Goal: Information Seeking & Learning: Learn about a topic

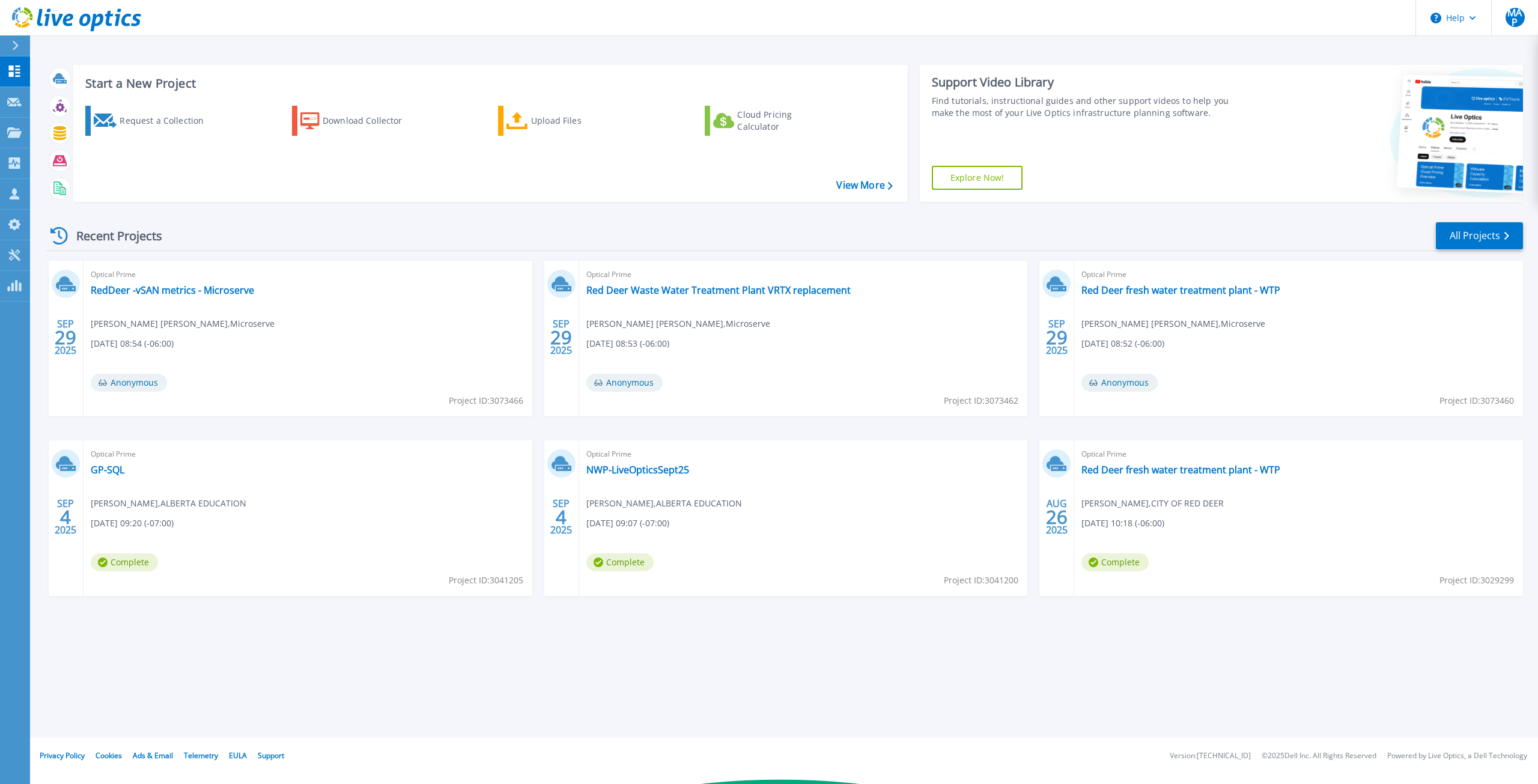
scroll to position [4617, 0]
click at [625, 46] on div "Start a New Project Request a Collection Download Collector Upload Files Cloud …" at bounding box center [784, 368] width 1508 height 737
click at [613, 469] on link "NWP-LiveOpticsSept25" at bounding box center [637, 469] width 103 height 12
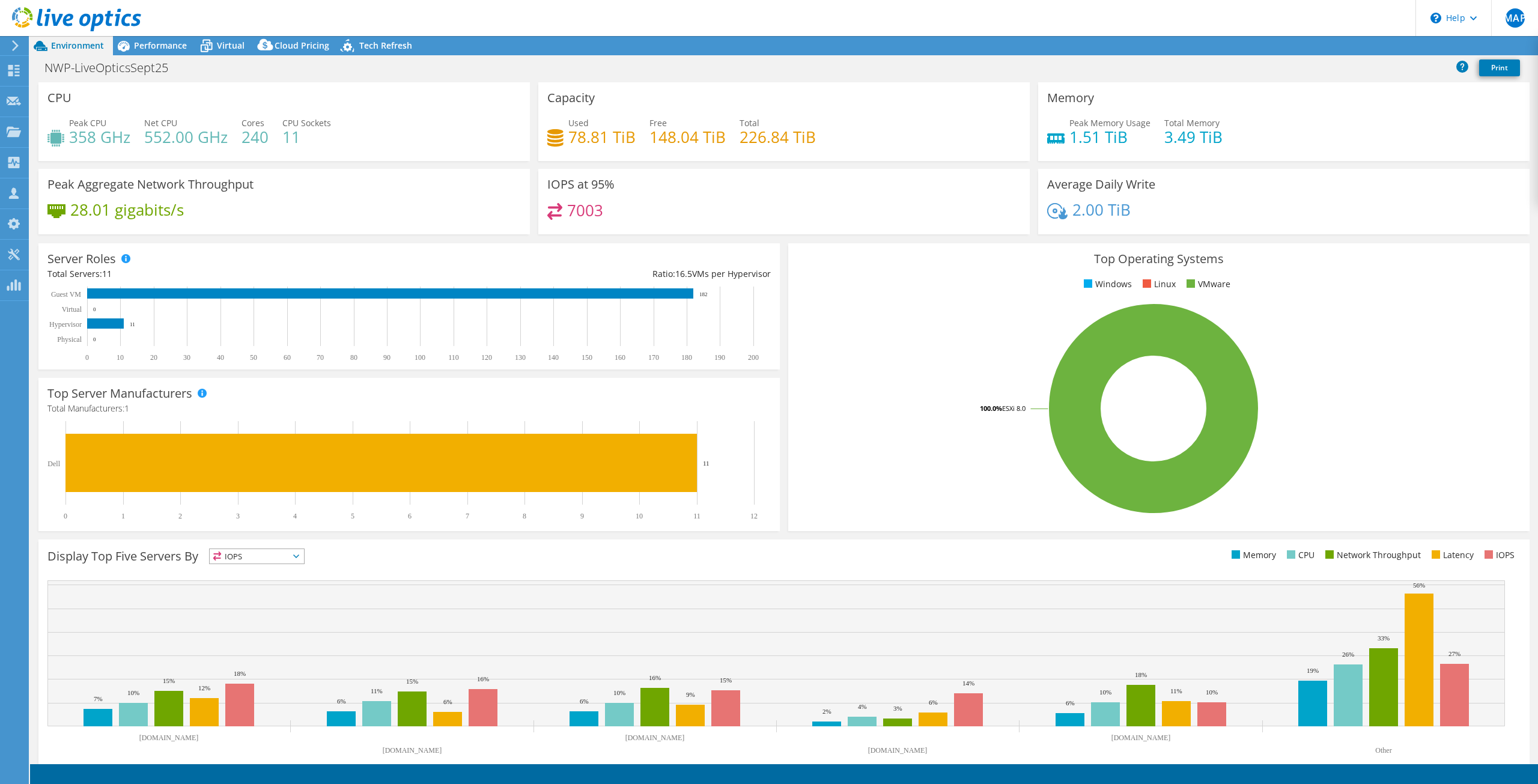
select select "USD"
click at [756, 16] on header "MAP Channel Partner Marc Anthony Perez marcp@microserve.ca Microserve My Profil…" at bounding box center [769, 17] width 1538 height 36
click at [164, 58] on div "NWP-LiveOpticsSept25 Print" at bounding box center [784, 67] width 1508 height 22
click at [163, 47] on span "Performance" at bounding box center [160, 46] width 53 height 12
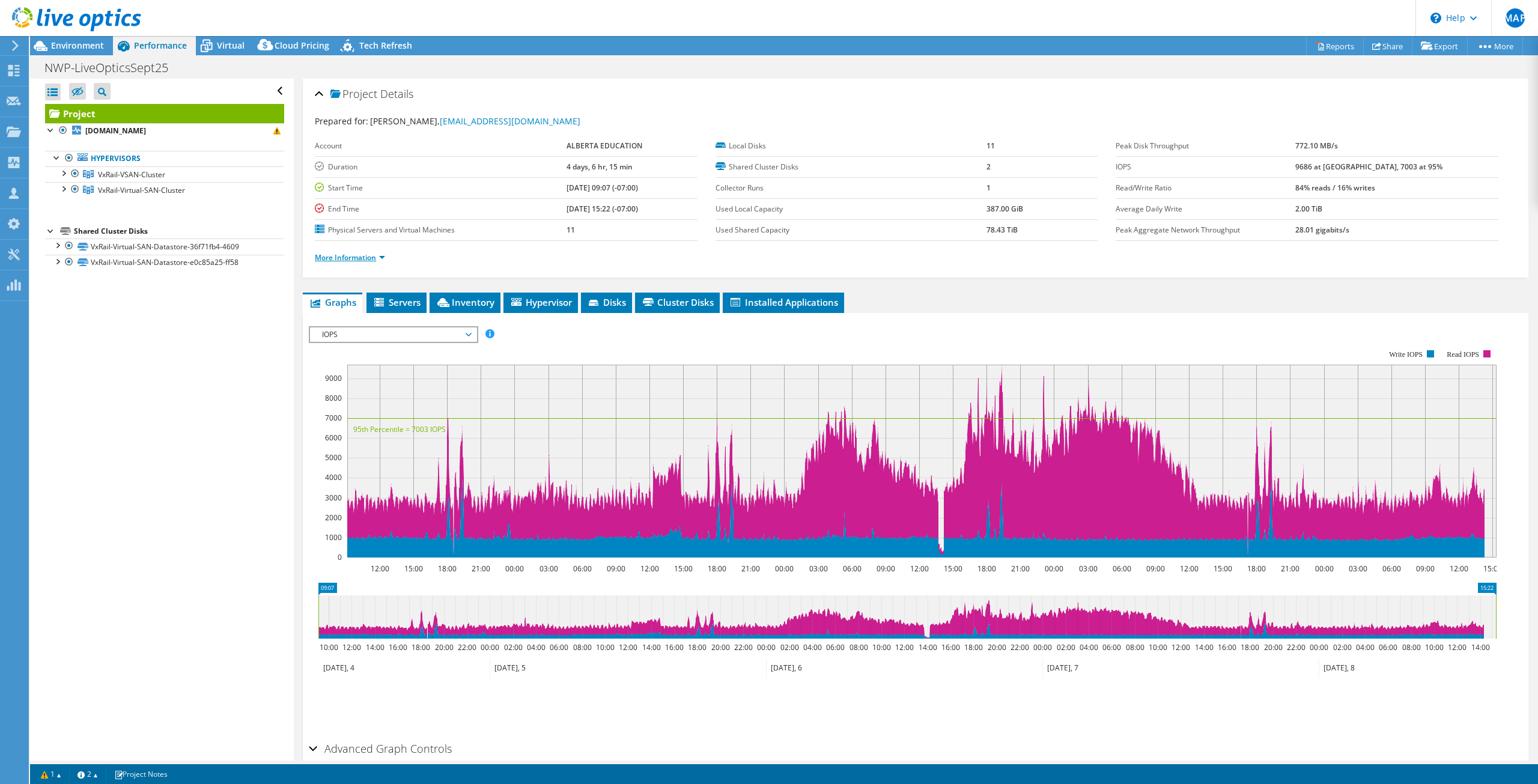
click at [369, 259] on link "More Information" at bounding box center [350, 257] width 70 height 10
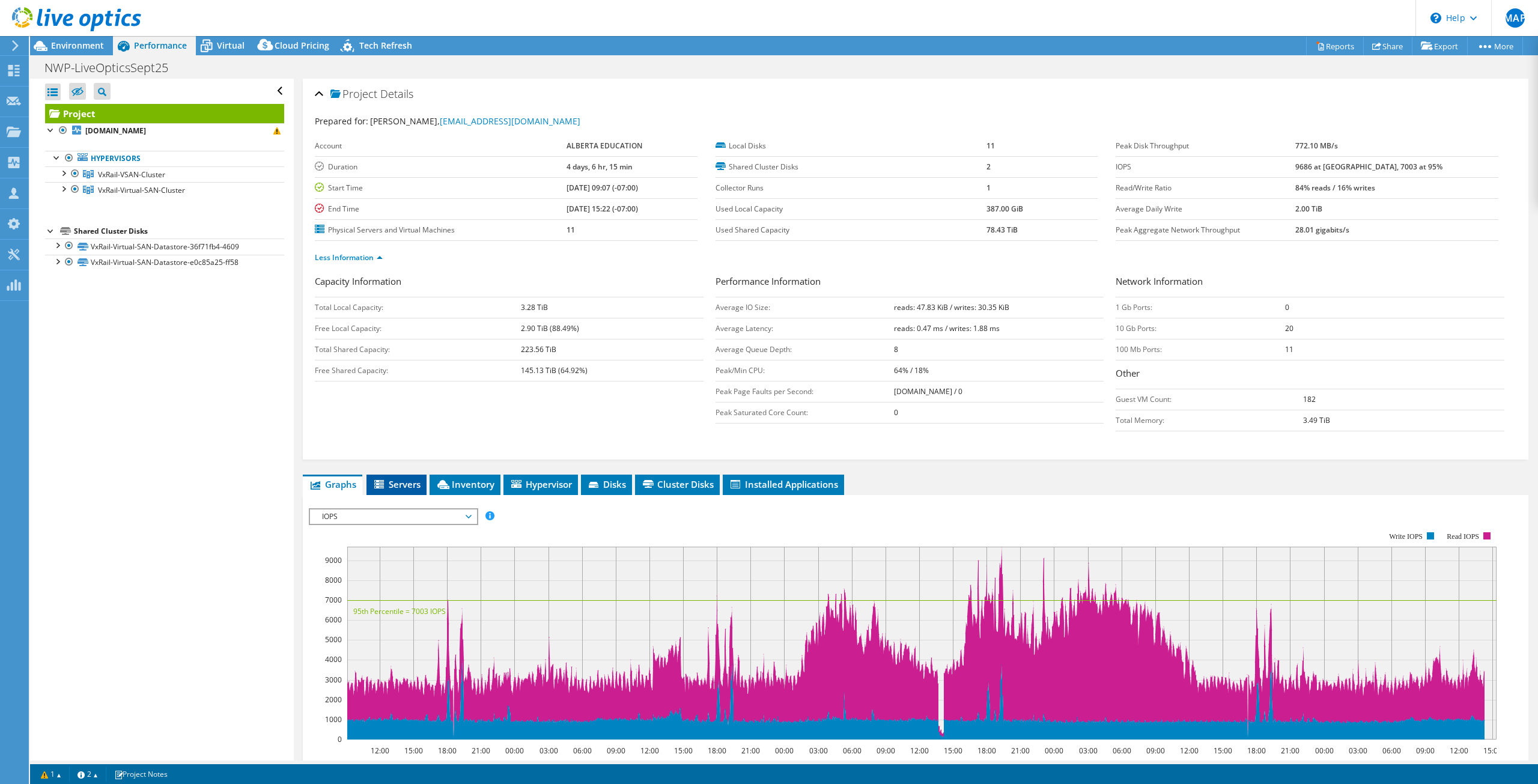
click at [395, 479] on span "Servers" at bounding box center [397, 484] width 48 height 12
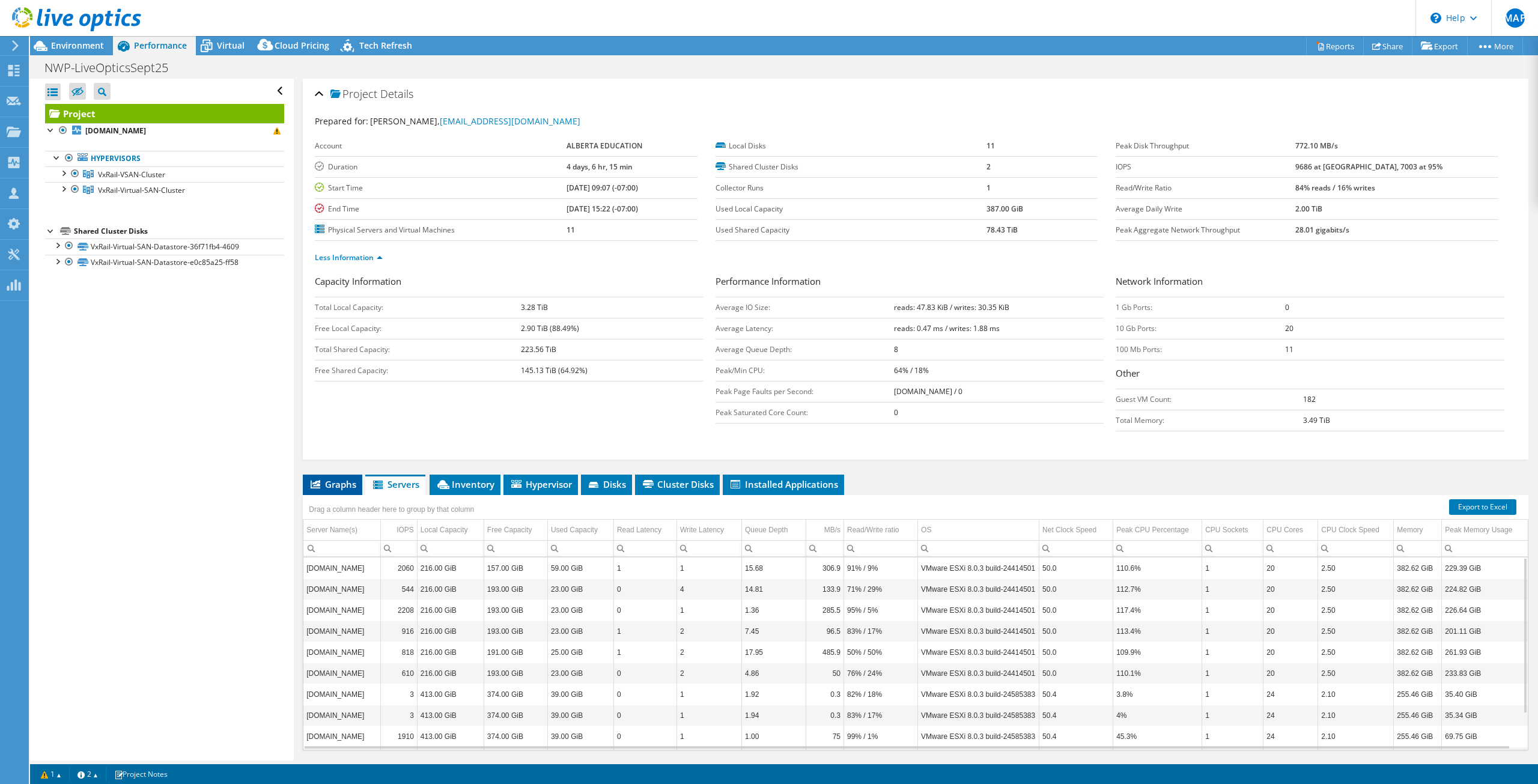
click at [323, 484] on span "Graphs" at bounding box center [332, 484] width 48 height 12
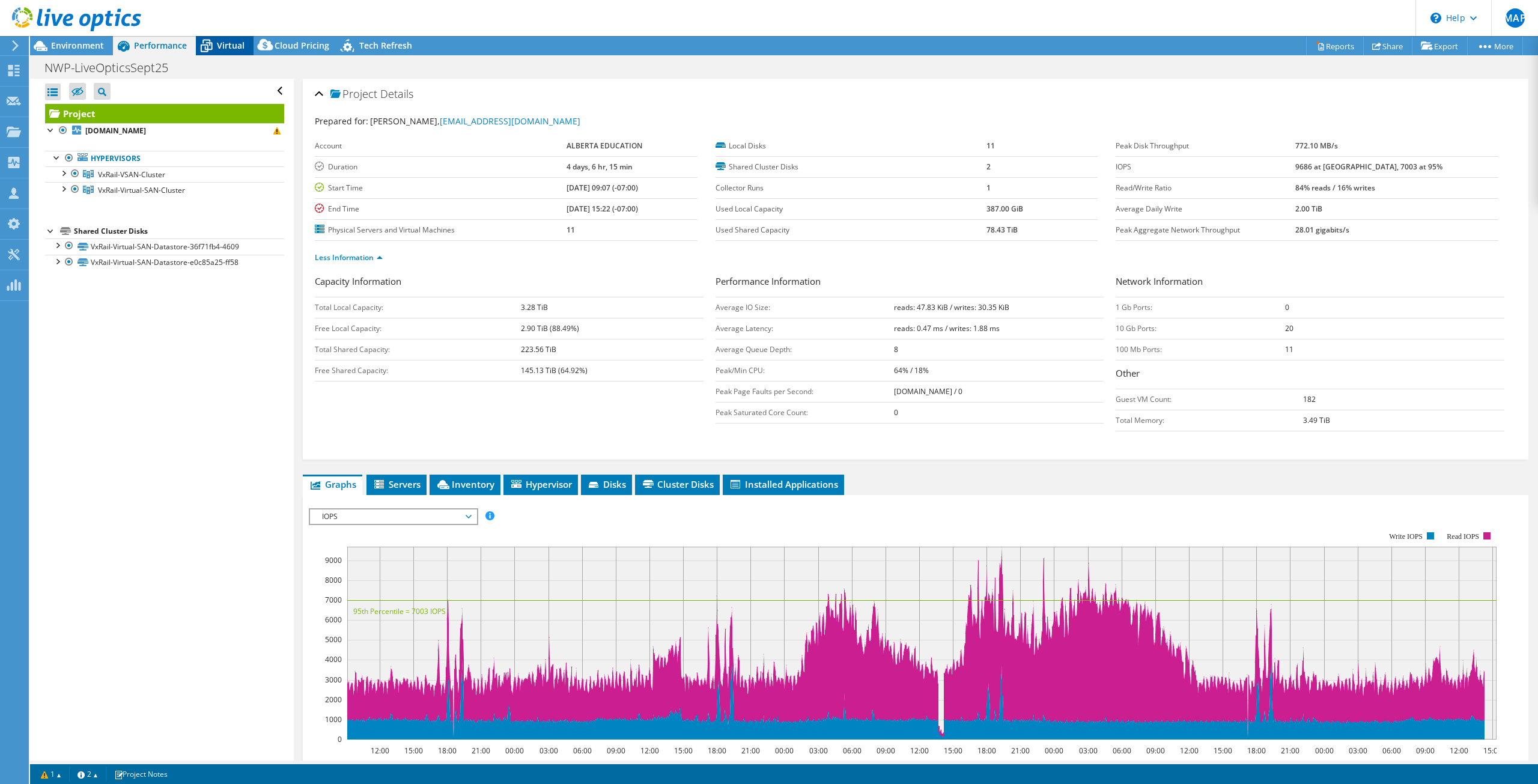
click at [219, 43] on span "Virtual" at bounding box center [230, 46] width 28 height 12
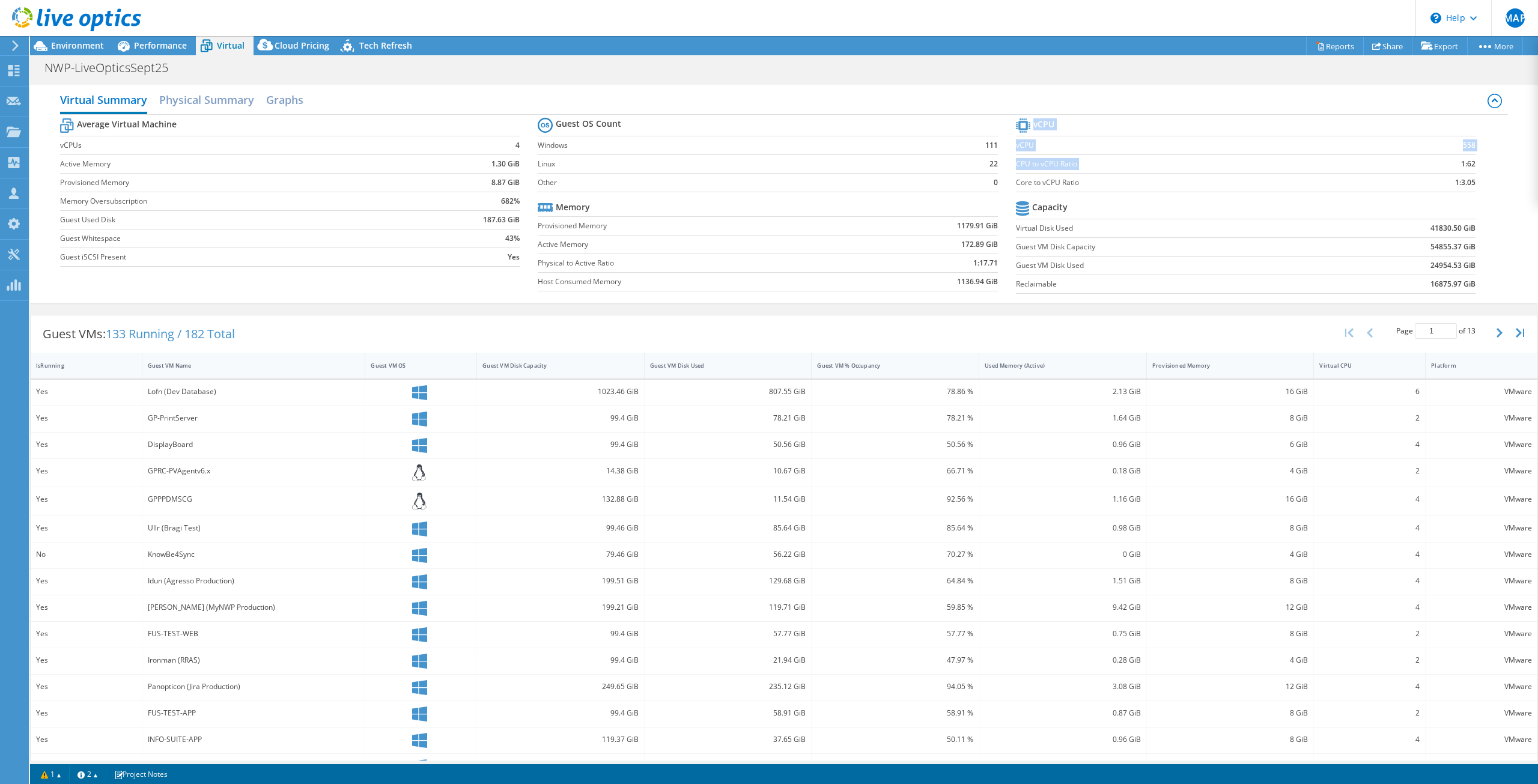
drag, startPoint x: 1448, startPoint y: 164, endPoint x: 1481, endPoint y: 169, distance: 33.4
type textarea "1:62 Core to vCPU Ratio 1:3.05"
click at [1480, 165] on section "vCPU vCPU 558 CPU to vCPU Ratio 1:62 Core to vCPU Ratio 1:3.05 Capacity Virtual…" at bounding box center [1255, 207] width 478 height 184
click at [1481, 169] on section "vCPU vCPU 558 CPU to vCPU Ratio 1:62 Core to vCPU Ratio 1:3.05 Capacity Virtual…" at bounding box center [1255, 207] width 478 height 184
drag, startPoint x: 487, startPoint y: 182, endPoint x: 523, endPoint y: 184, distance: 36.1
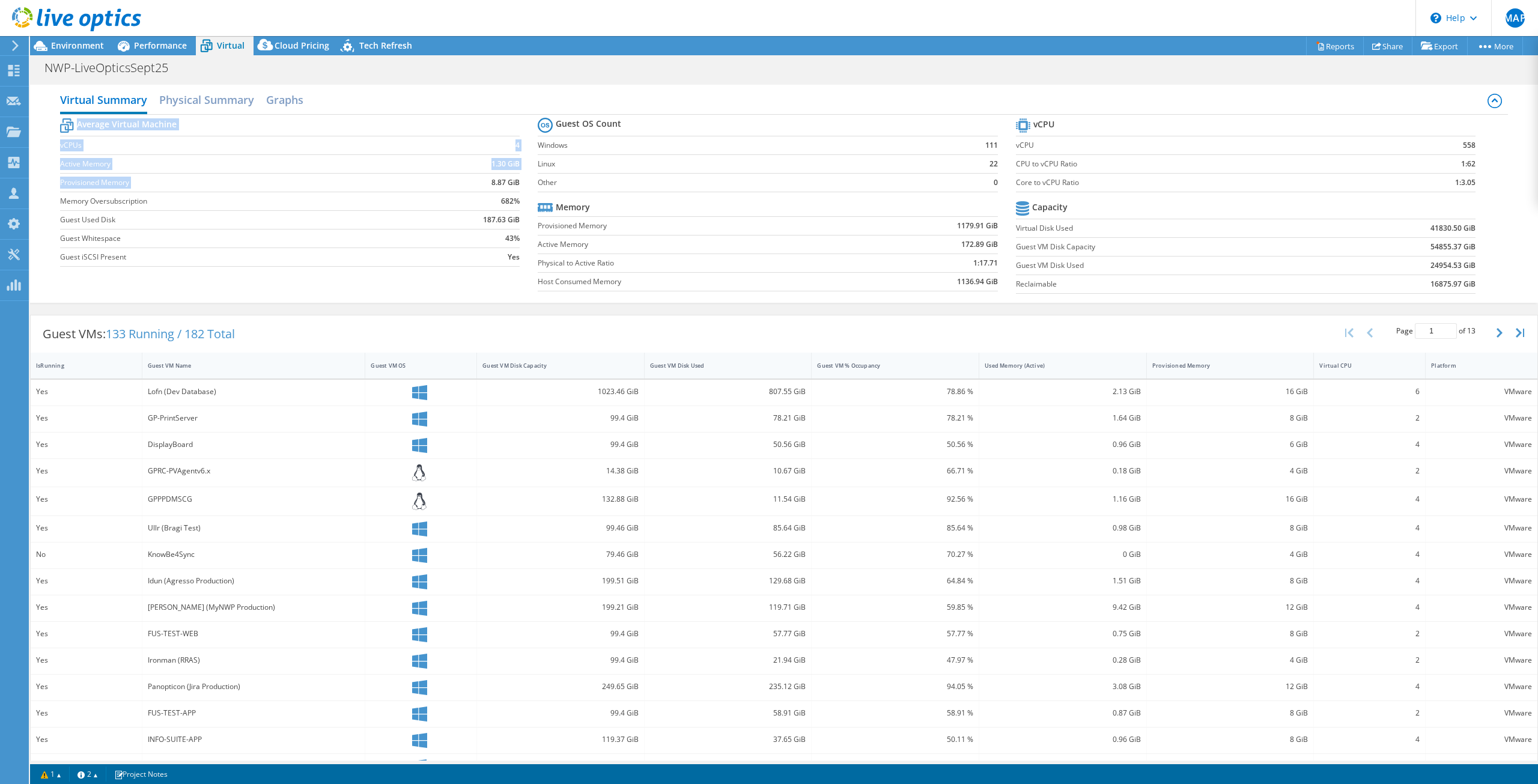
click at [523, 184] on section "Average Virtual Machine vCPUs 4 Active Memory 1.30 GiB Provisioned Memory 8.87 …" at bounding box center [298, 193] width 478 height 157
click at [515, 188] on td "8.87 GiB" at bounding box center [465, 182] width 110 height 18
drag, startPoint x: 518, startPoint y: 184, endPoint x: 482, endPoint y: 182, distance: 36.1
click at [482, 182] on section "Average Virtual Machine vCPUs 4 Active Memory 1.30 GiB Provisioned Memory 8.87 …" at bounding box center [298, 193] width 478 height 157
click at [480, 181] on td "8.87 GiB" at bounding box center [465, 182] width 110 height 18
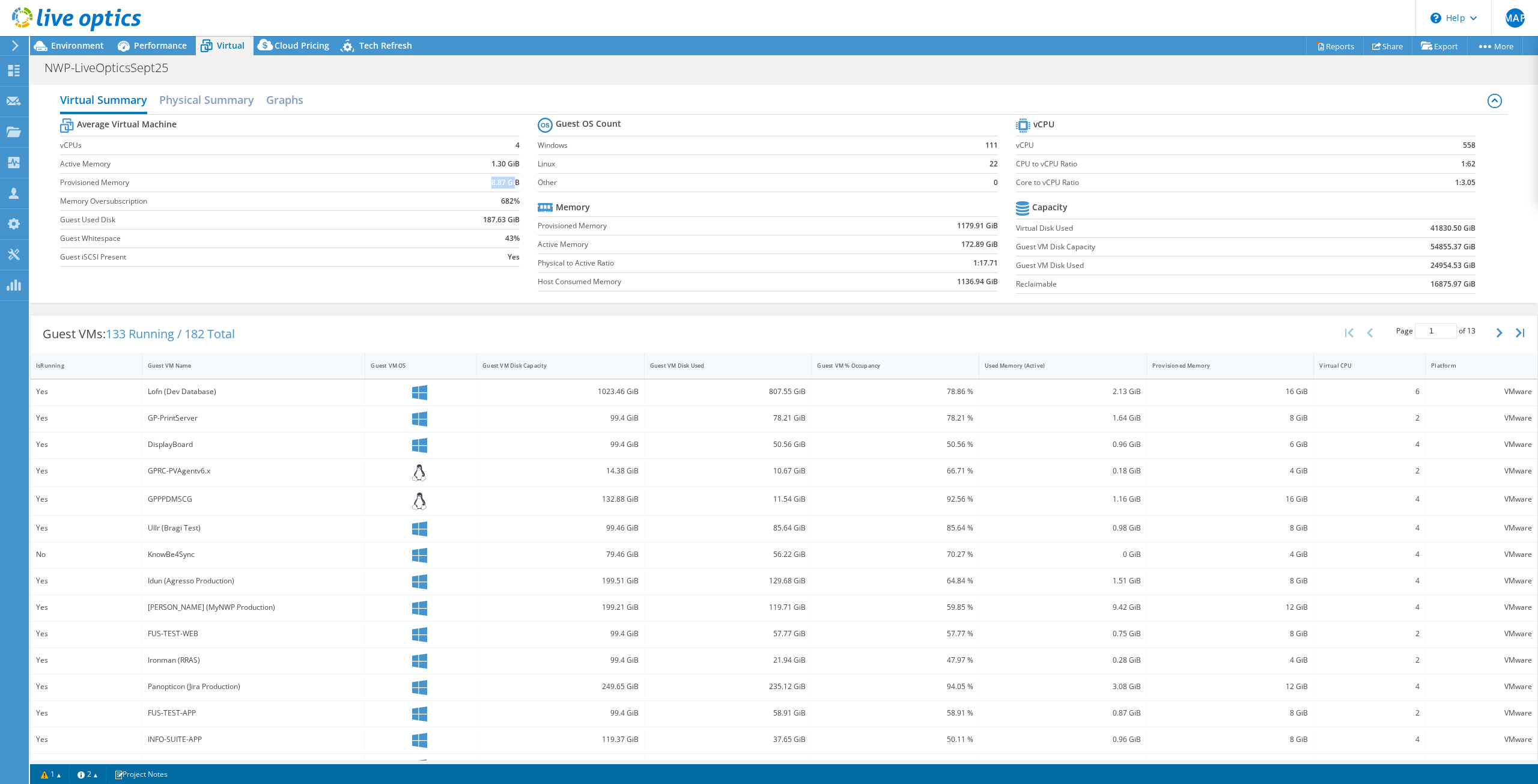
drag, startPoint x: 485, startPoint y: 180, endPoint x: 514, endPoint y: 182, distance: 29.1
click at [514, 182] on td "8.87 GiB" at bounding box center [465, 182] width 110 height 18
drag, startPoint x: 1447, startPoint y: 183, endPoint x: 1477, endPoint y: 184, distance: 30.0
click at [1477, 184] on section "vCPU vCPU 558 CPU to vCPU Ratio 1:62 Core to vCPU Ratio 1:3.05 Capacity Virtual…" at bounding box center [1255, 207] width 478 height 184
drag, startPoint x: 488, startPoint y: 184, endPoint x: 514, endPoint y: 184, distance: 26.0
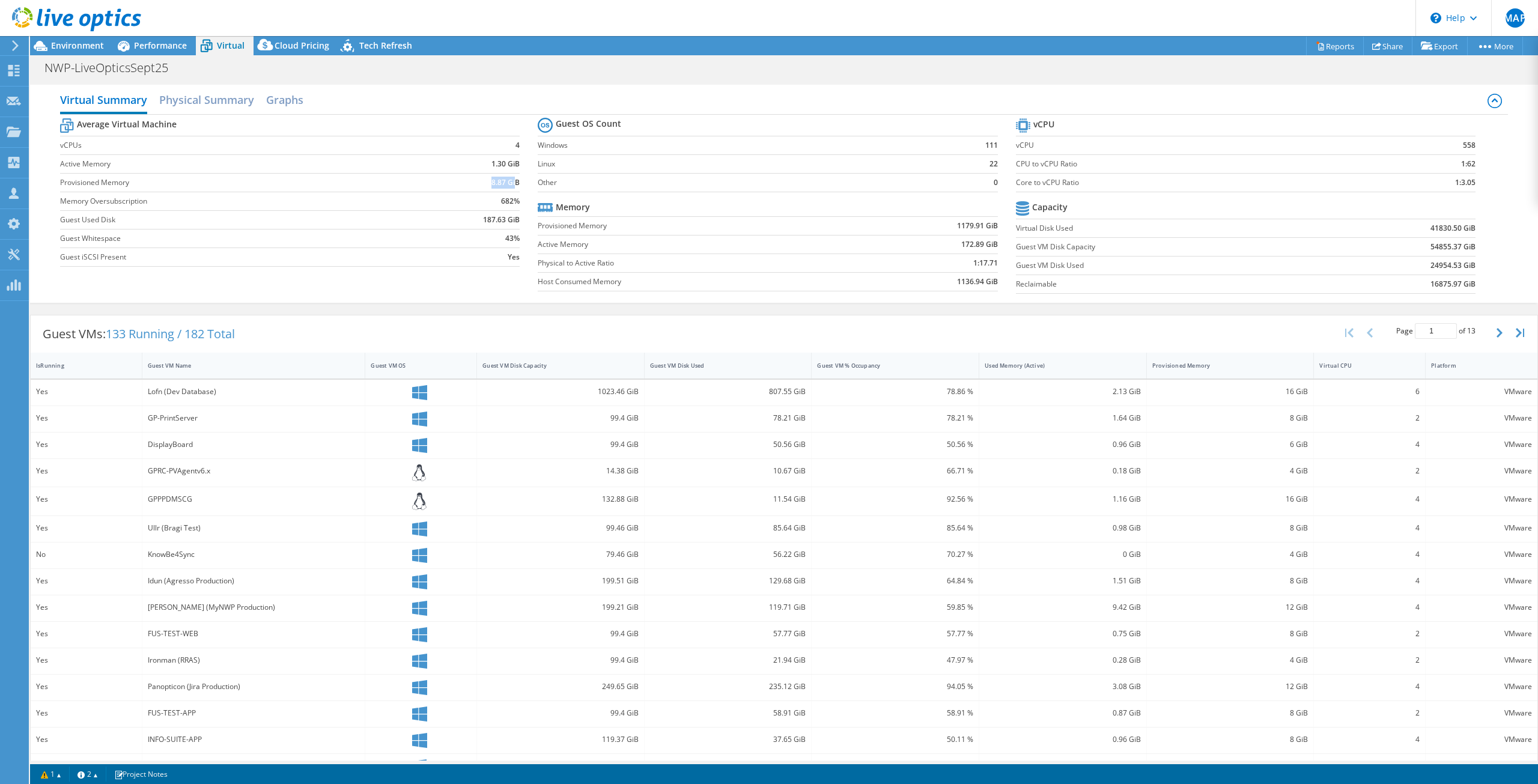
click at [514, 184] on td "8.87 GiB" at bounding box center [465, 182] width 110 height 18
click at [871, 73] on div "NWP-LiveOpticsSept25 Print" at bounding box center [784, 67] width 1508 height 22
drag, startPoint x: 1419, startPoint y: 247, endPoint x: 1469, endPoint y: 247, distance: 50.0
click at [1471, 247] on section "vCPU vCPU 558 CPU to vCPU Ratio 1:62 Core to vCPU Ratio 1:3.05 Capacity Virtual…" at bounding box center [1255, 207] width 478 height 184
click at [1450, 256] on td "24954.53 GiB" at bounding box center [1395, 265] width 158 height 18
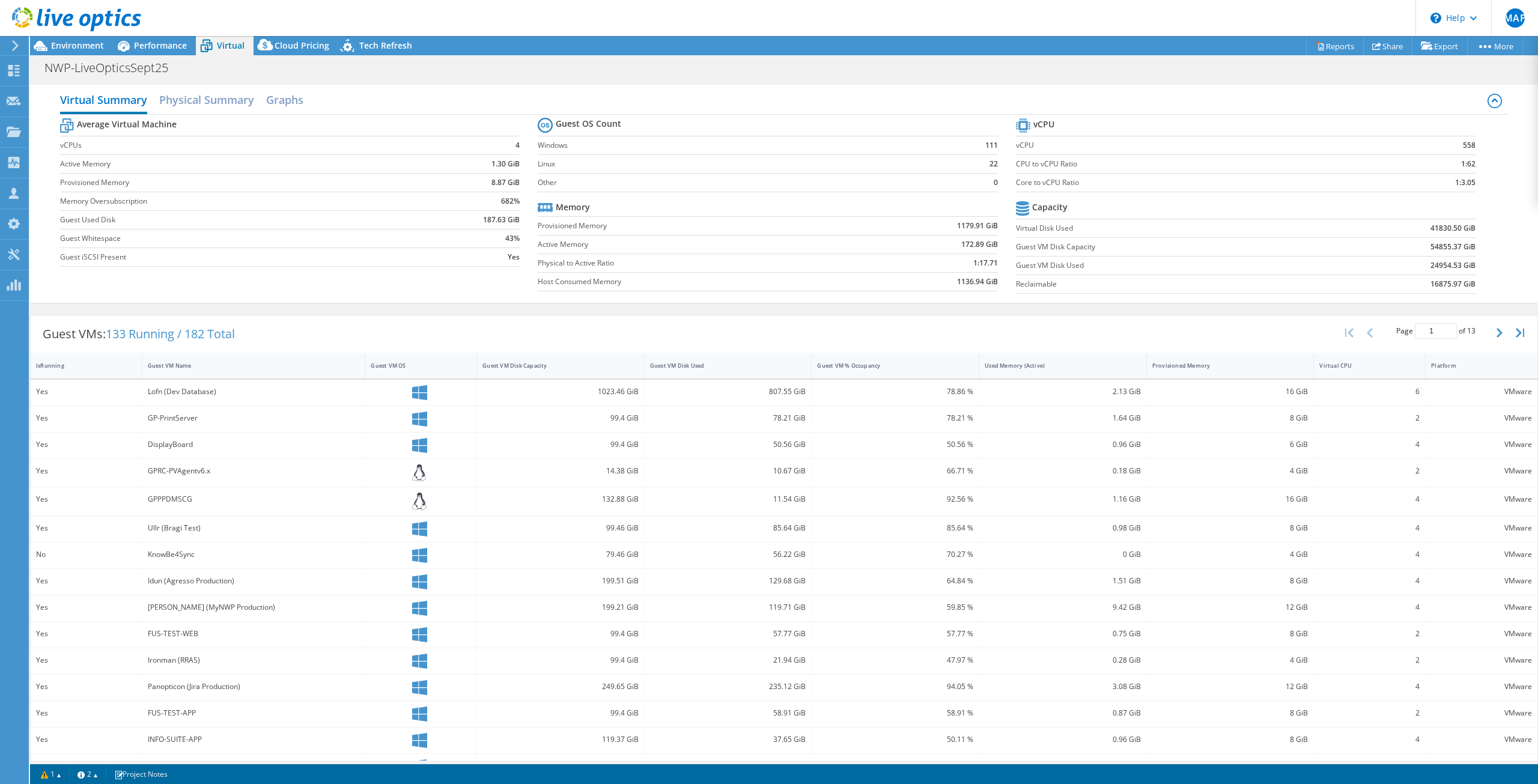
click at [1430, 247] on b "54855.37 GiB" at bounding box center [1453, 247] width 45 height 12
drag, startPoint x: 1454, startPoint y: 247, endPoint x: 1414, endPoint y: 244, distance: 40.1
click at [1414, 244] on td "54855.37 GiB" at bounding box center [1395, 247] width 158 height 18
copy b "54855.37"
click at [769, 7] on header "MAP Channel Partner Marc Anthony Perez marcp@microserve.ca Microserve My Profil…" at bounding box center [769, 17] width 1538 height 36
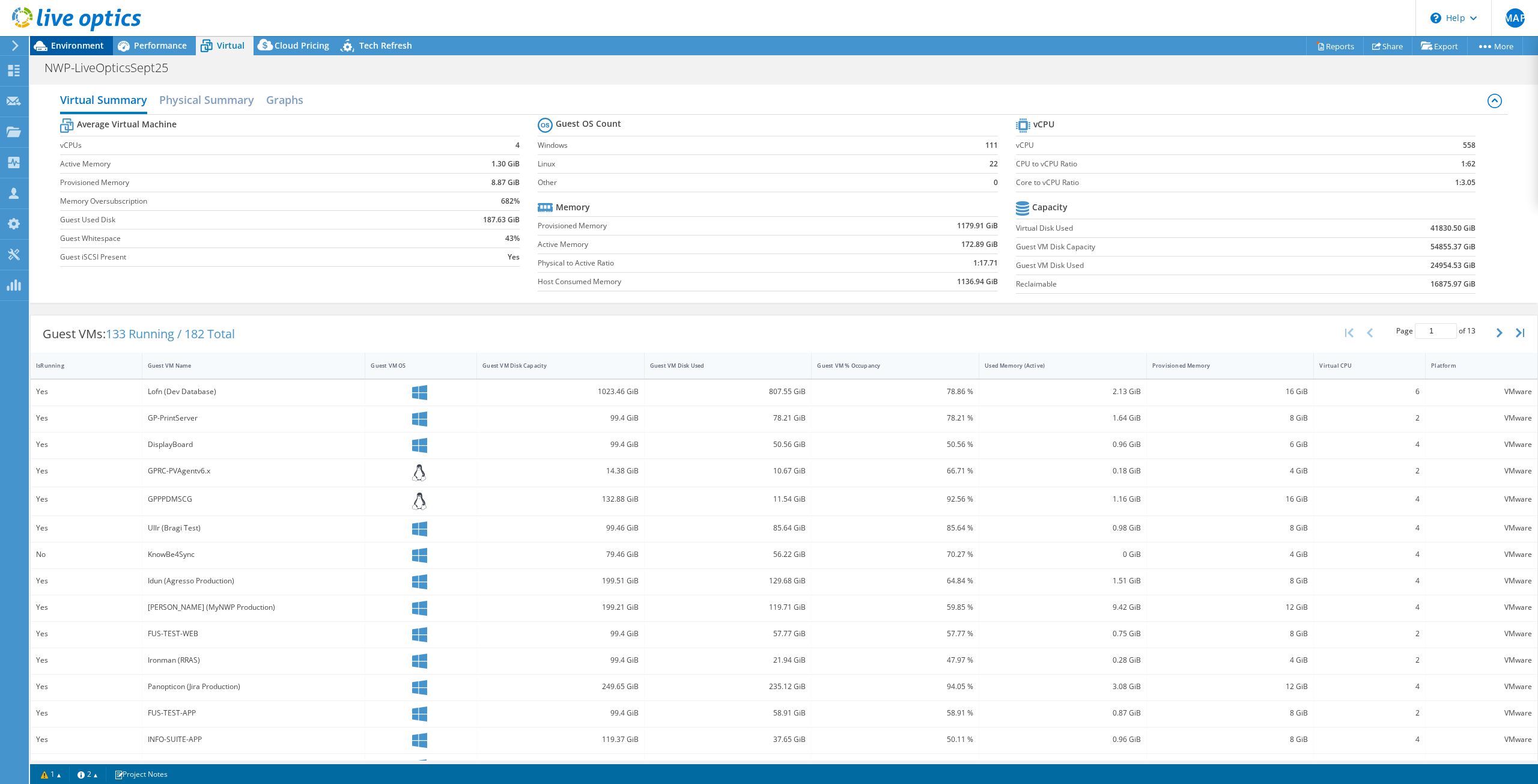
click at [66, 52] on div "Environment" at bounding box center [71, 45] width 83 height 19
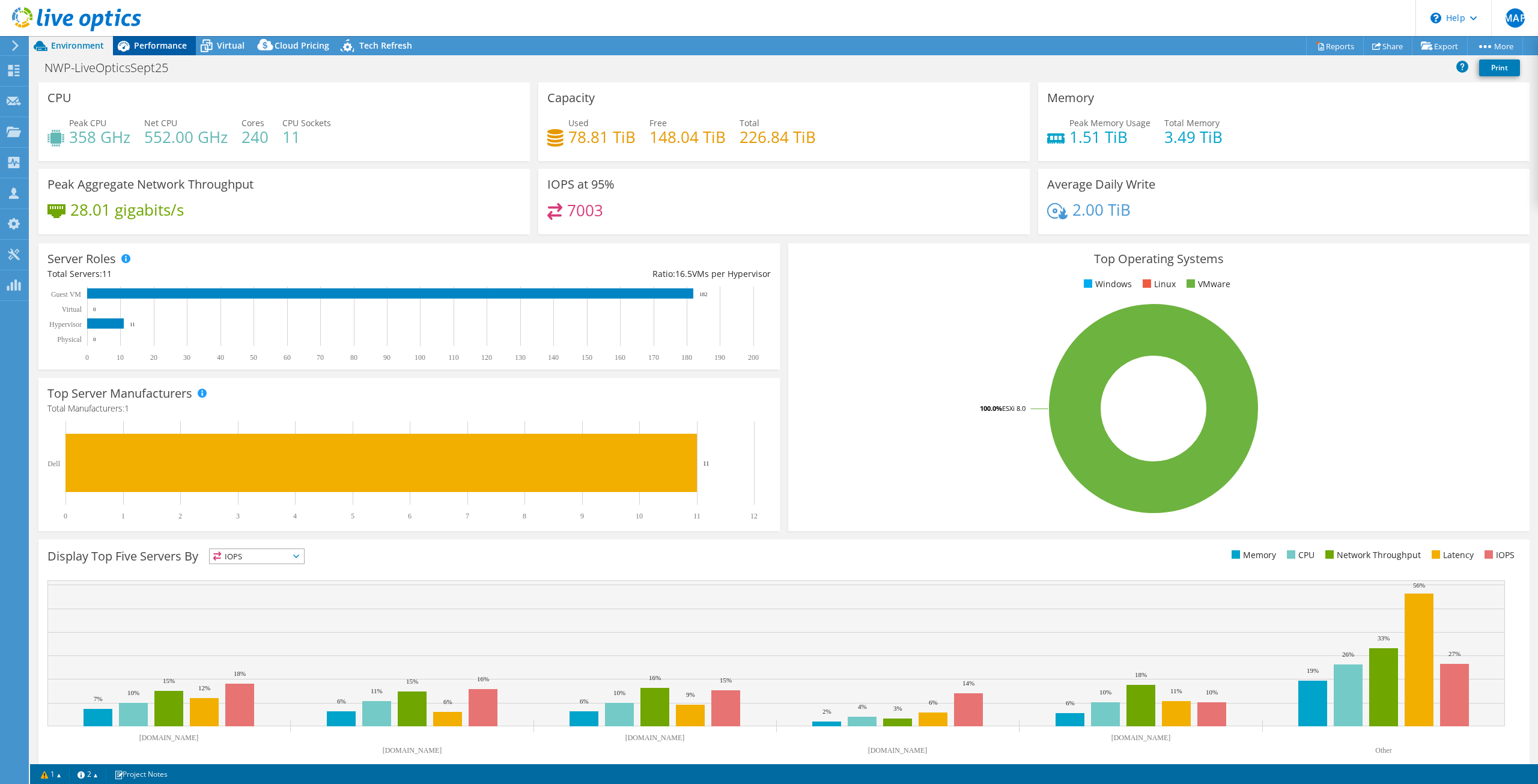
click at [158, 46] on span "Performance" at bounding box center [160, 46] width 53 height 12
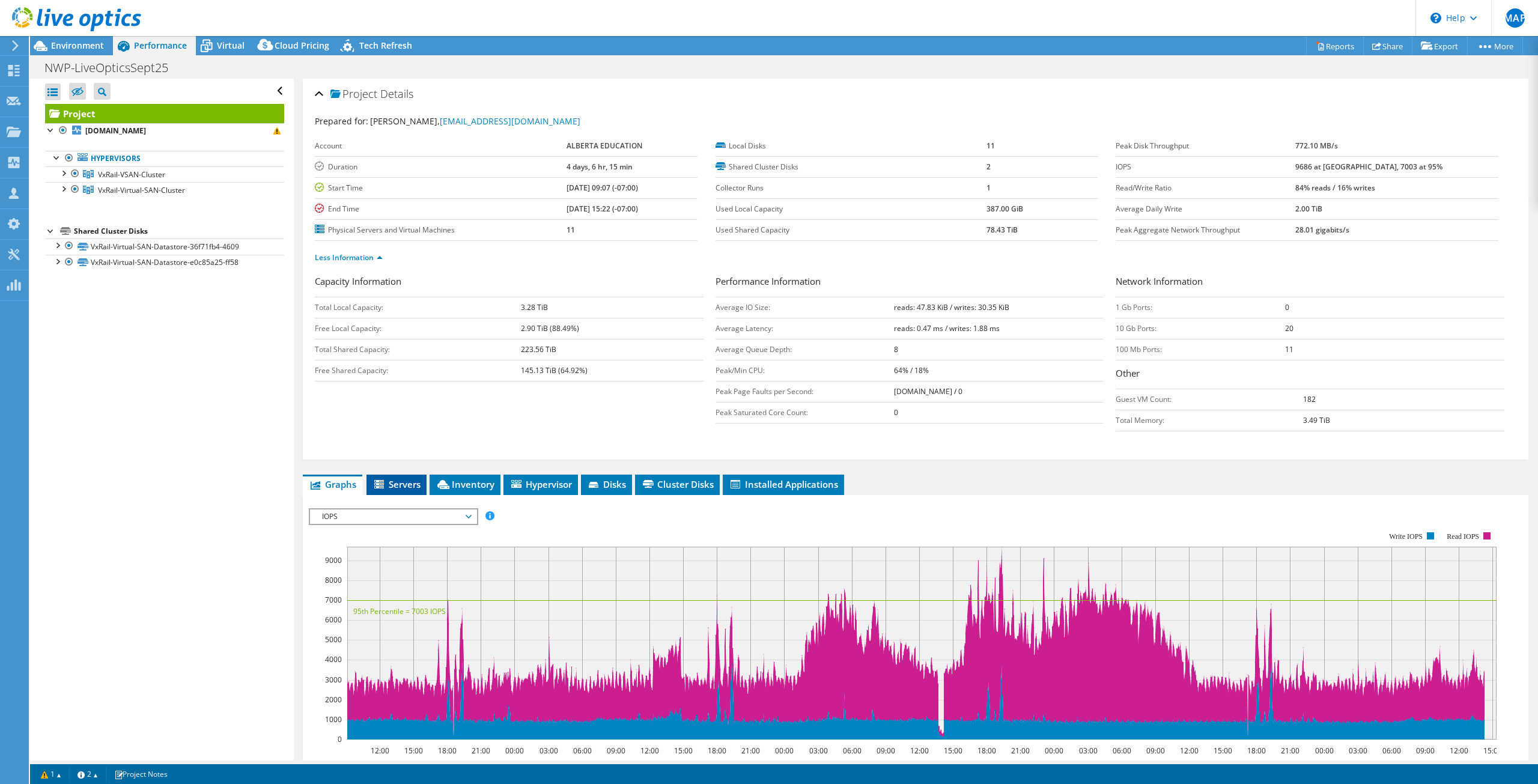
click at [395, 477] on li "Servers" at bounding box center [397, 484] width 60 height 21
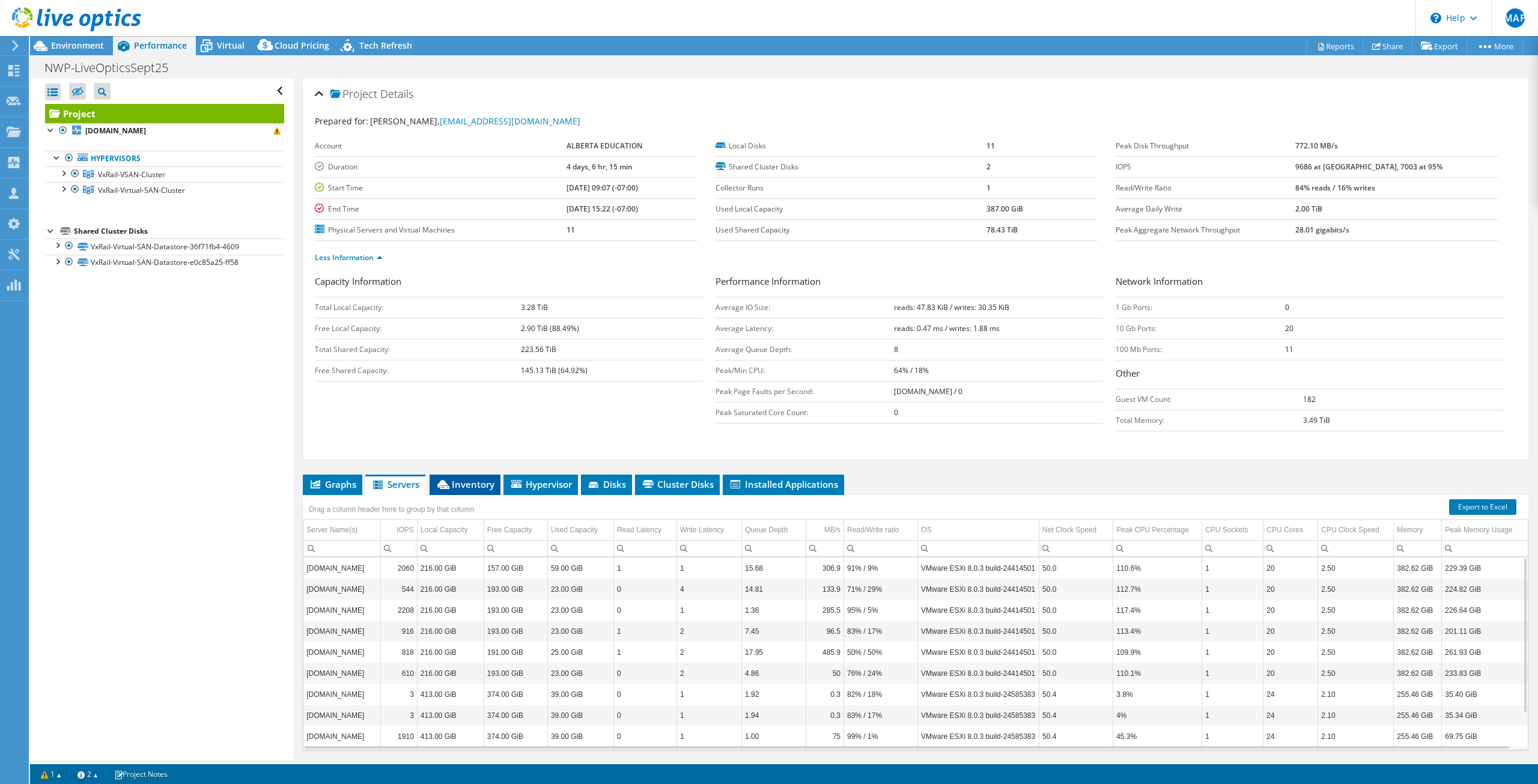
click at [477, 487] on span "Inventory" at bounding box center [465, 484] width 59 height 12
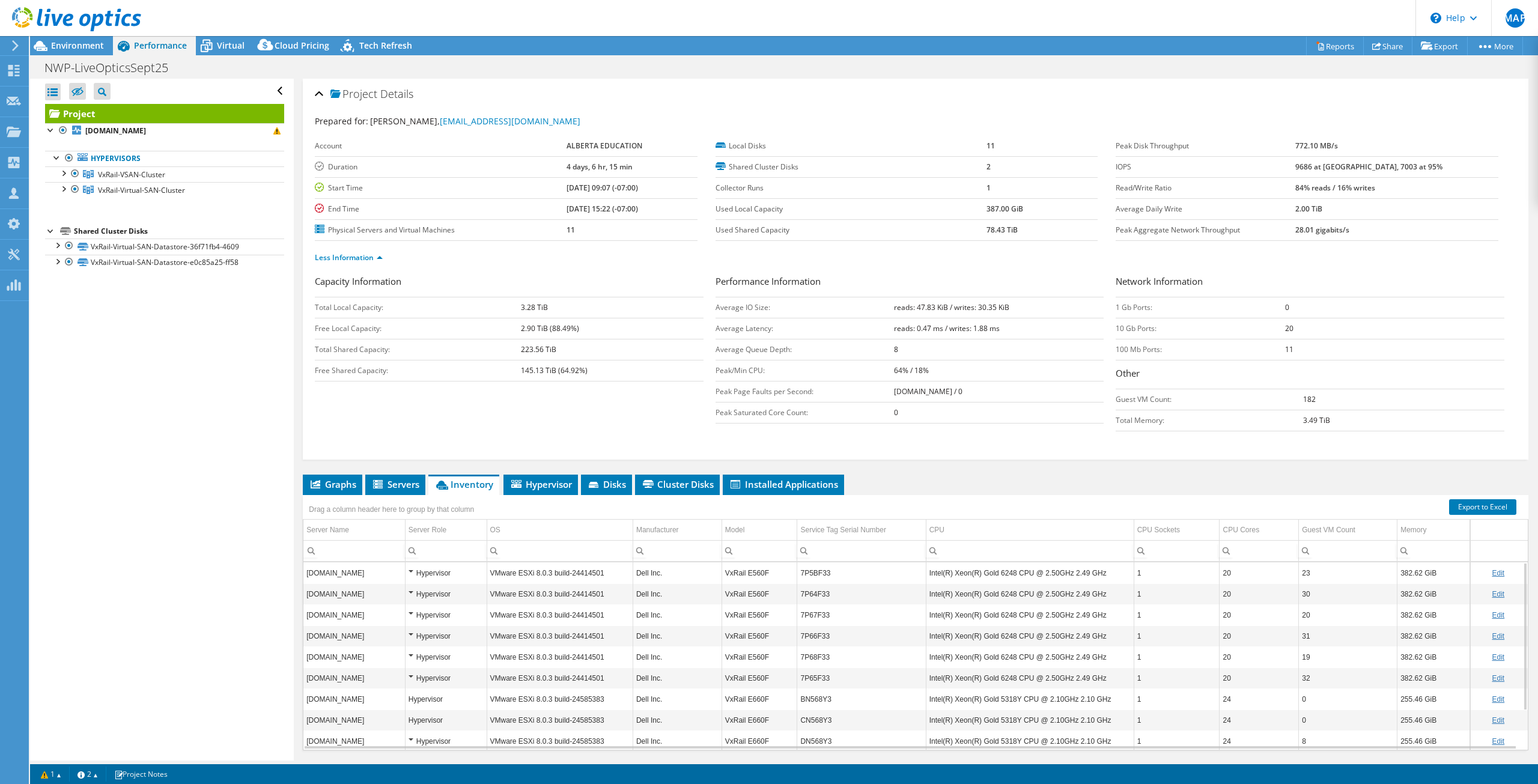
scroll to position [36, 0]
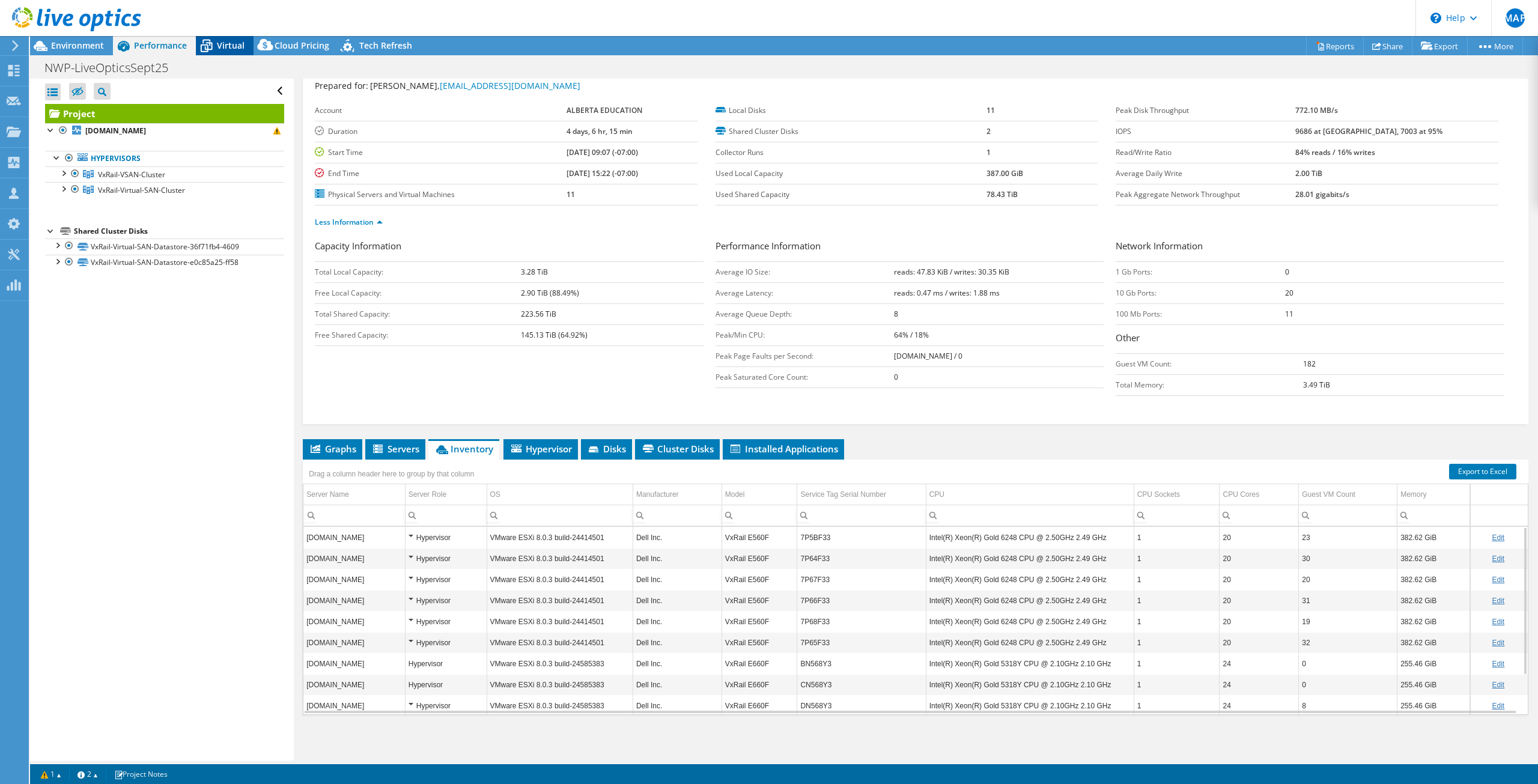
click at [248, 47] on div "Virtual" at bounding box center [224, 45] width 58 height 19
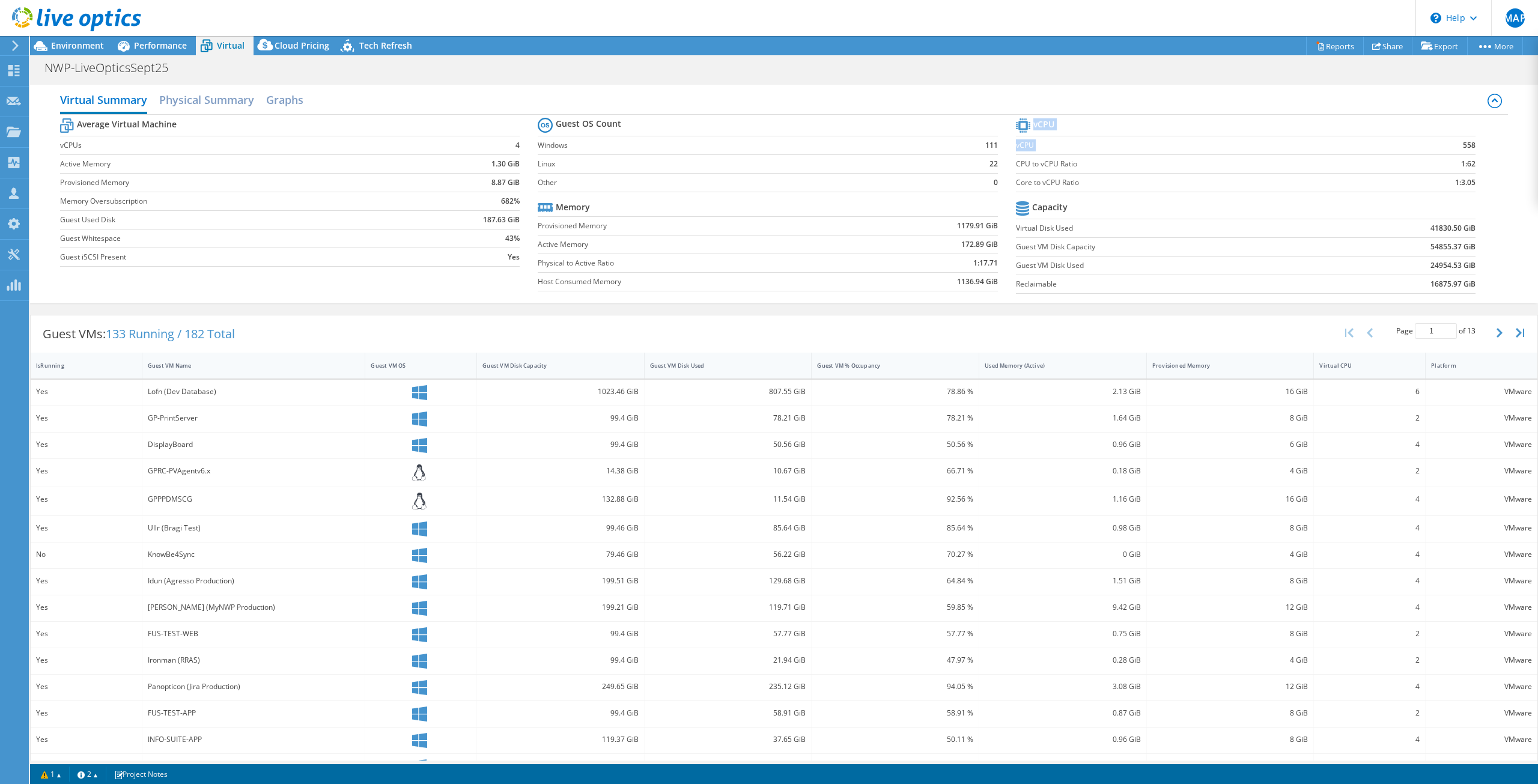
drag, startPoint x: 1444, startPoint y: 147, endPoint x: 1470, endPoint y: 146, distance: 26.0
click at [1470, 146] on section "vCPU vCPU 558 CPU to vCPU Ratio 1:62 Core to vCPU Ratio 1:3.05 Capacity Virtual…" at bounding box center [1255, 207] width 478 height 184
click at [1447, 134] on td at bounding box center [1423, 125] width 105 height 21
drag, startPoint x: 1470, startPoint y: 142, endPoint x: 1449, endPoint y: 142, distance: 21.0
click at [1449, 142] on section "vCPU vCPU 558 CPU to vCPU Ratio 1:62 Core to vCPU Ratio 1:3.05 Capacity Virtual…" at bounding box center [1255, 207] width 478 height 184
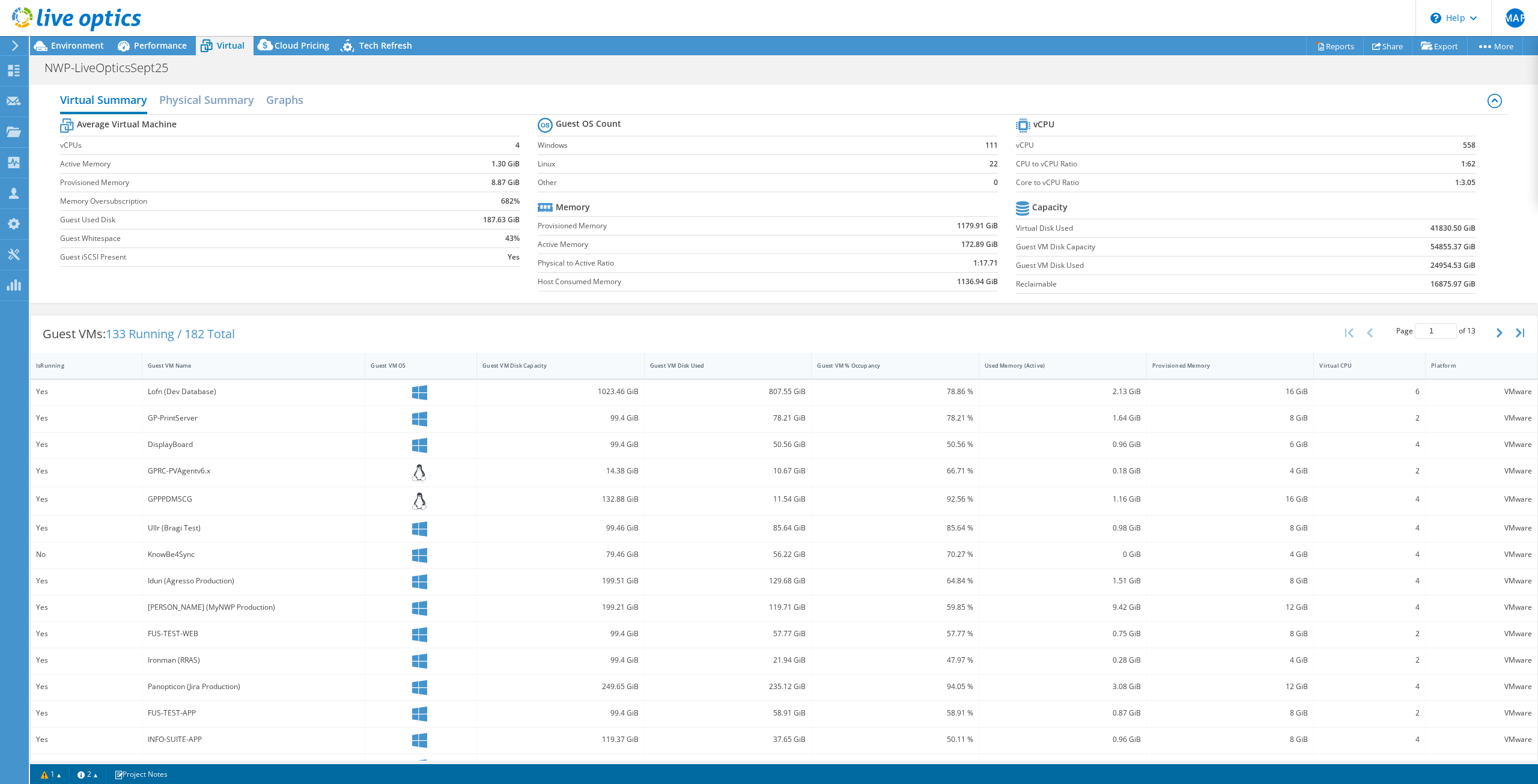
click at [1430, 146] on td "558" at bounding box center [1423, 145] width 105 height 18
click at [73, 42] on span "Environment" at bounding box center [77, 46] width 53 height 12
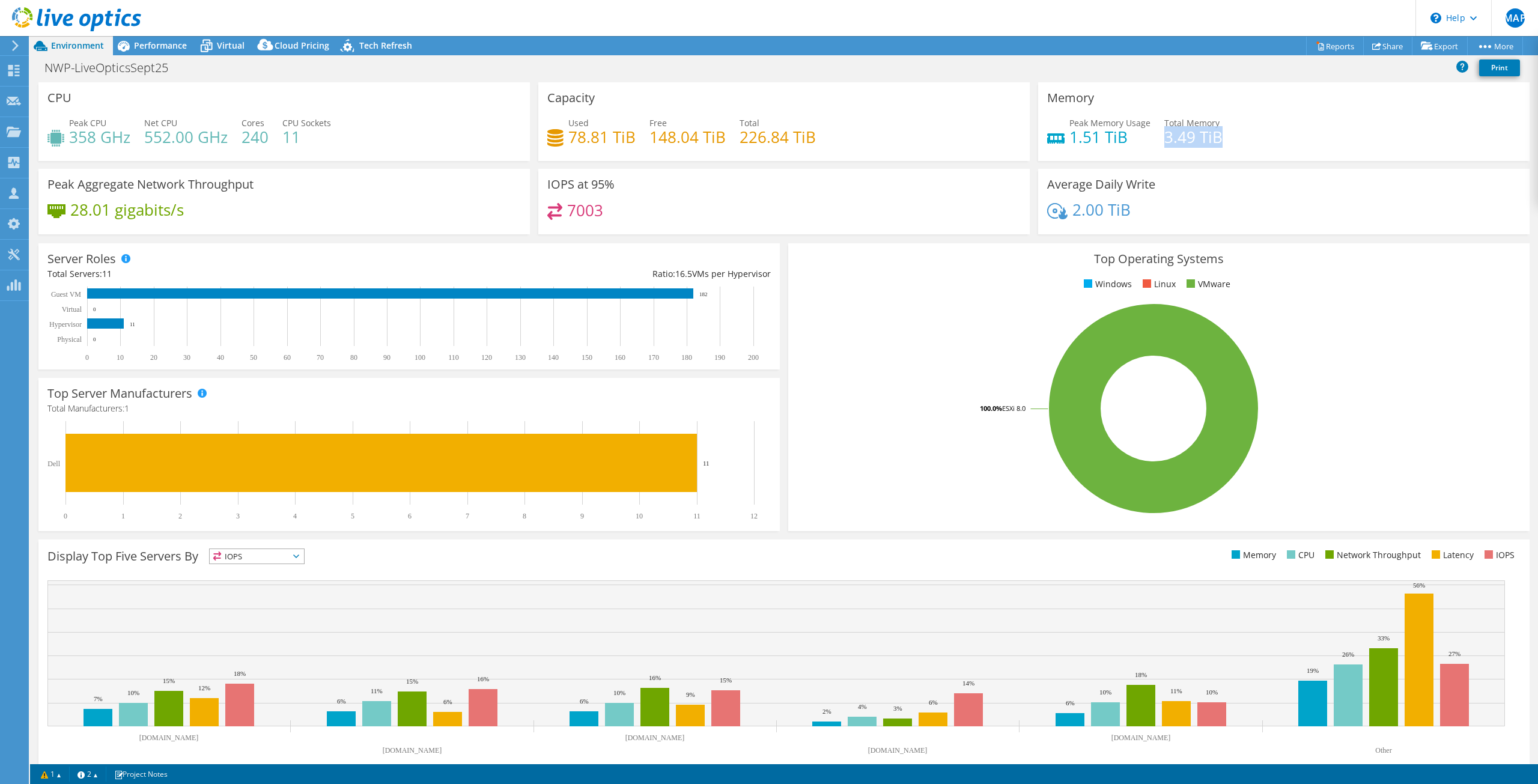
drag, startPoint x: 1227, startPoint y: 141, endPoint x: 1157, endPoint y: 132, distance: 70.6
click at [1157, 132] on div "Peak Memory Usage 1.51 TiB Total Memory 3.49 TiB" at bounding box center [1284, 136] width 473 height 39
click at [164, 41] on span "Performance" at bounding box center [160, 46] width 53 height 12
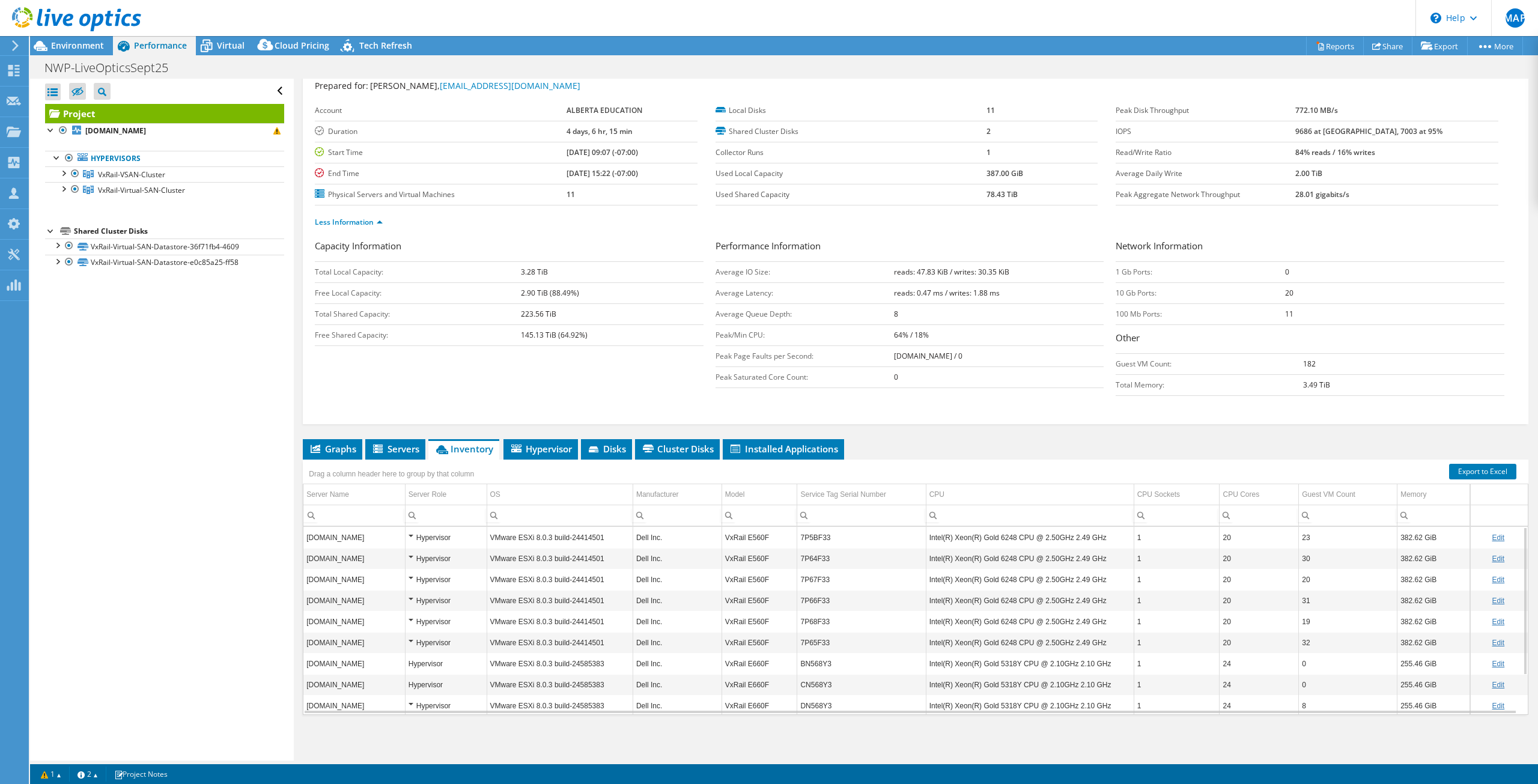
click at [1534, 40] on div "Project Actions Project Actions Reports Share Export vSAN ReadyNode Sizer" at bounding box center [784, 45] width 1508 height 19
click at [905, 433] on div "Project Details Prepared for: Matt Theissen, mthiessen@nwpolytech.ca Account AL…" at bounding box center [915, 402] width 1244 height 717
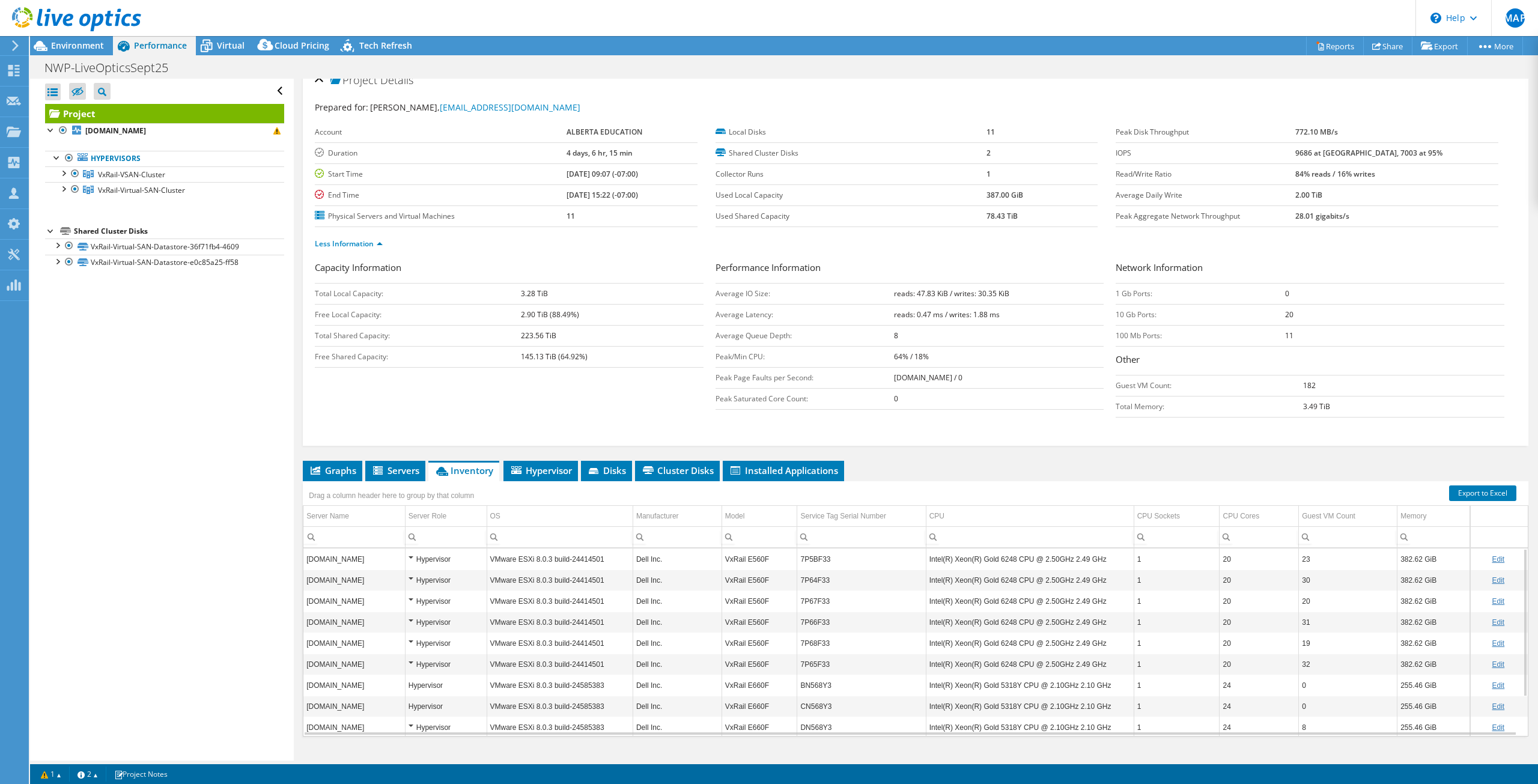
scroll to position [0, 0]
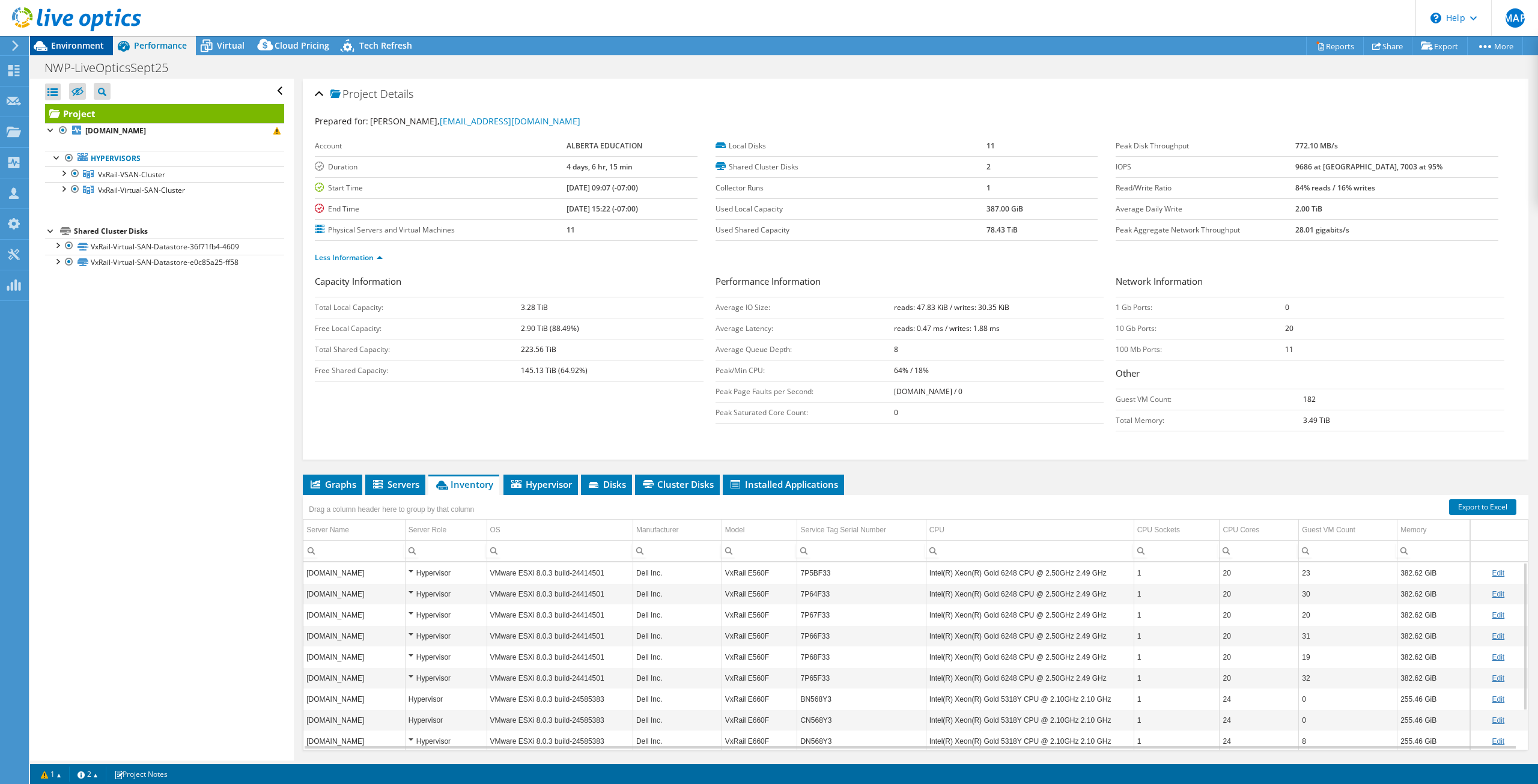
click at [78, 42] on span "Environment" at bounding box center [77, 46] width 53 height 12
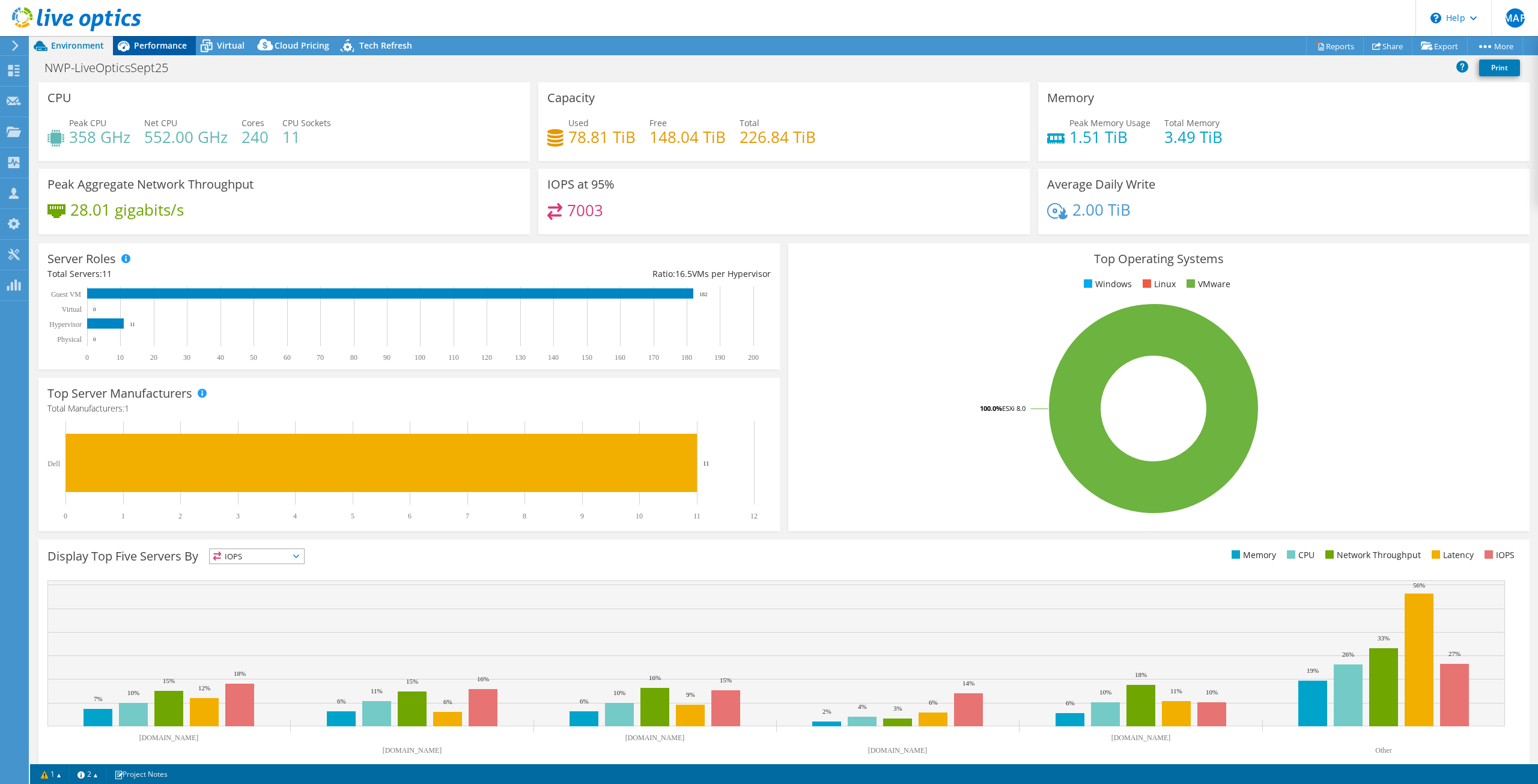
click at [145, 42] on span "Performance" at bounding box center [160, 46] width 53 height 12
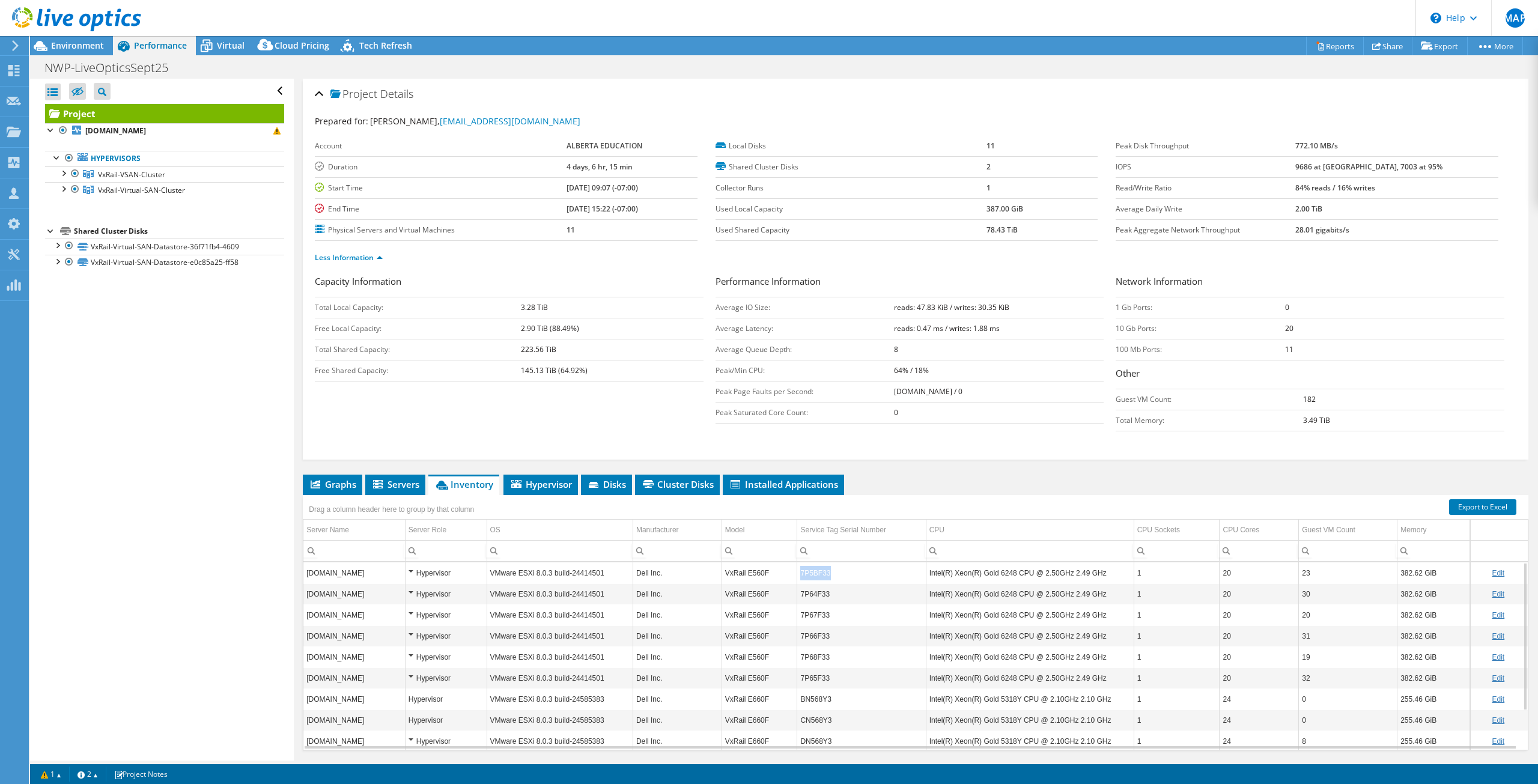
drag, startPoint x: 829, startPoint y: 577, endPoint x: 799, endPoint y: 575, distance: 30.1
click at [799, 575] on td "7P5BF33" at bounding box center [861, 572] width 128 height 21
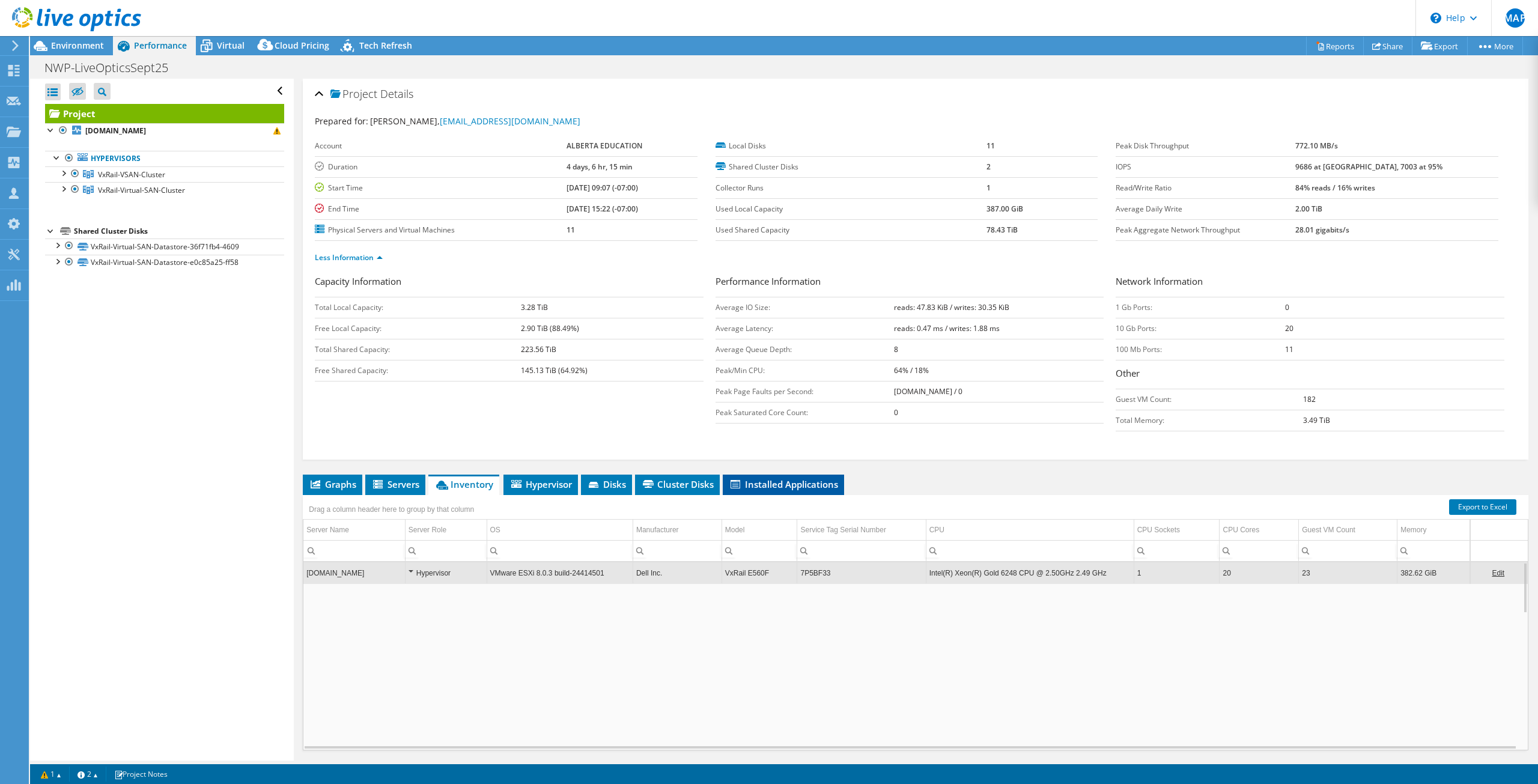
copy td "7P5BF33"
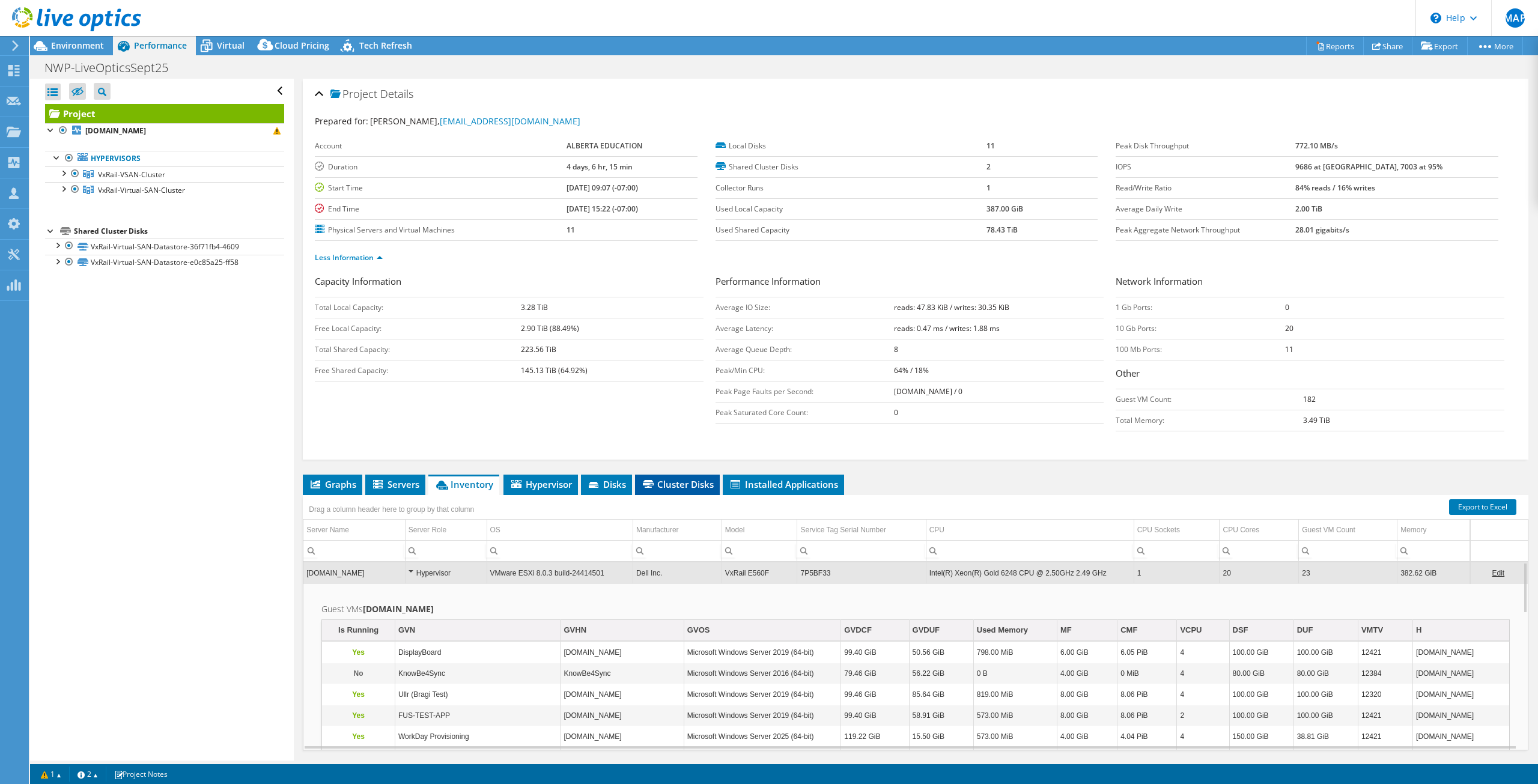
click at [690, 487] on span "Cluster Disks" at bounding box center [677, 484] width 73 height 12
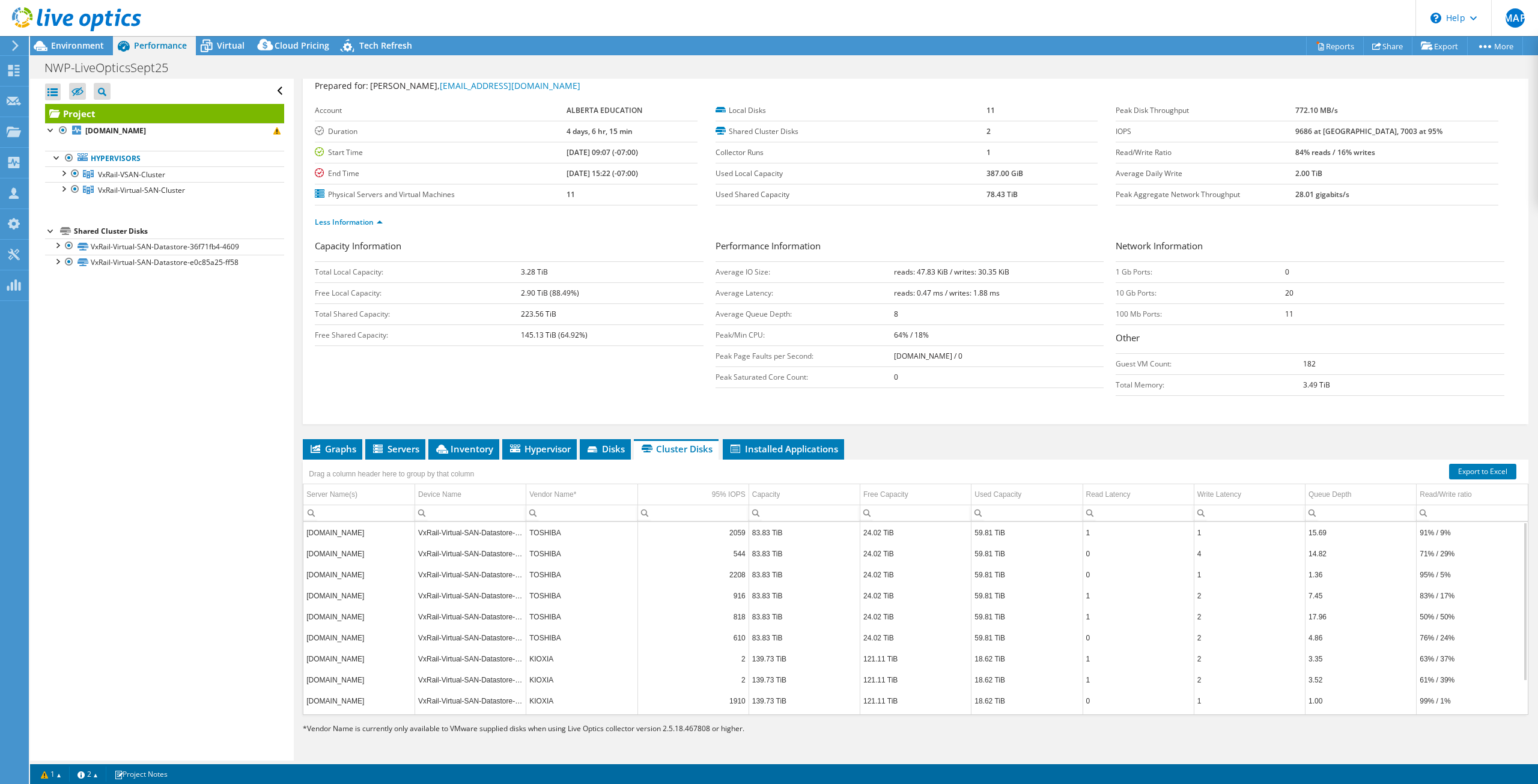
scroll to position [40, 0]
click at [760, 444] on span "Installed Applications" at bounding box center [783, 448] width 109 height 12
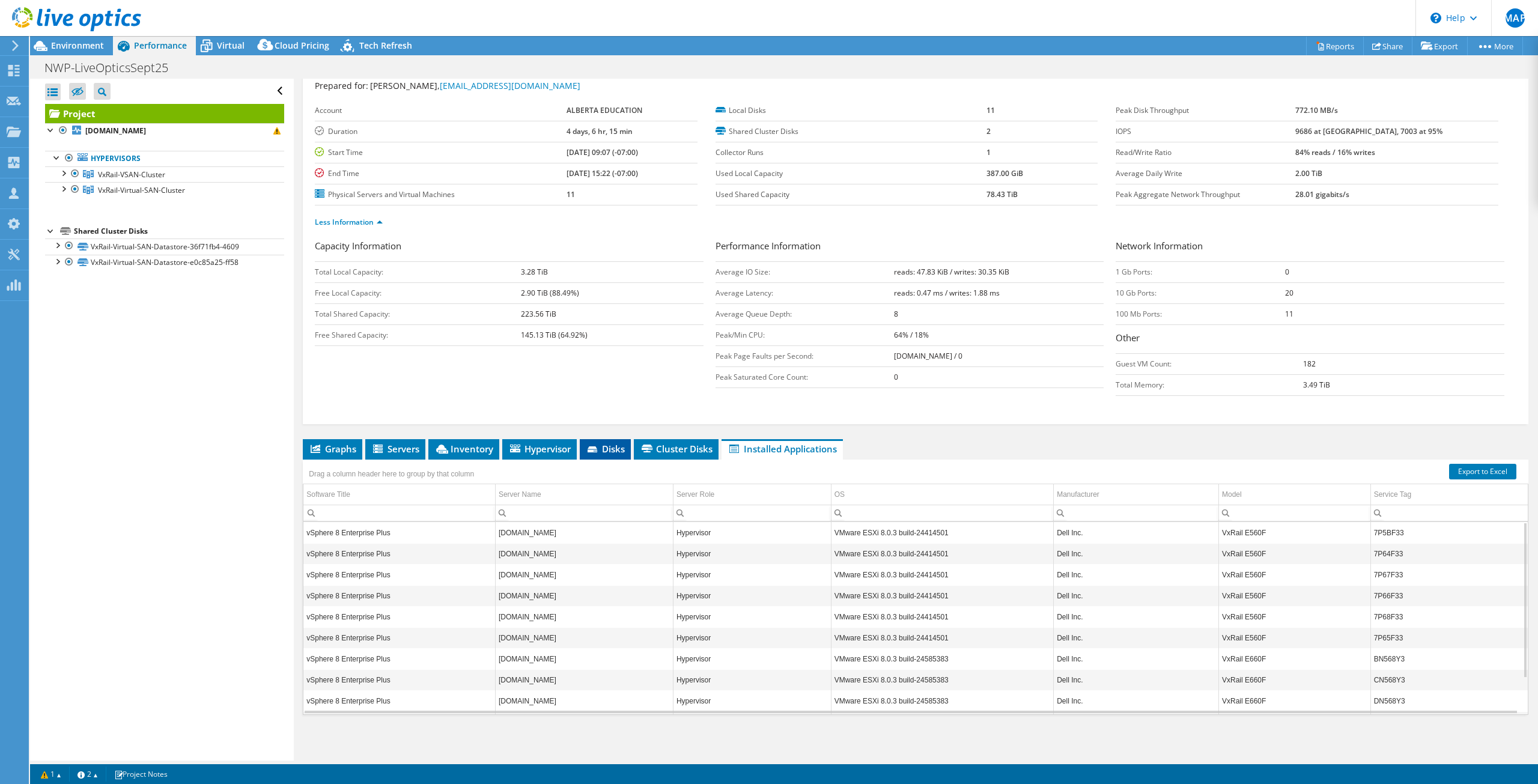
click at [613, 449] on span "Disks" at bounding box center [605, 448] width 39 height 12
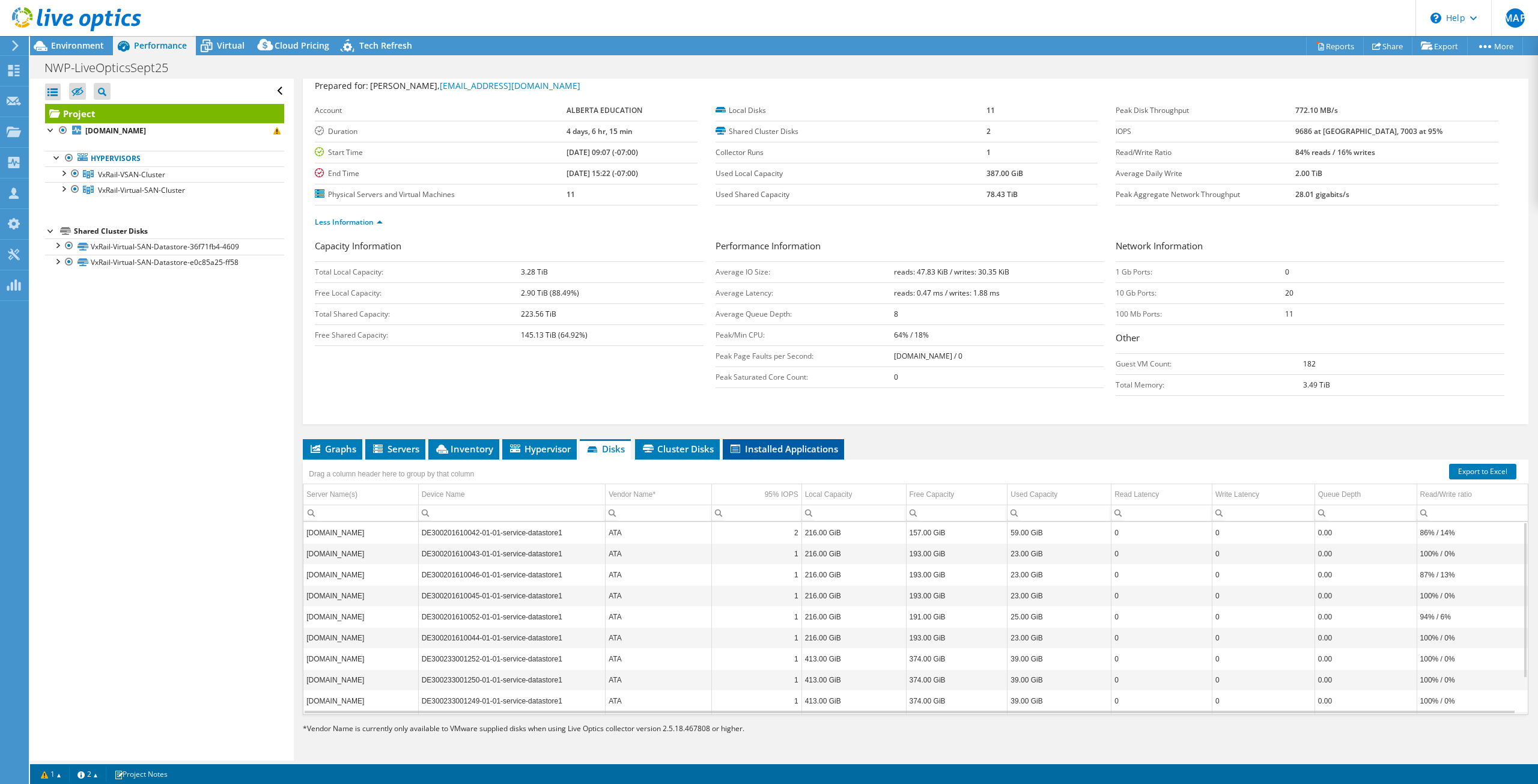
click at [760, 448] on span "Installed Applications" at bounding box center [783, 448] width 109 height 12
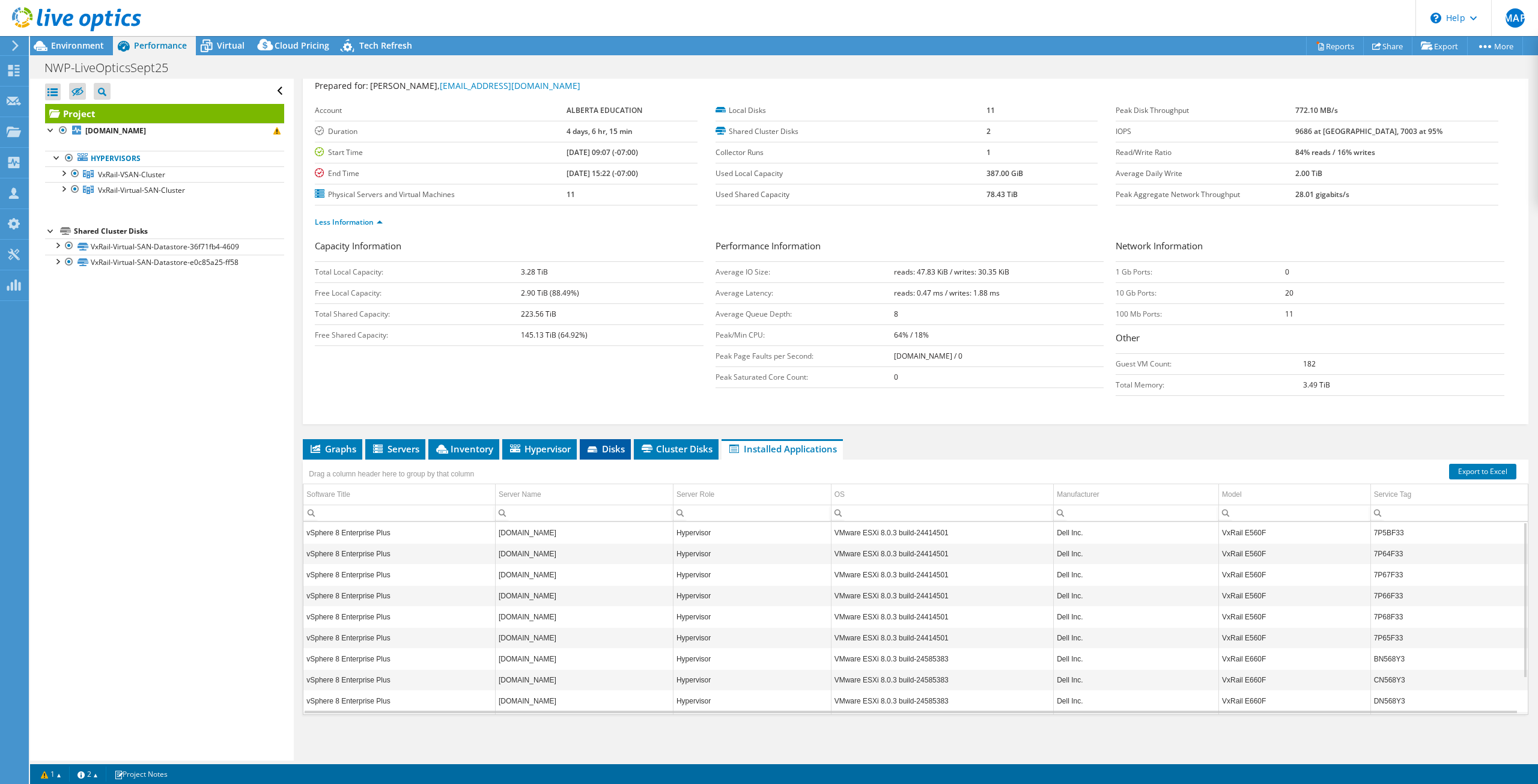
click at [601, 444] on span "Disks" at bounding box center [605, 448] width 39 height 12
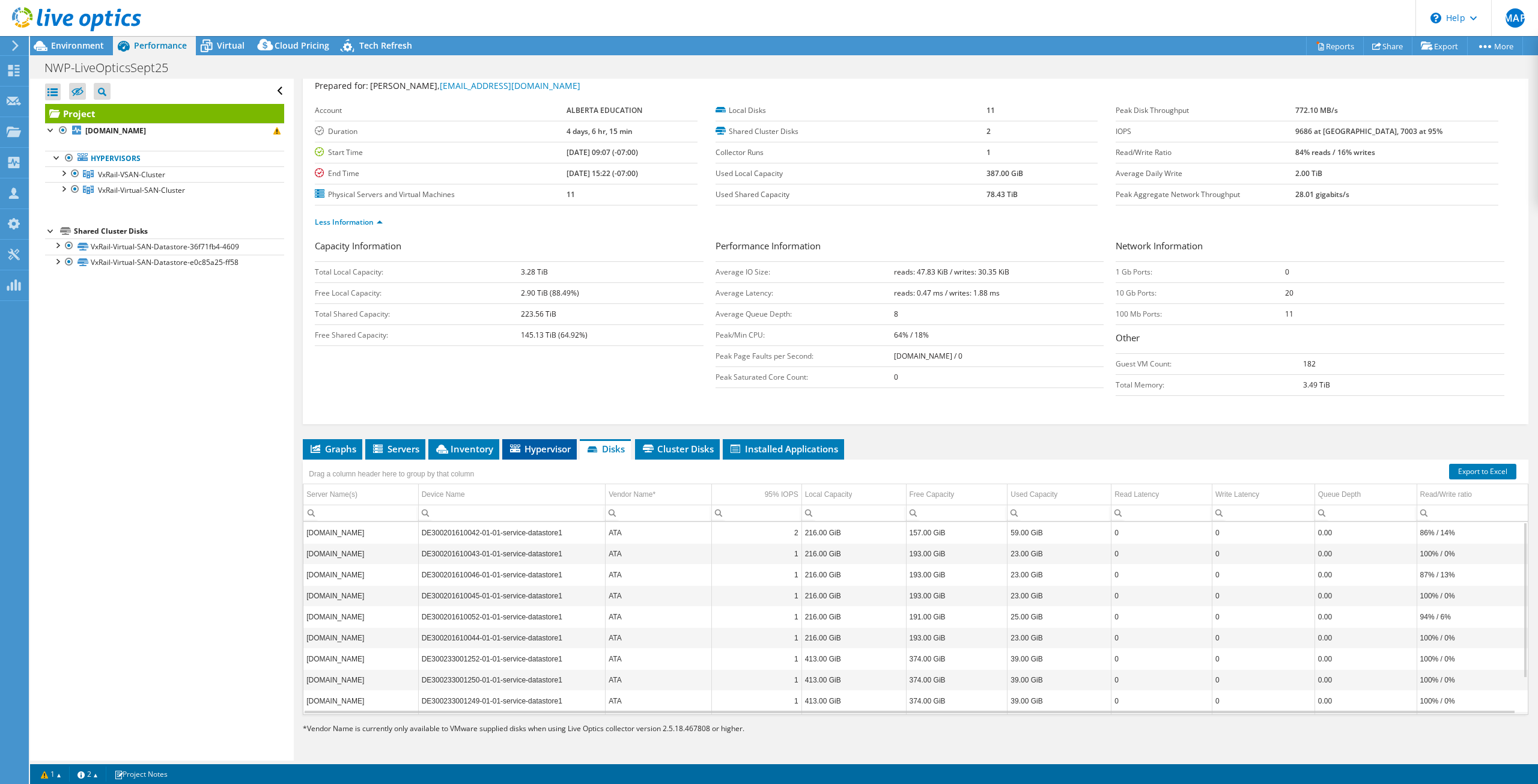
click at [533, 444] on span "Hypervisor" at bounding box center [539, 448] width 63 height 12
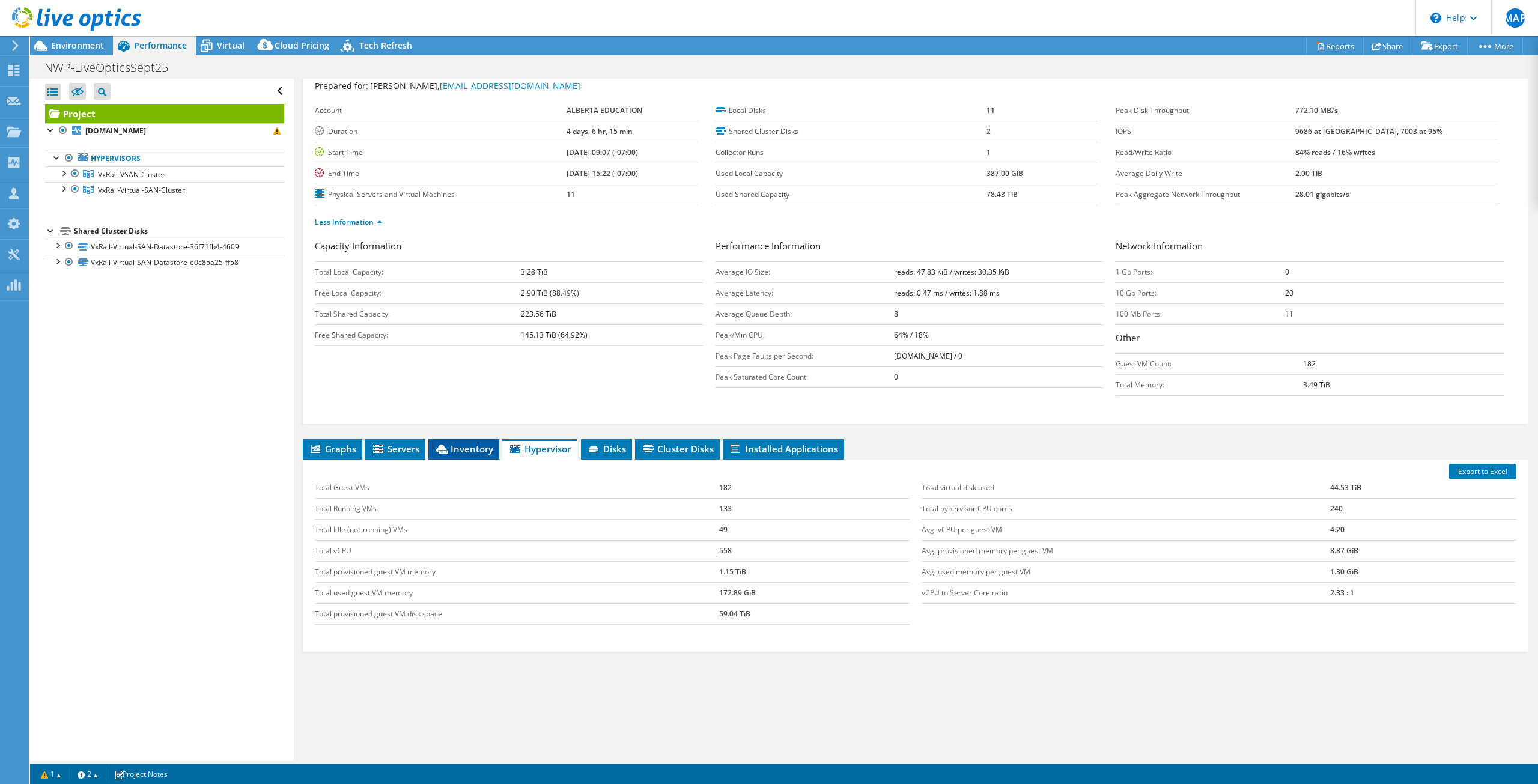
click at [477, 447] on span "Inventory" at bounding box center [463, 448] width 59 height 12
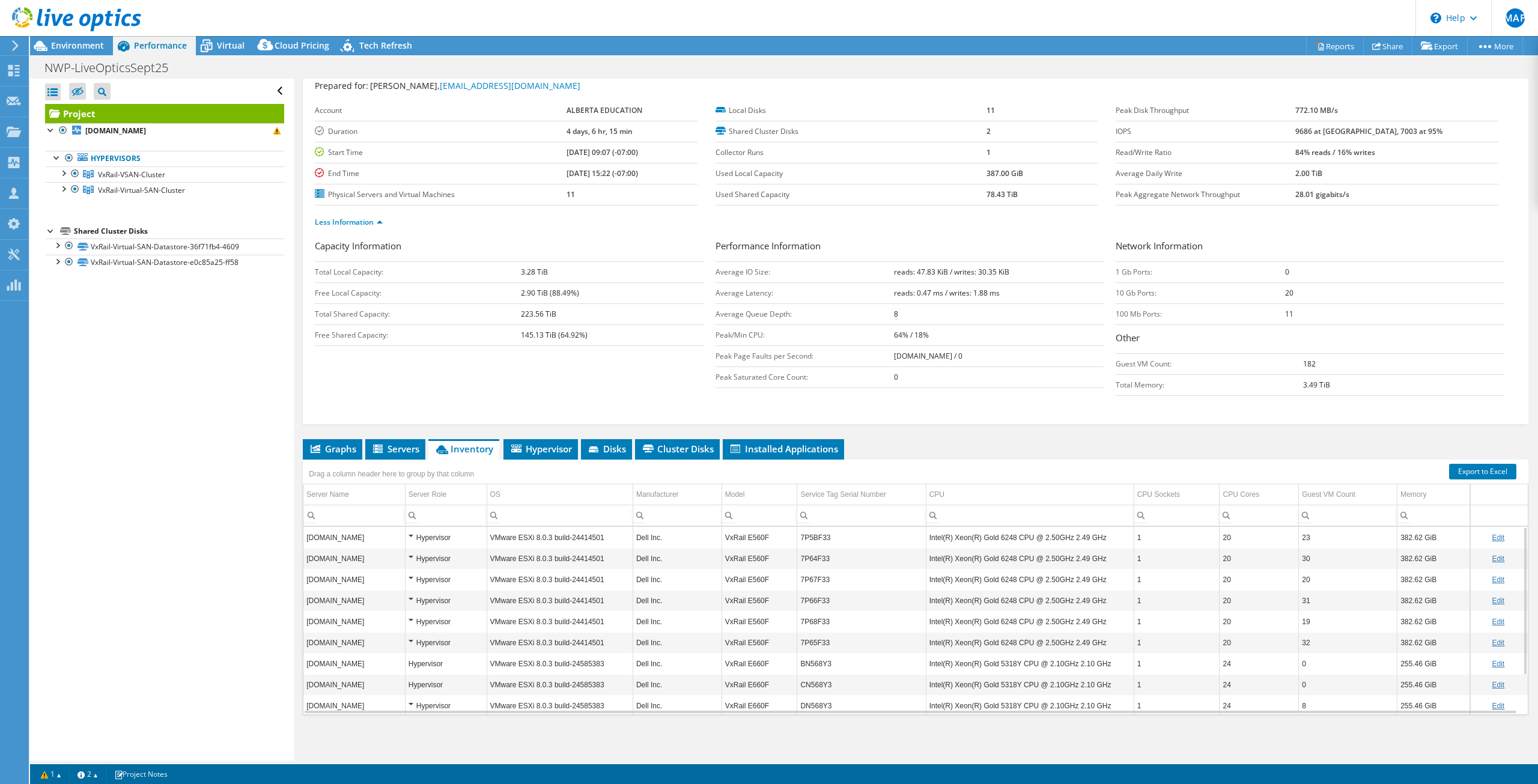
click at [935, 440] on ul "Graphs Servers Inventory Hypervisor Disks Cluster Disks Installed Applications" at bounding box center [915, 449] width 1225 height 21
click at [552, 447] on span "Hypervisor" at bounding box center [540, 448] width 63 height 12
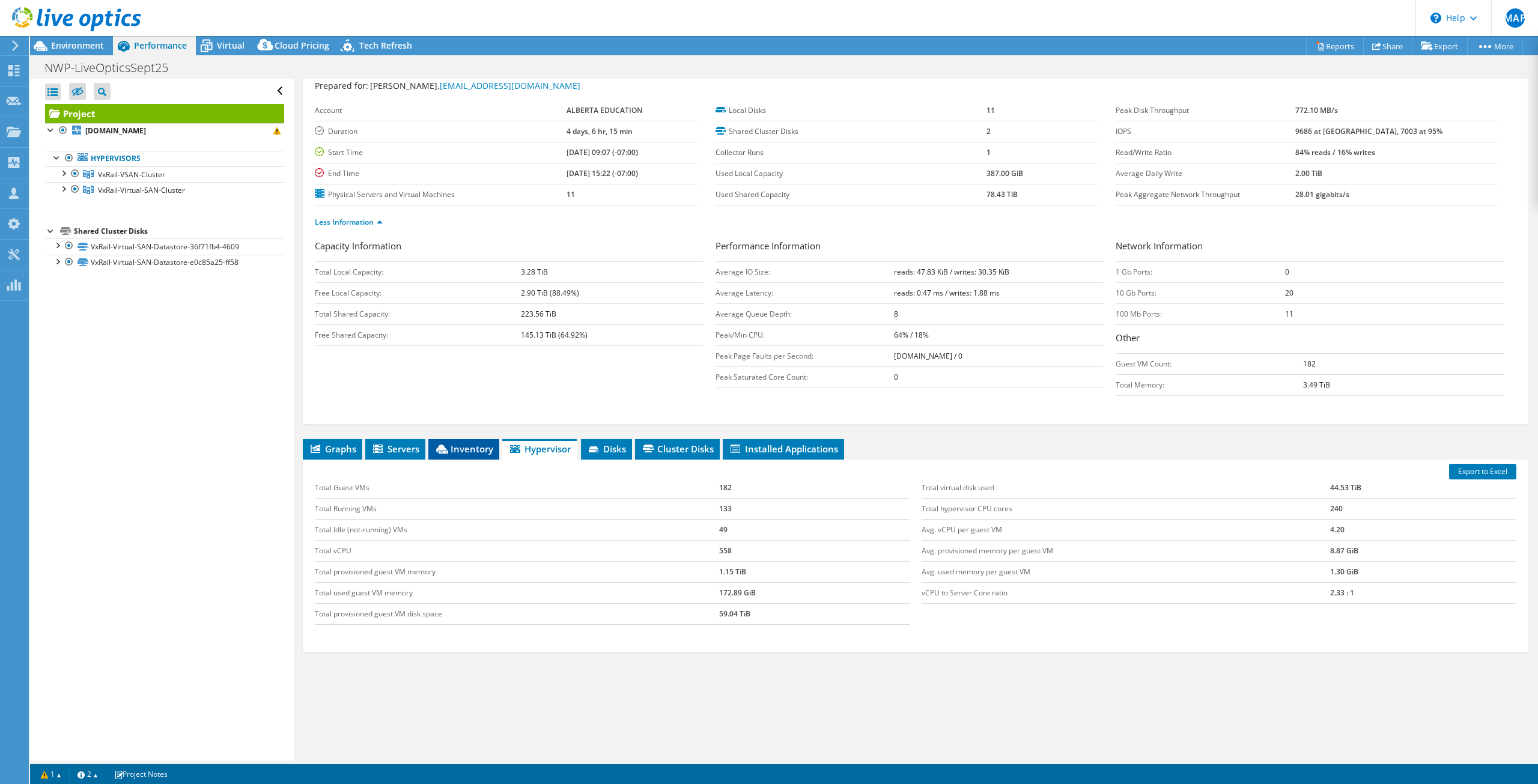
click at [454, 448] on span "Inventory" at bounding box center [463, 448] width 59 height 12
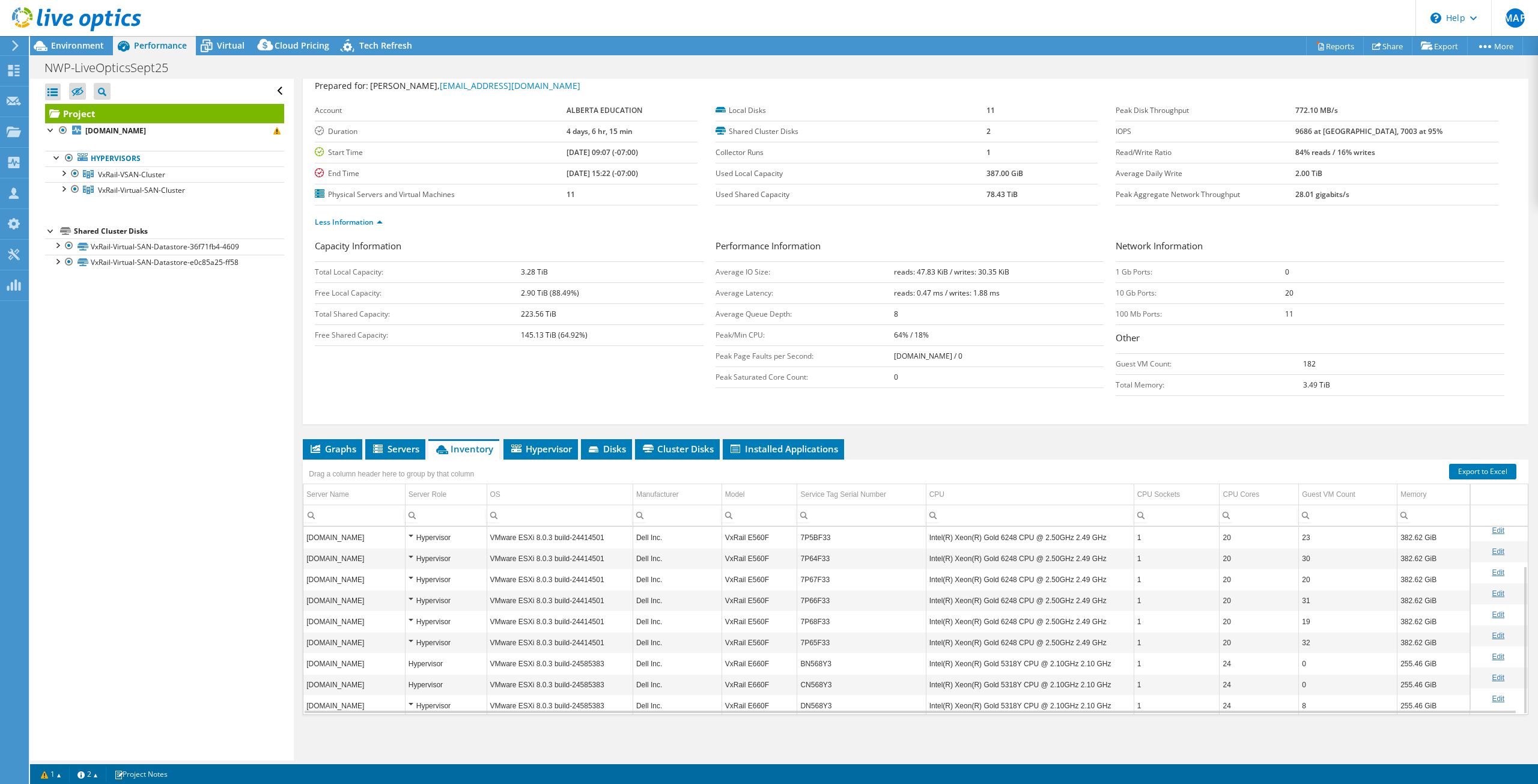
scroll to position [49, 0]
drag, startPoint x: 831, startPoint y: 638, endPoint x: 793, endPoint y: 637, distance: 38.0
click at [793, 637] on tr "fv-esx-04.gprc.ab.ca Hypervisor VMware ESXi 8.0.3 build-24585383 Dell Inc. VxRa…" at bounding box center [915, 635] width 1225 height 21
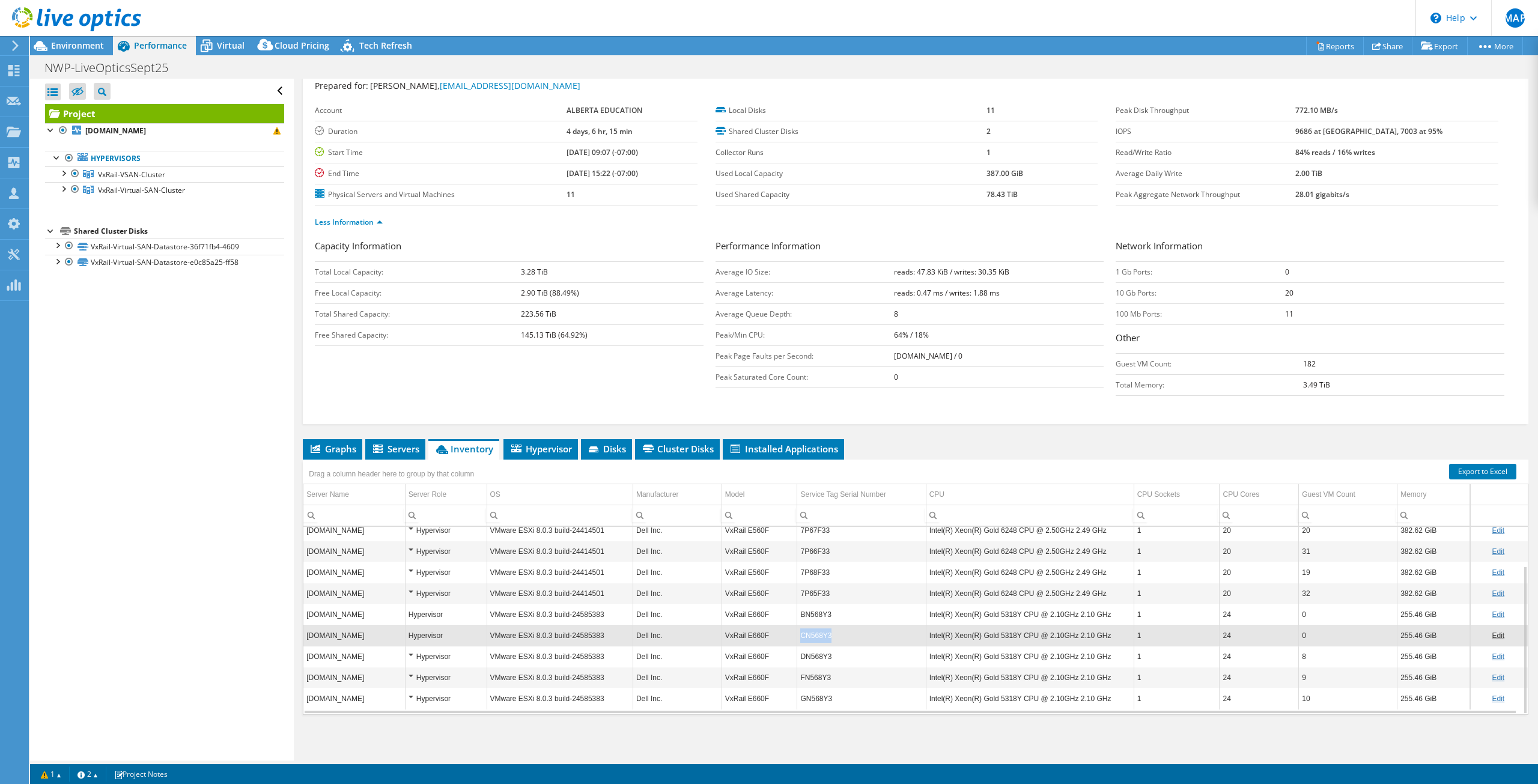
copy tr "CN568Y3"
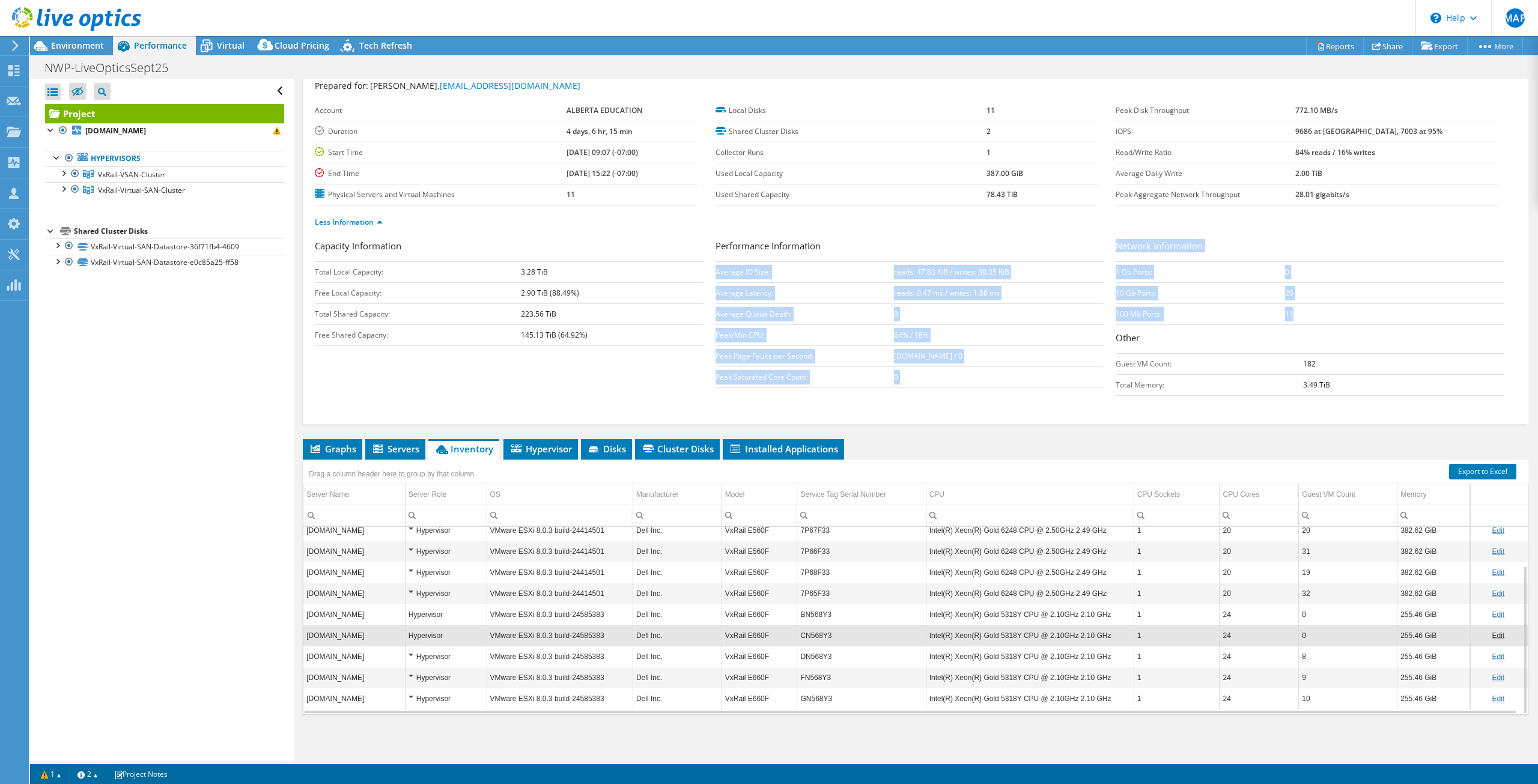
drag, startPoint x: 1297, startPoint y: 317, endPoint x: 1105, endPoint y: 312, distance: 192.1
click at [1105, 312] on div "Capacity Information Total Local Capacity: 3.28 TiB Free Local Capacity: 2.90 T…" at bounding box center [916, 320] width 1202 height 162
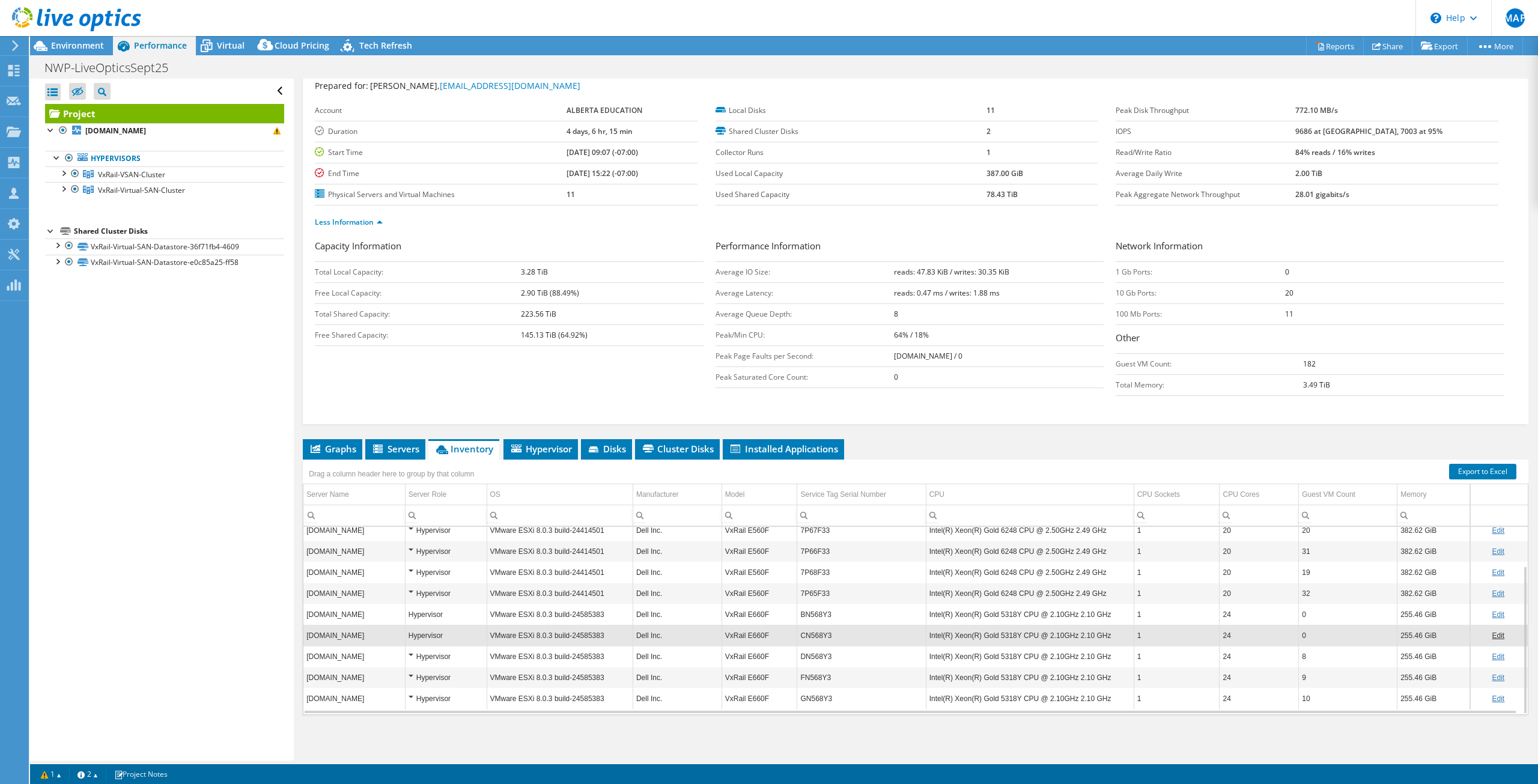
click at [1219, 67] on div "NWP-LiveOpticsSept25 Print" at bounding box center [784, 67] width 1508 height 22
drag, startPoint x: 1332, startPoint y: 132, endPoint x: 1446, endPoint y: 132, distance: 114.0
click at [1446, 132] on tr "IOPS 9686 at Peak, 7003 at 95%" at bounding box center [1306, 131] width 383 height 21
click at [1140, 67] on div "NWP-LiveOpticsSept25 Print" at bounding box center [784, 67] width 1508 height 22
click at [214, 46] on icon at bounding box center [206, 46] width 21 height 21
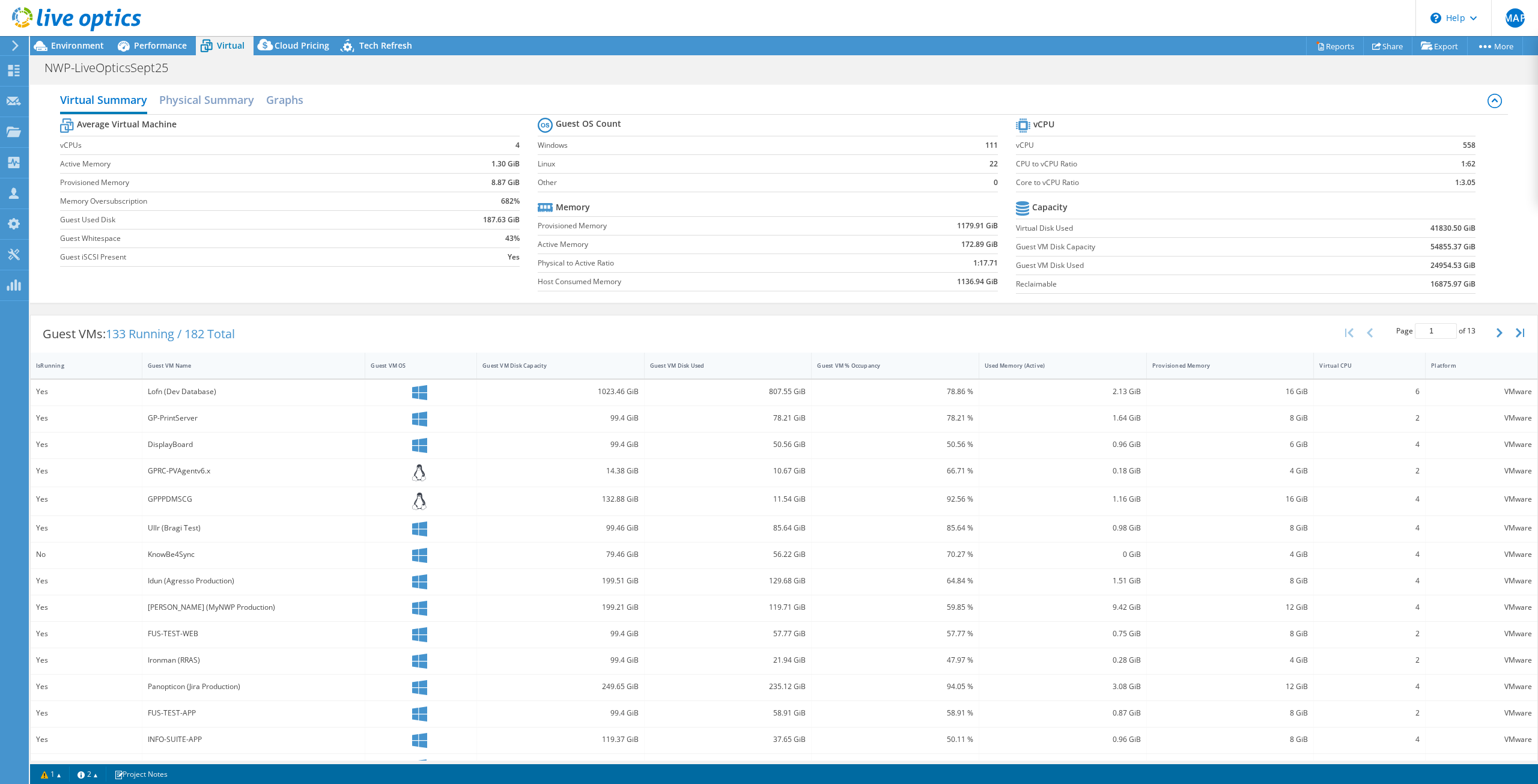
scroll to position [25, 0]
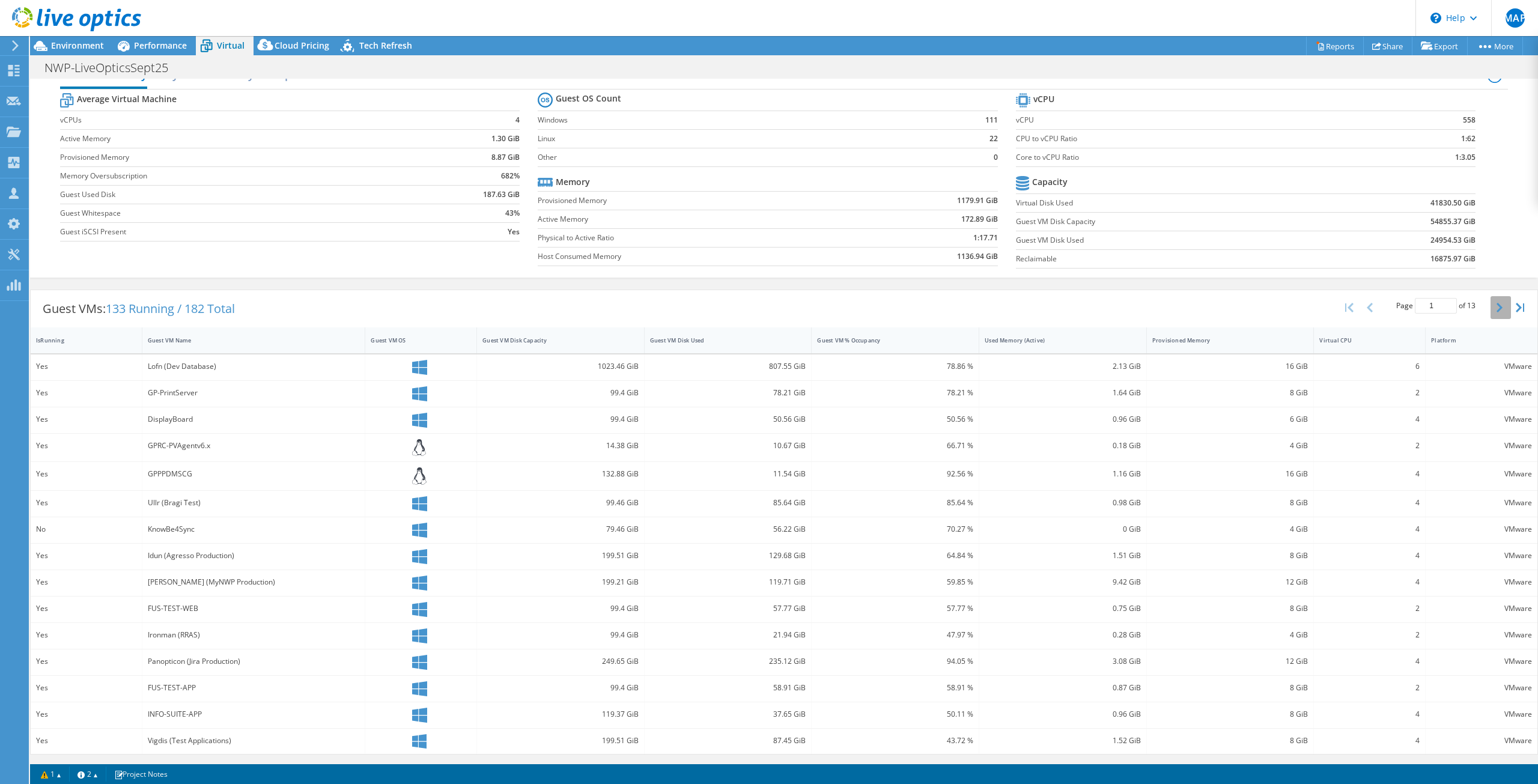
click at [1496, 307] on icon "button" at bounding box center [1499, 307] width 6 height 10
click at [1367, 307] on icon "button" at bounding box center [1370, 307] width 6 height 10
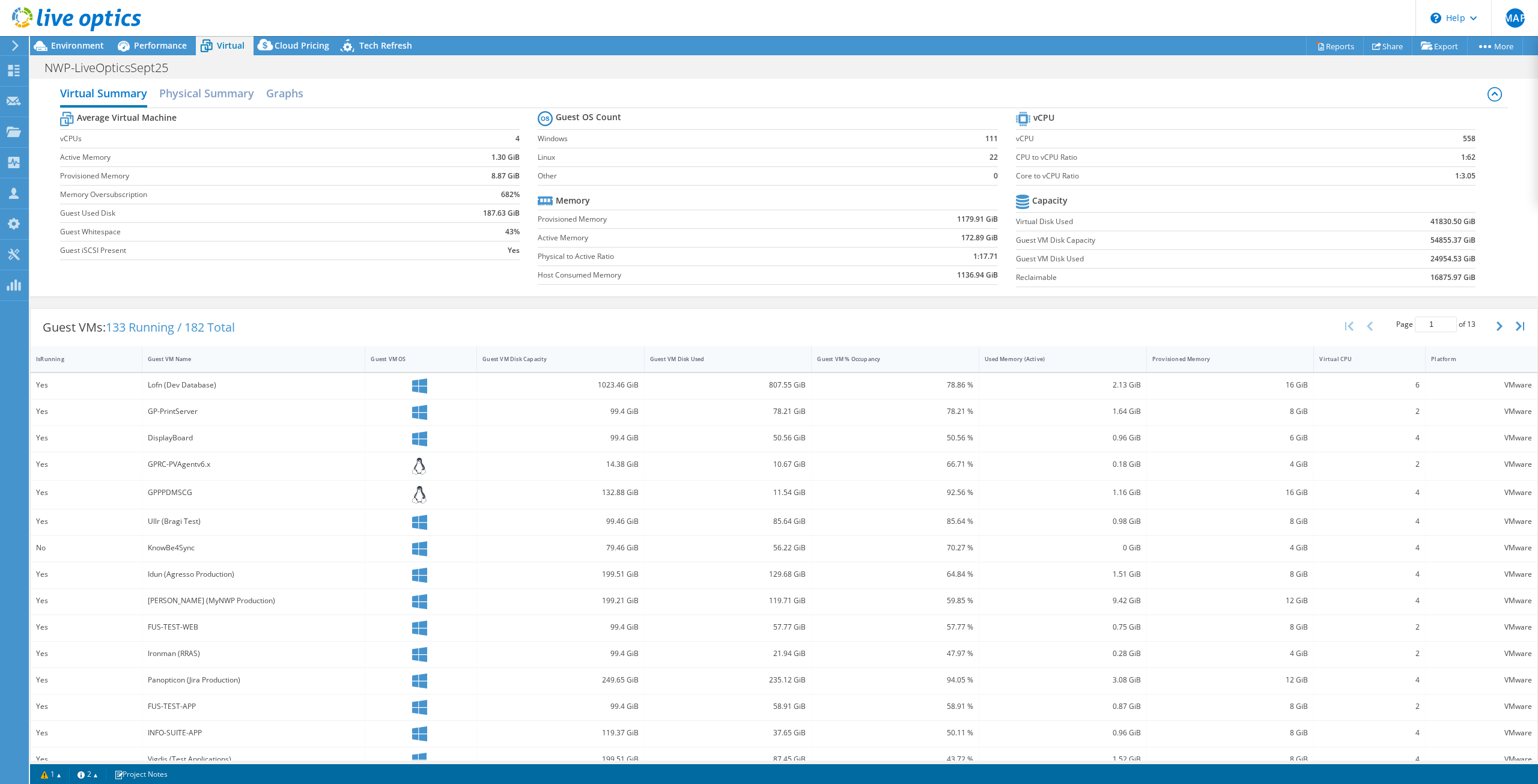
scroll to position [0, 0]
click at [950, 265] on td "1:17.71" at bounding box center [925, 262] width 144 height 18
drag, startPoint x: 948, startPoint y: 244, endPoint x: 991, endPoint y: 244, distance: 43.0
click at [991, 244] on td "172.89 GiB" at bounding box center [925, 244] width 144 height 18
click at [929, 332] on div "Guest VMs: 133 Running / 182 Total Page 1 of 13 5 rows 10 rows 20 rows 25 rows …" at bounding box center [784, 333] width 1507 height 37
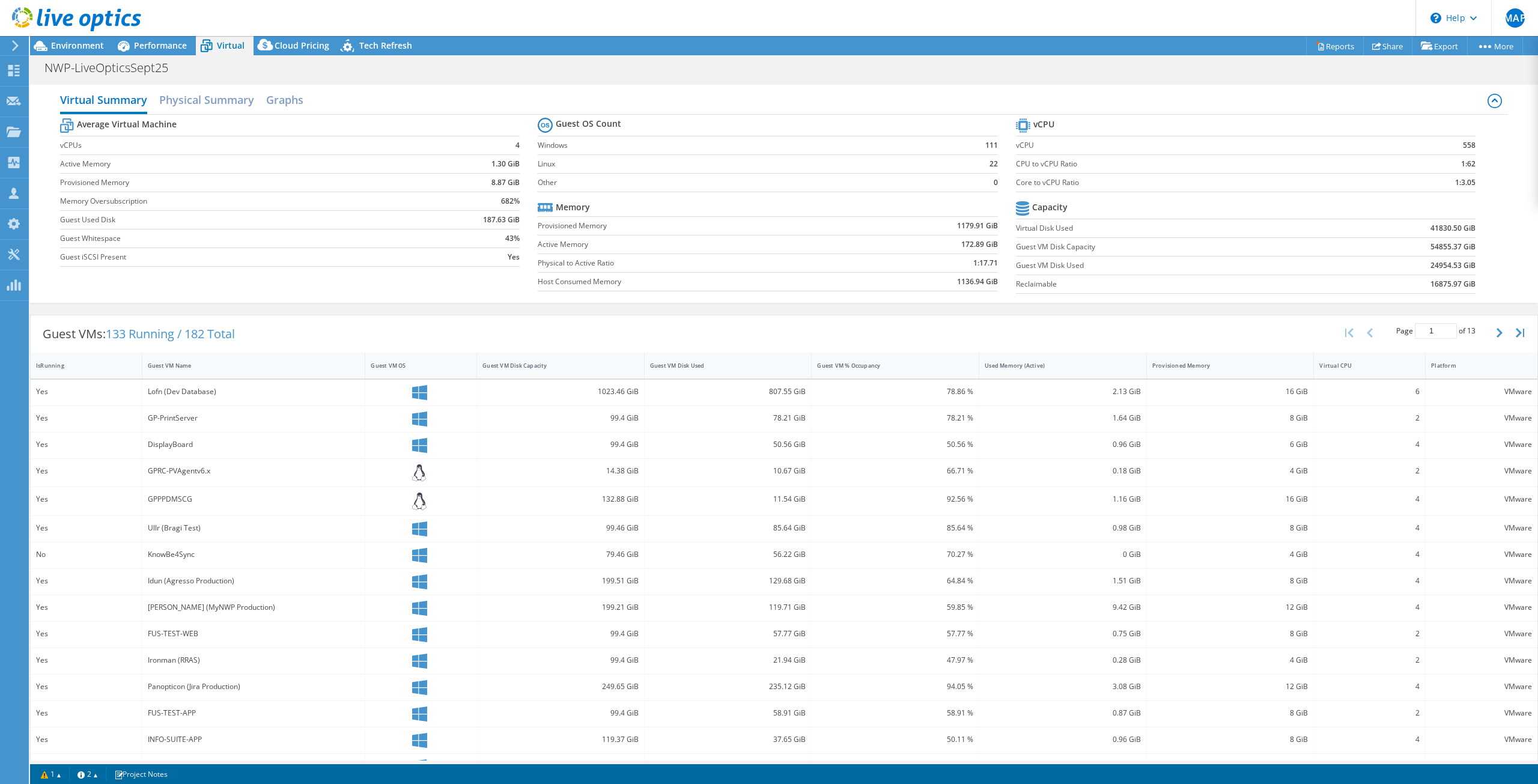
scroll to position [25, 0]
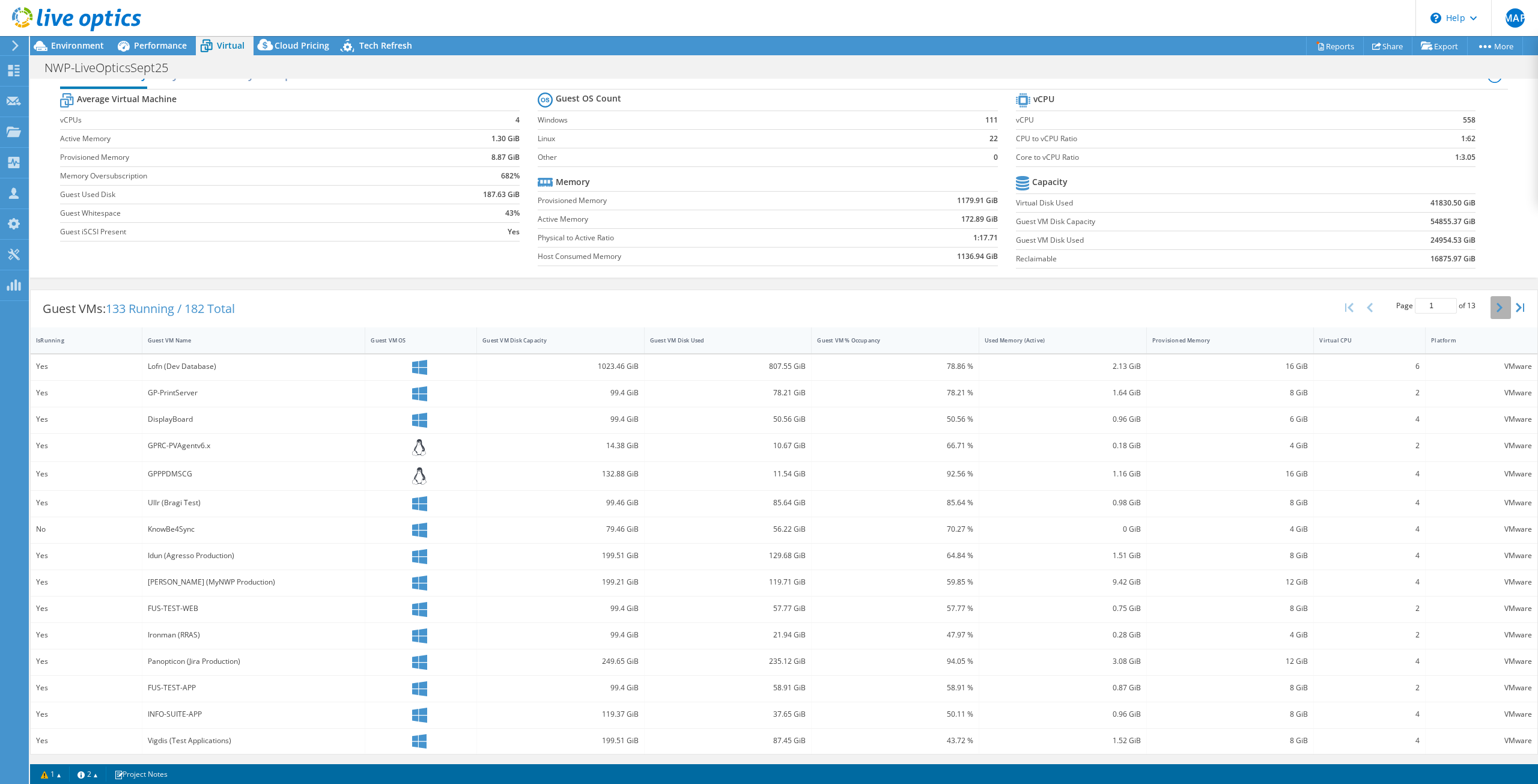
click at [1495, 306] on button "button" at bounding box center [1500, 307] width 21 height 22
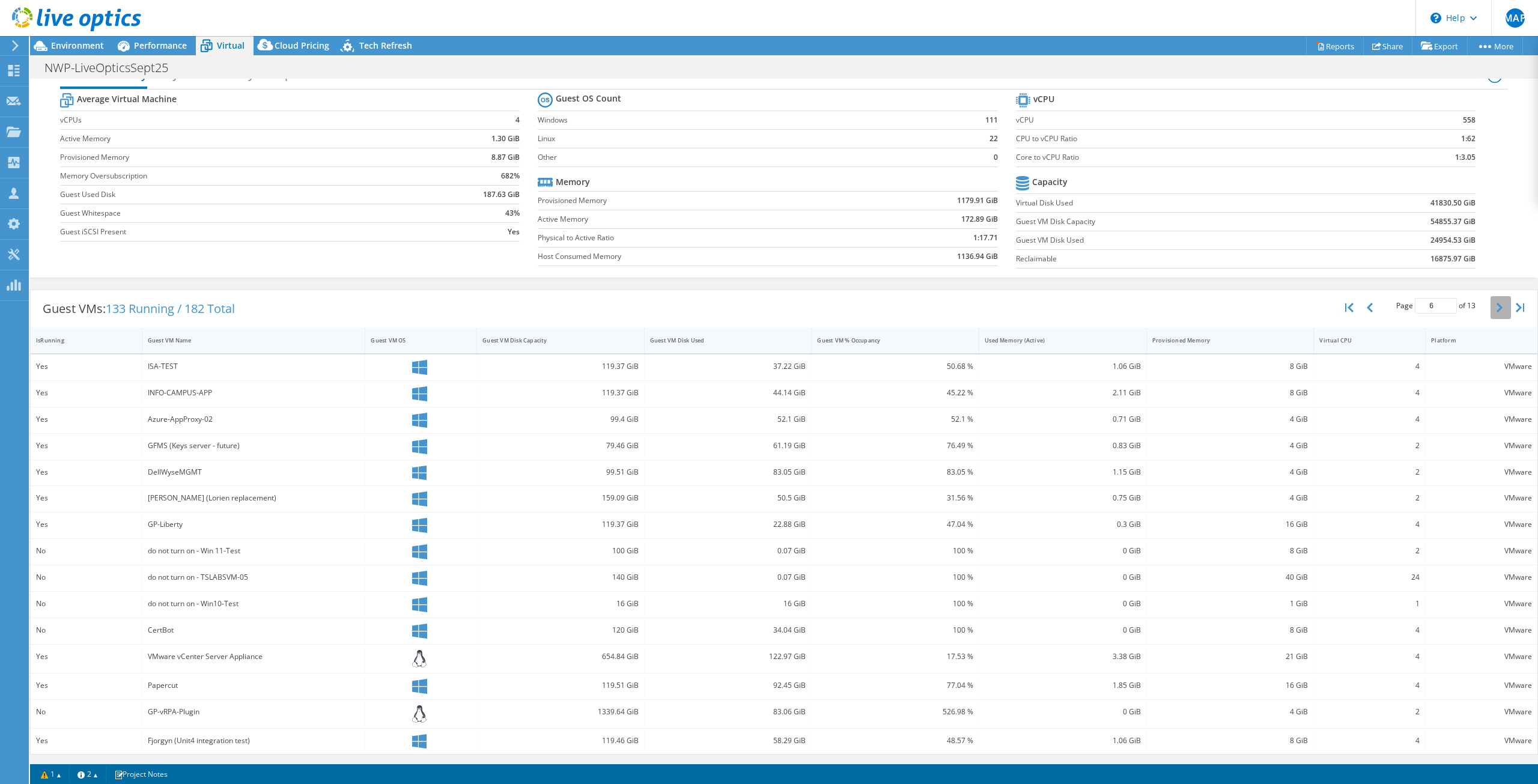
click at [1495, 306] on button "button" at bounding box center [1500, 307] width 21 height 22
click at [1105, 347] on div "Used Memory (Active)" at bounding box center [1055, 344] width 142 height 7
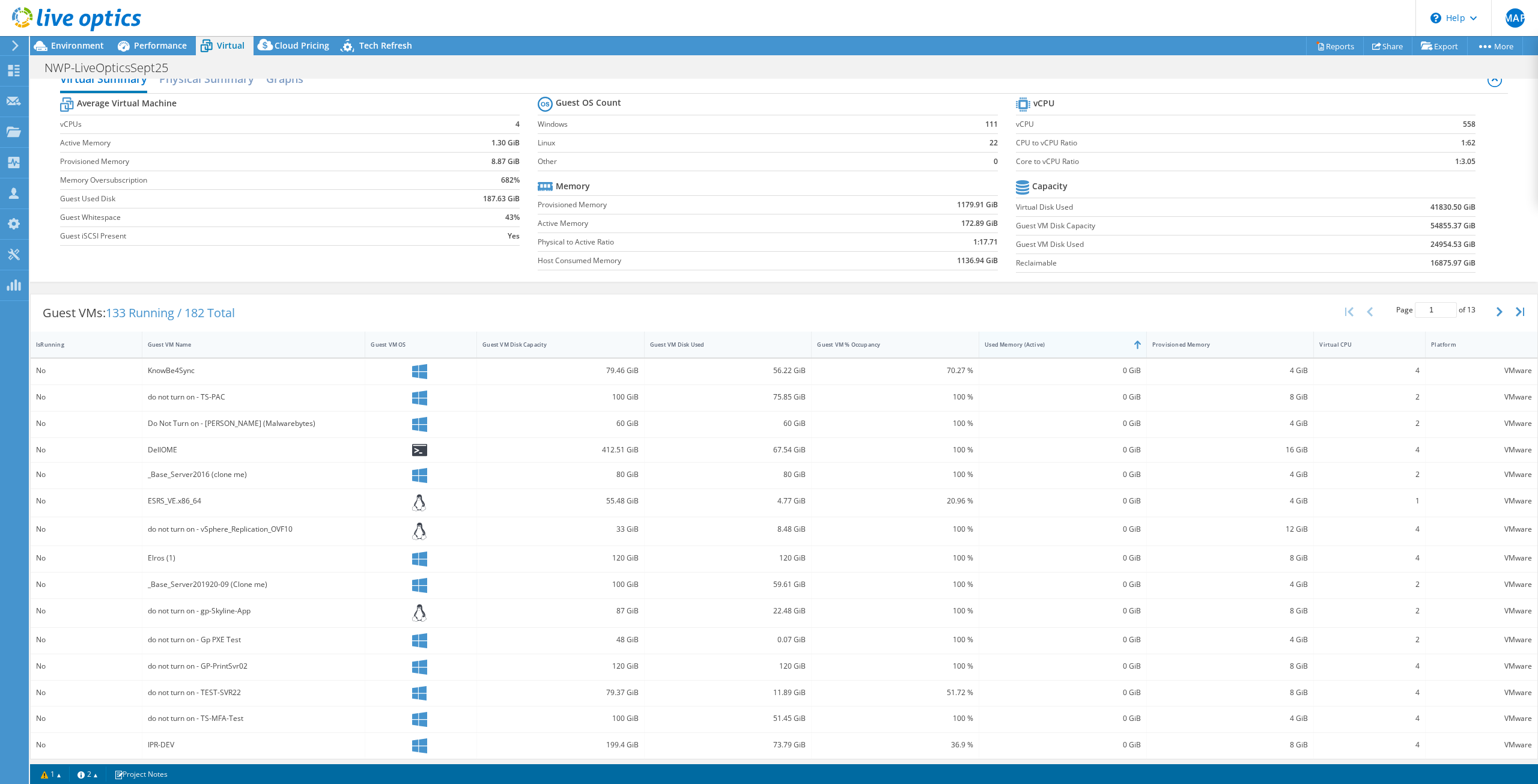
click at [1089, 352] on div "Used Memory (Active)" at bounding box center [1055, 344] width 153 height 18
click at [1496, 309] on icon "button" at bounding box center [1499, 312] width 6 height 10
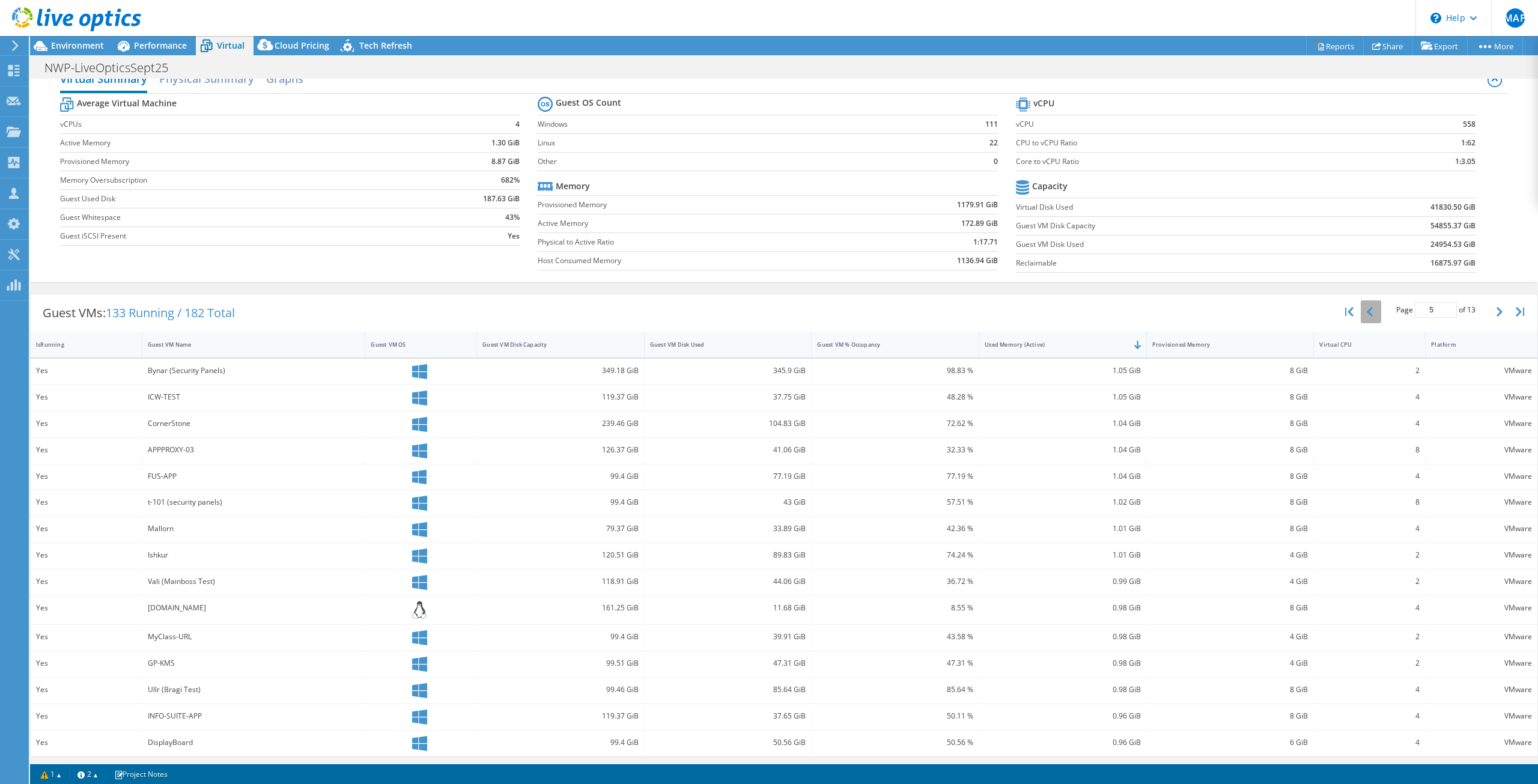
click at [1367, 312] on icon "button" at bounding box center [1370, 312] width 6 height 10
type input "1"
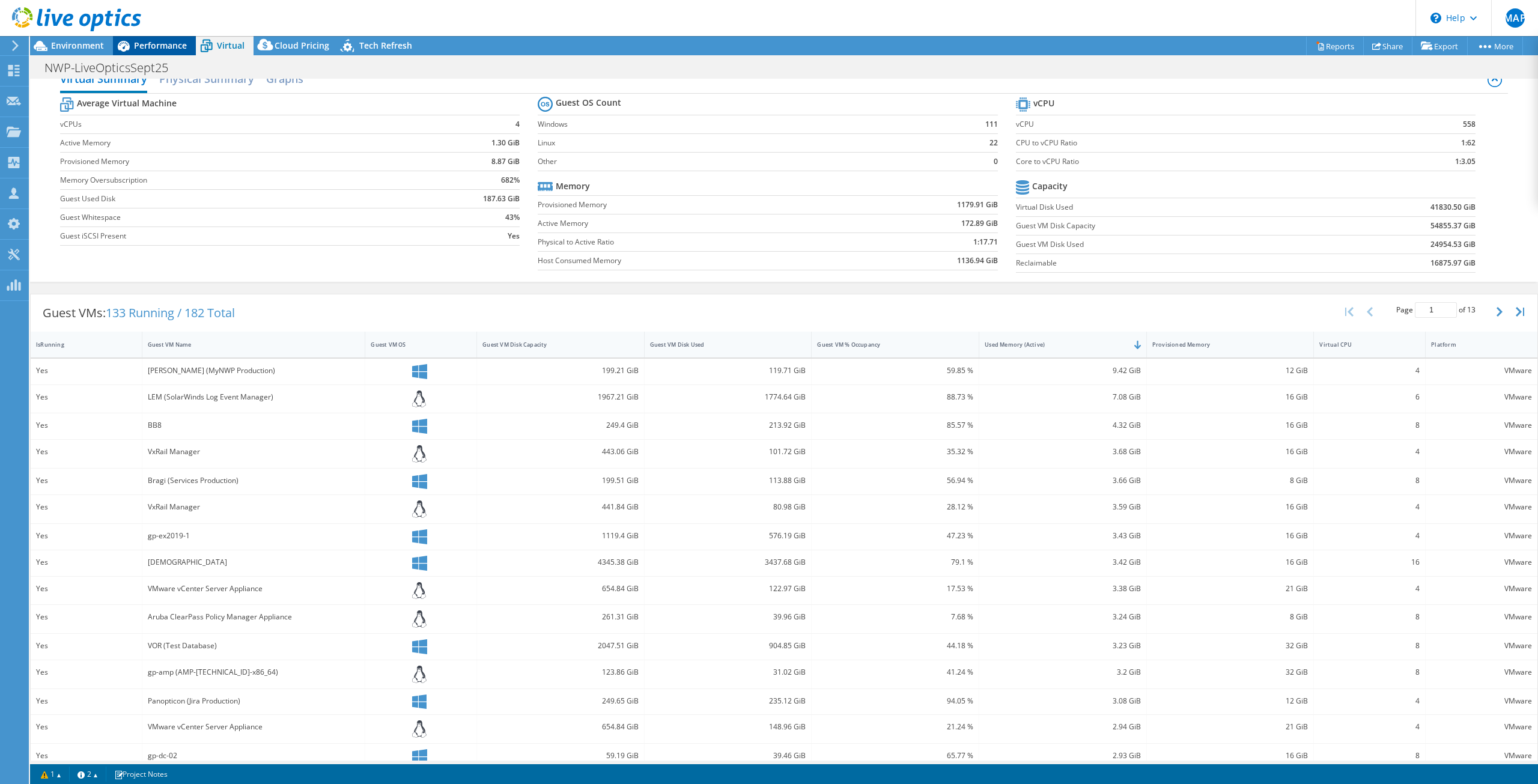
click at [164, 45] on span "Performance" at bounding box center [160, 46] width 53 height 12
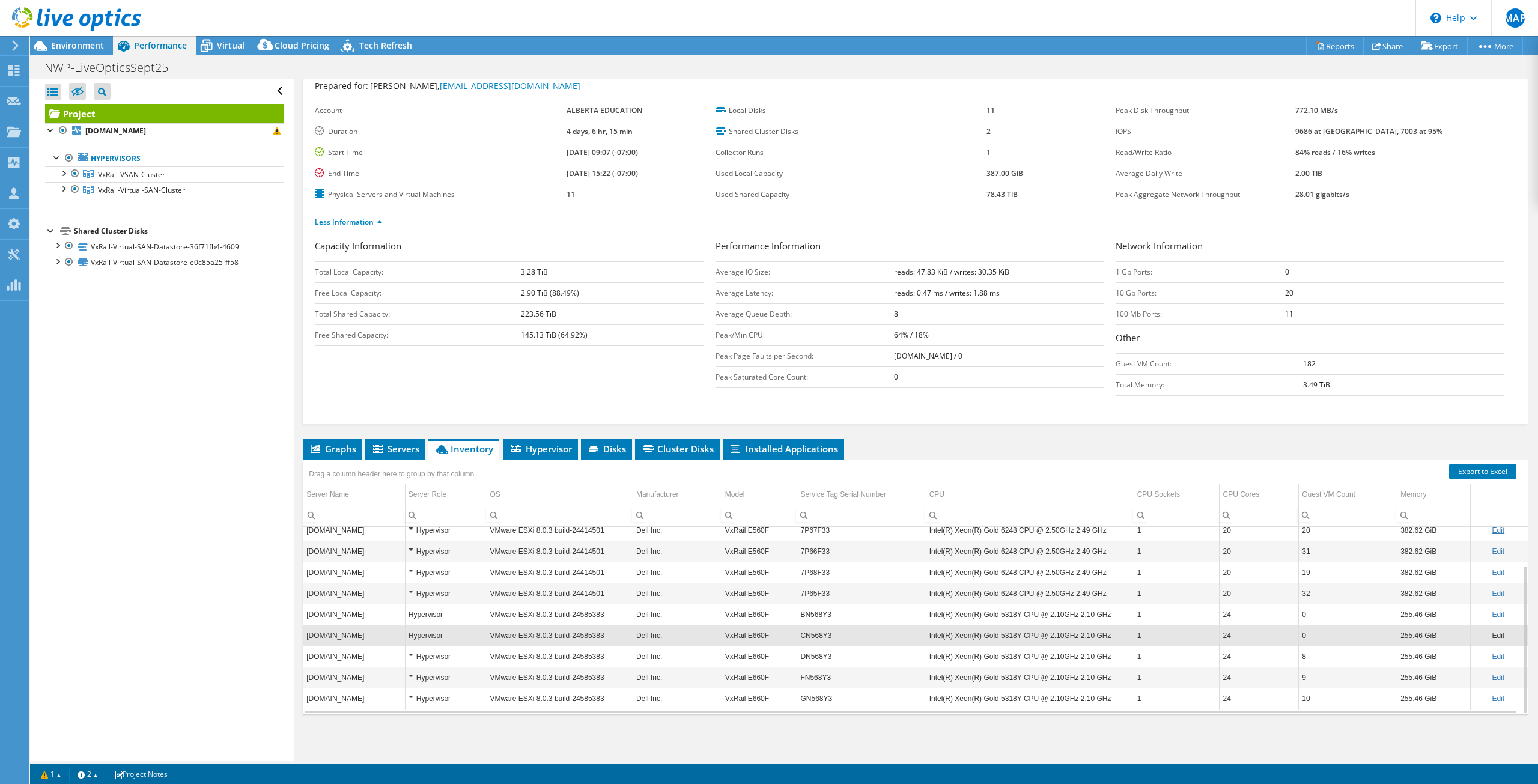
scroll to position [0, 0]
click at [231, 45] on span "Virtual" at bounding box center [230, 46] width 28 height 12
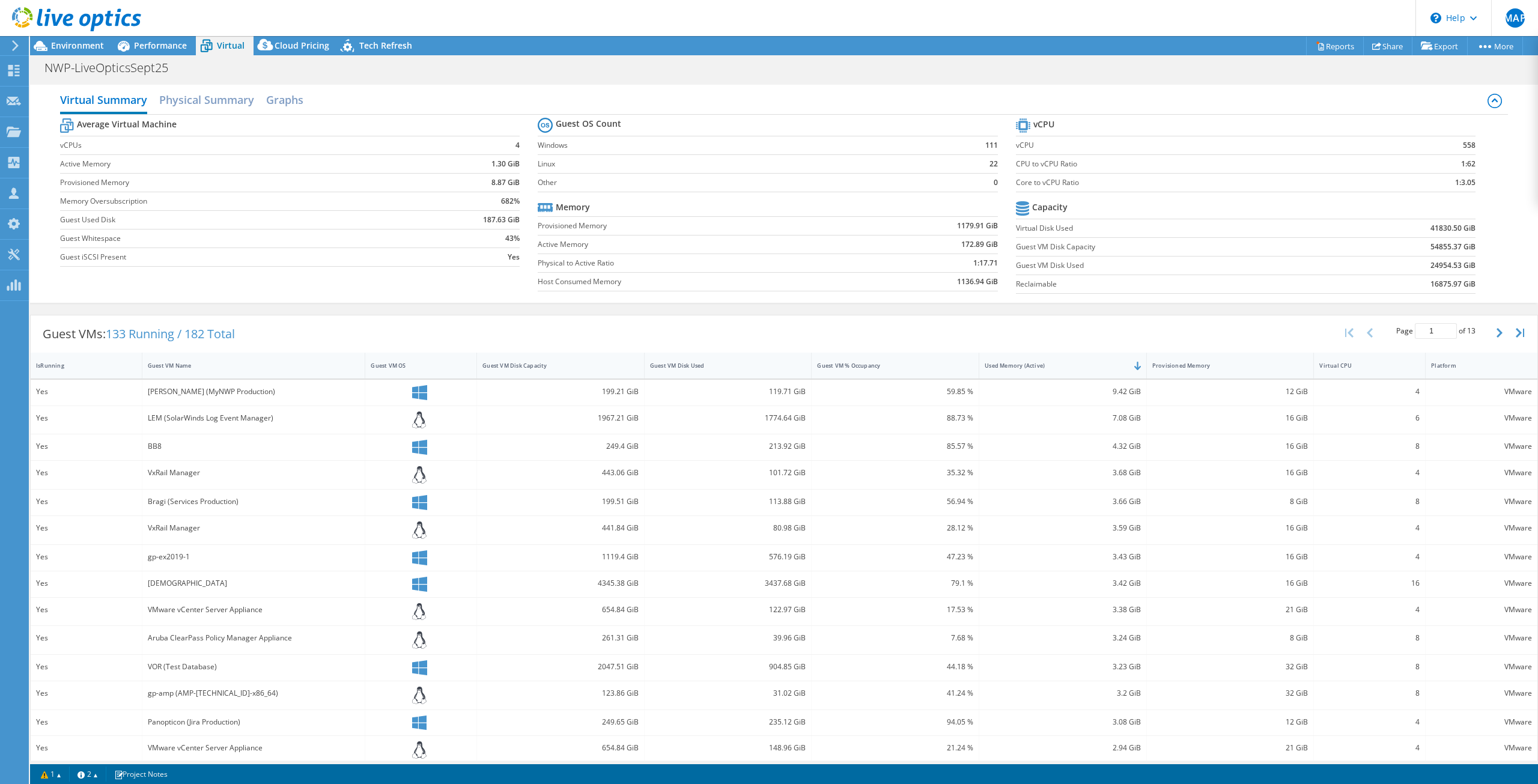
click at [65, 40] on div at bounding box center [70, 20] width 141 height 40
click at [69, 45] on span "Environment" at bounding box center [77, 46] width 53 height 12
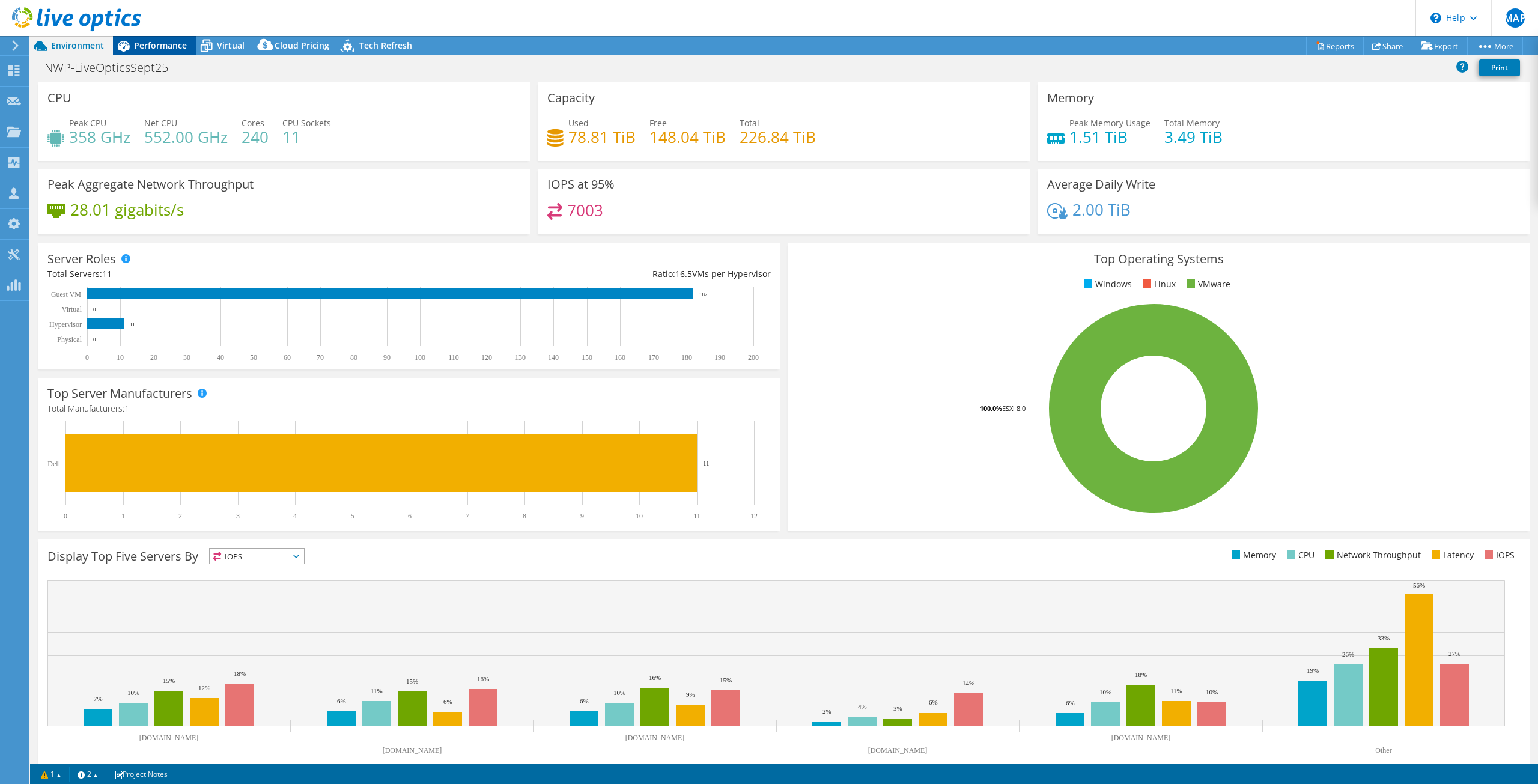
click at [154, 41] on span "Performance" at bounding box center [160, 46] width 53 height 12
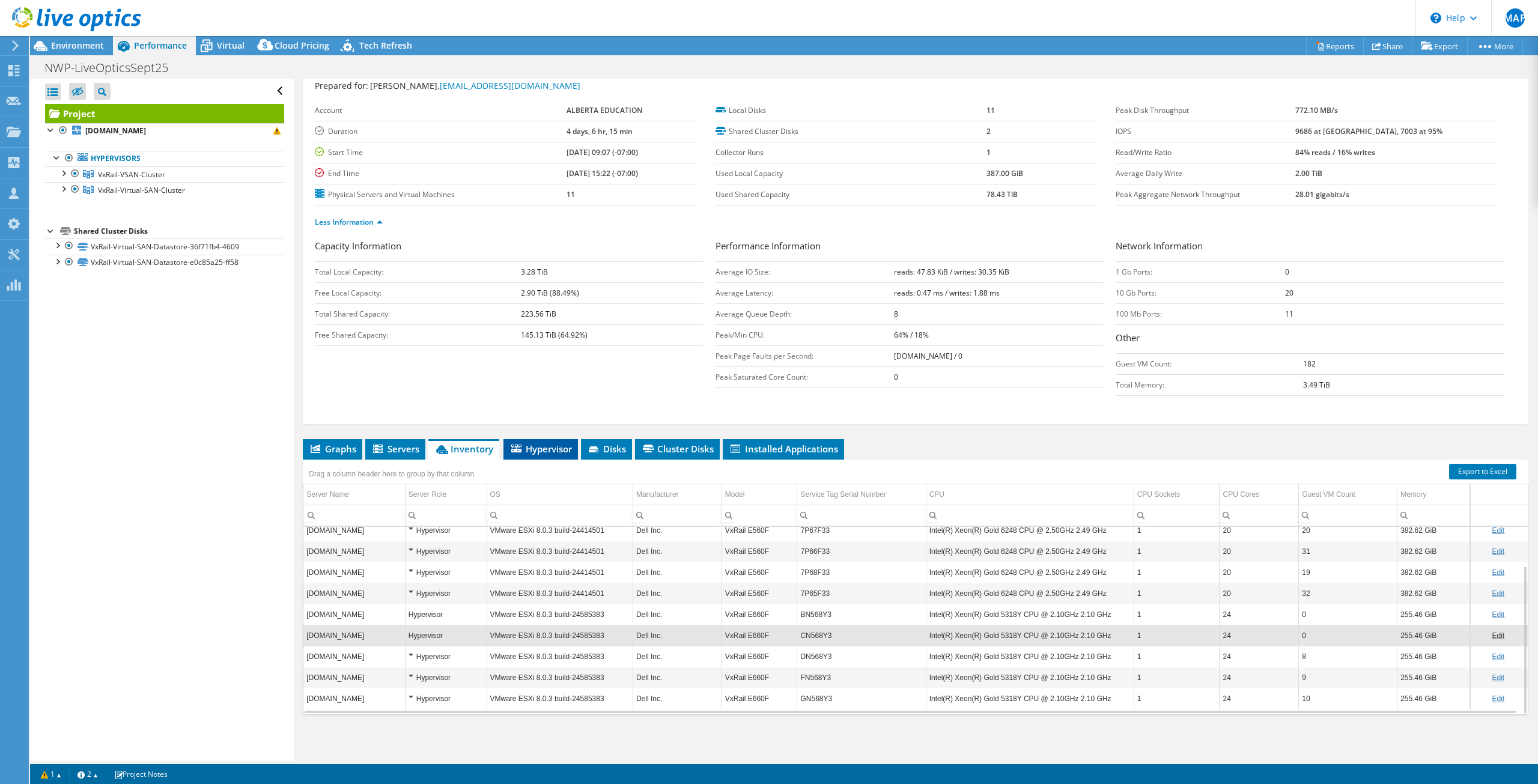
click at [533, 444] on span "Hypervisor" at bounding box center [540, 448] width 63 height 12
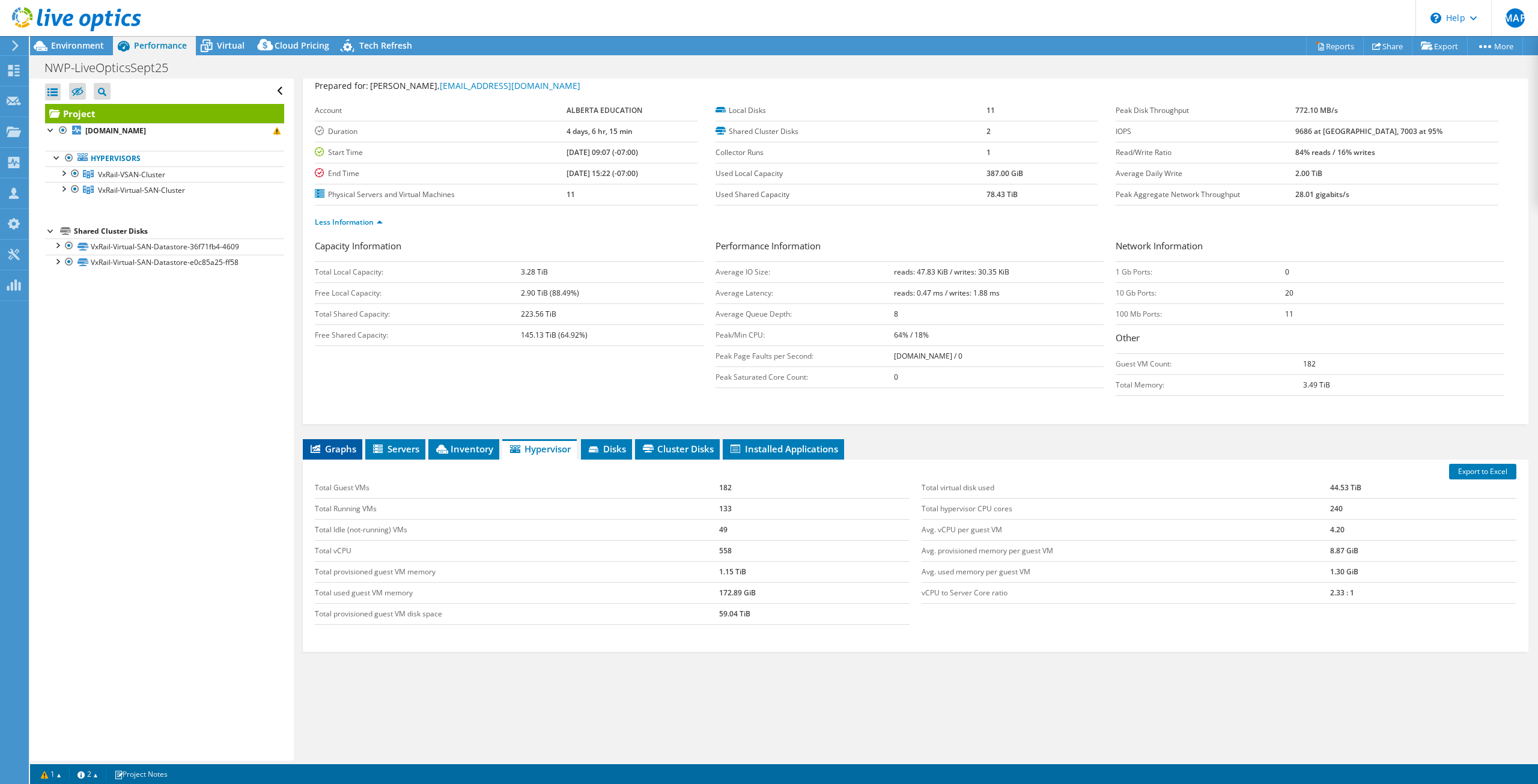
click at [330, 448] on span "Graphs" at bounding box center [332, 448] width 48 height 12
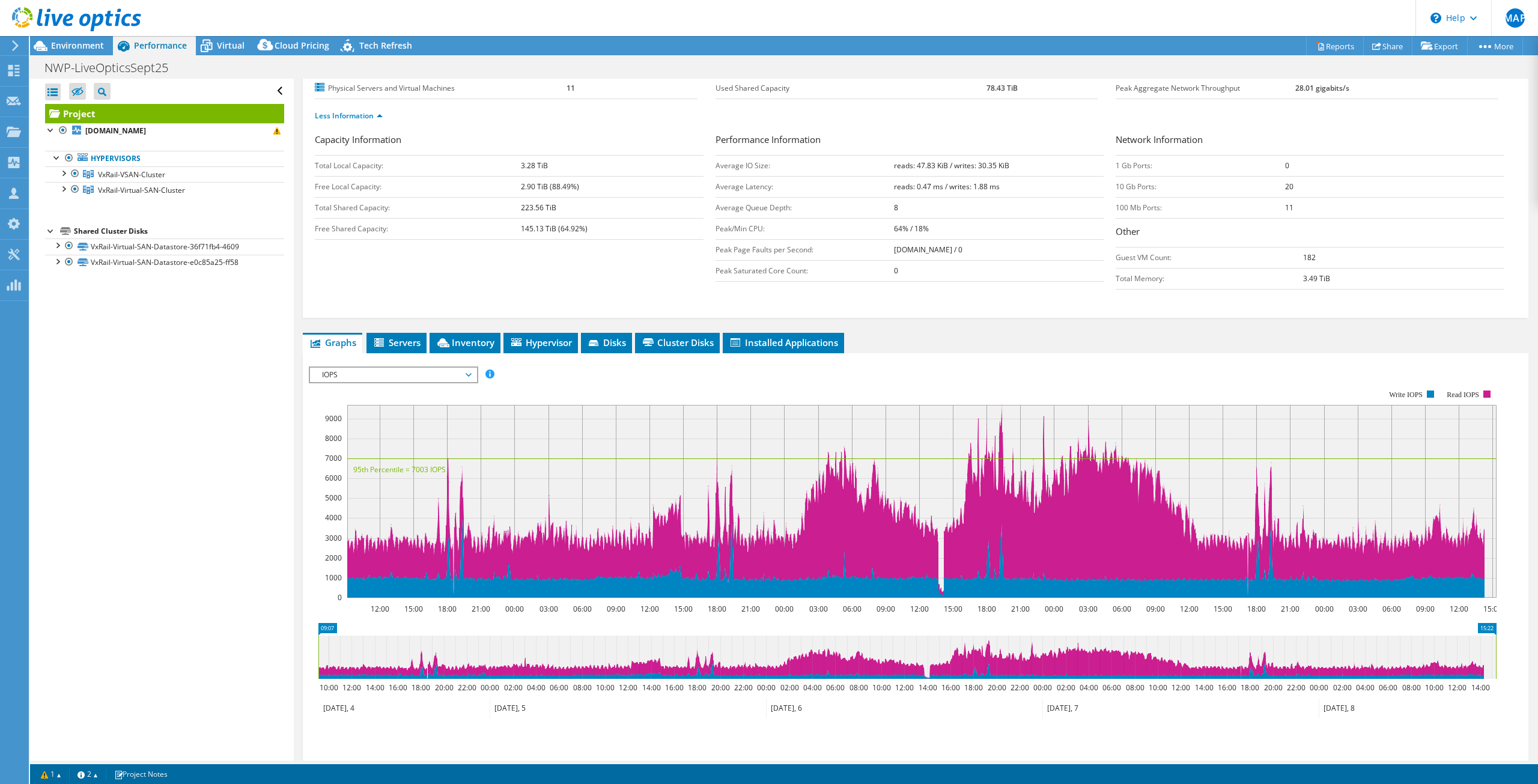
scroll to position [216, 0]
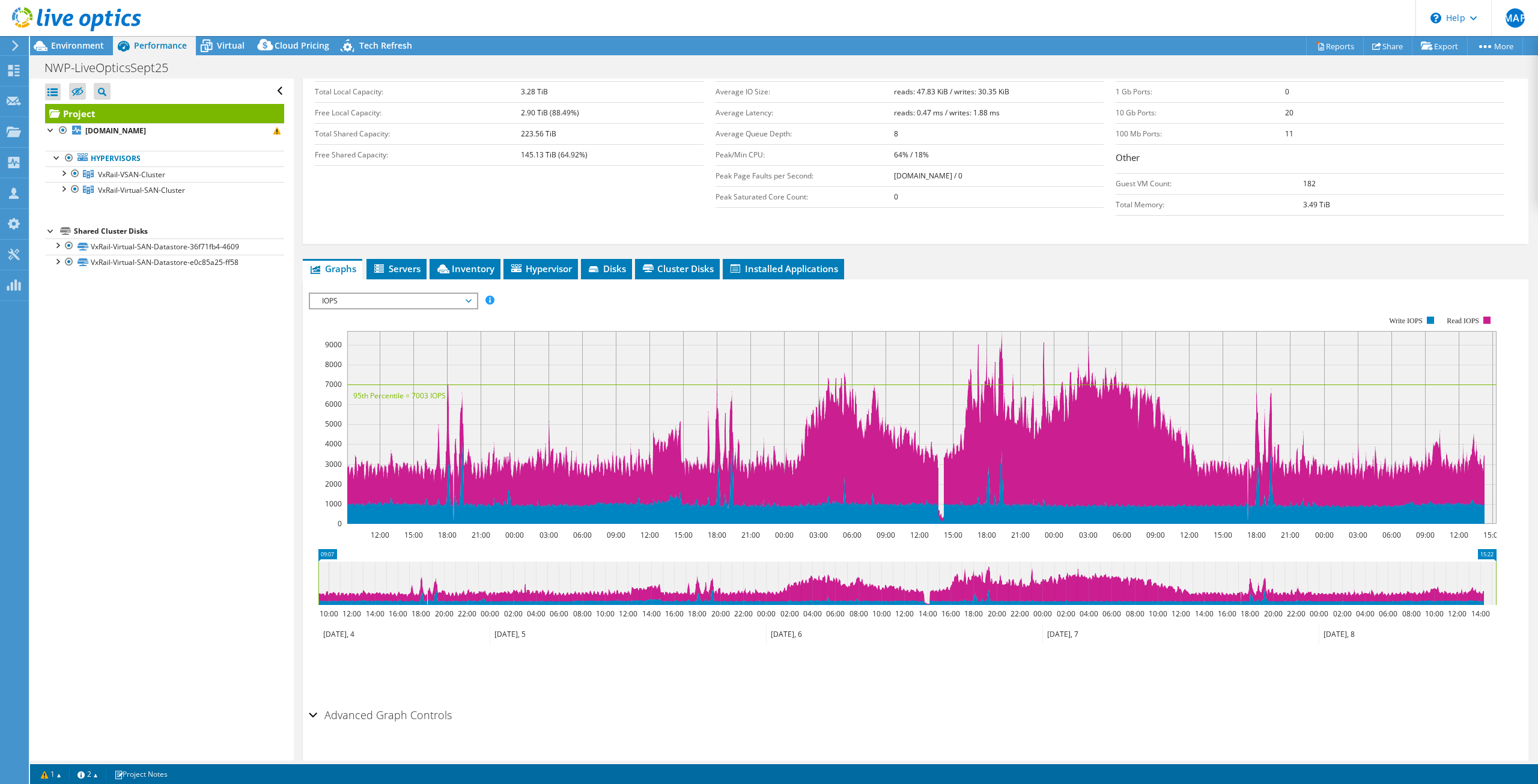
click at [406, 300] on span "IOPS" at bounding box center [393, 300] width 154 height 14
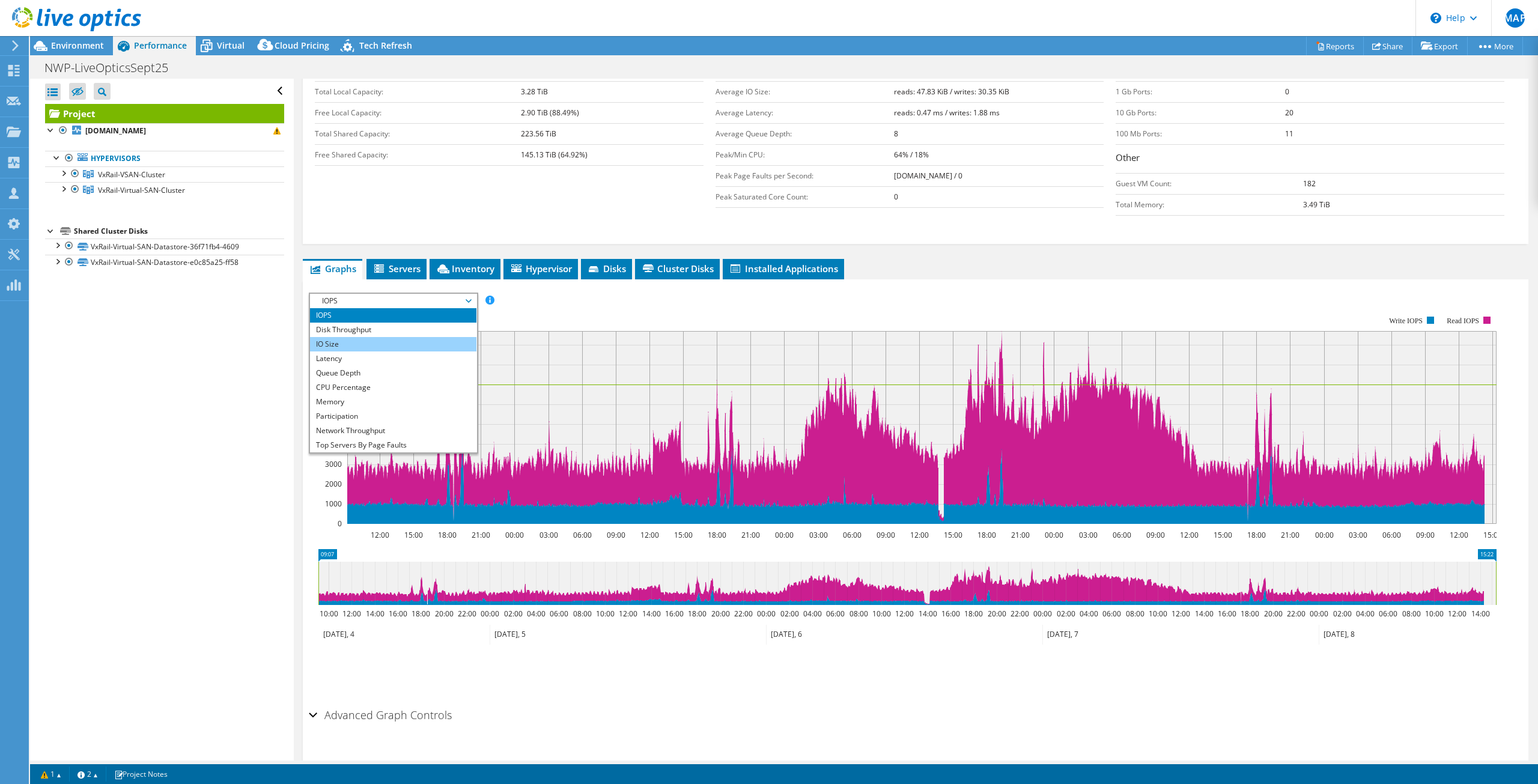
click at [395, 339] on li "IO Size" at bounding box center [393, 343] width 167 height 14
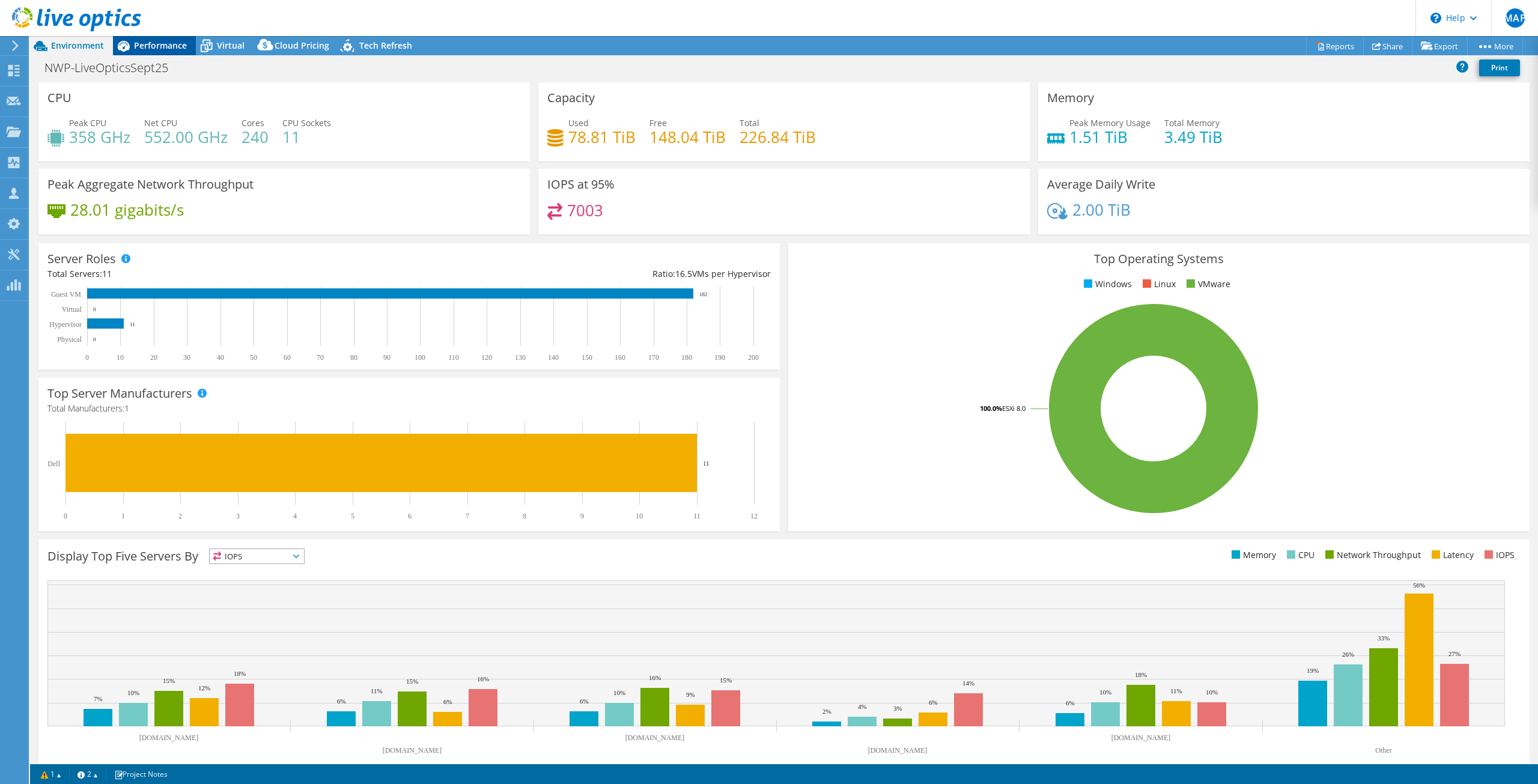
click at [158, 36] on div "Performance" at bounding box center [154, 45] width 83 height 19
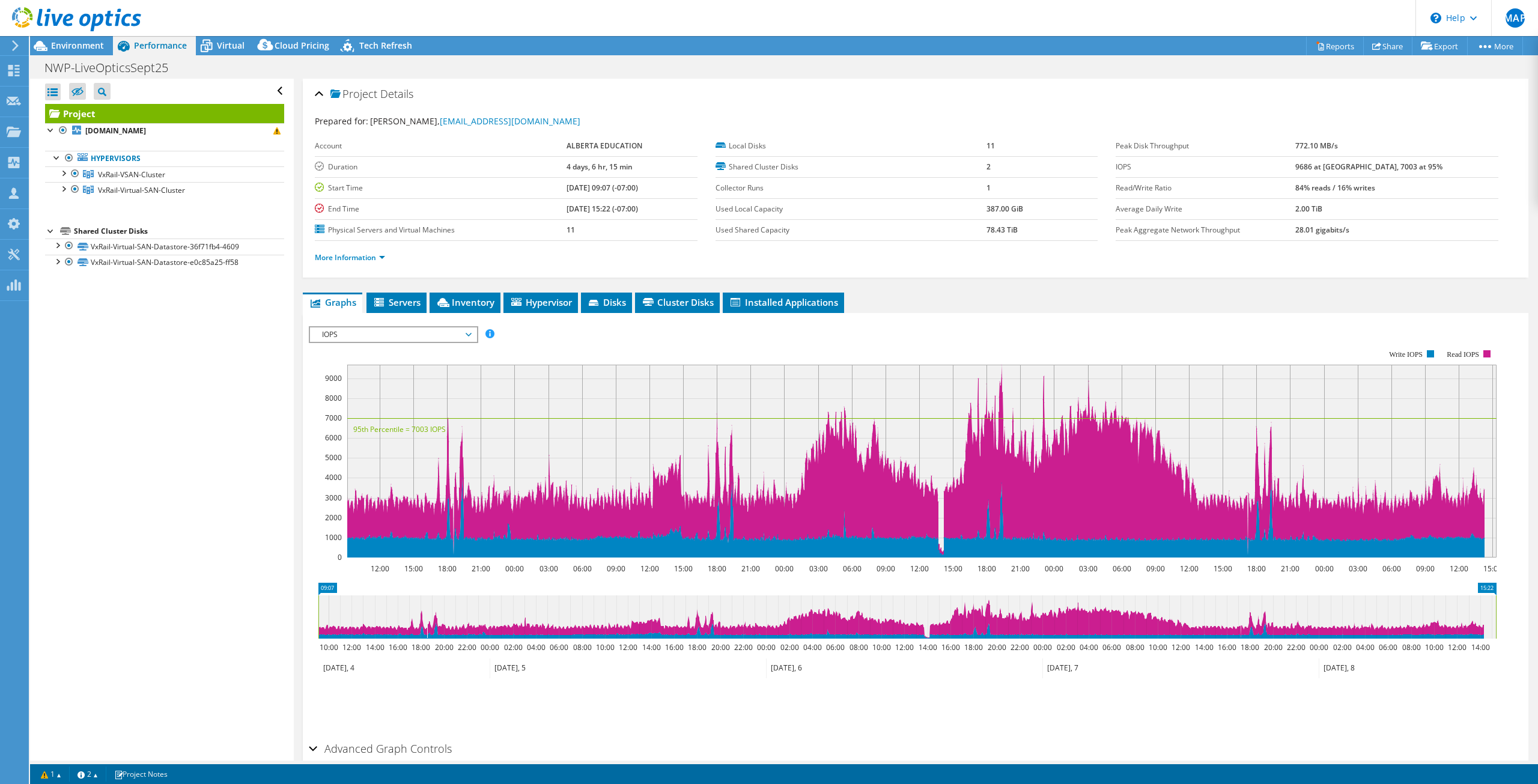
scroll to position [4615, 0]
click at [398, 334] on span "IOPS" at bounding box center [393, 334] width 154 height 14
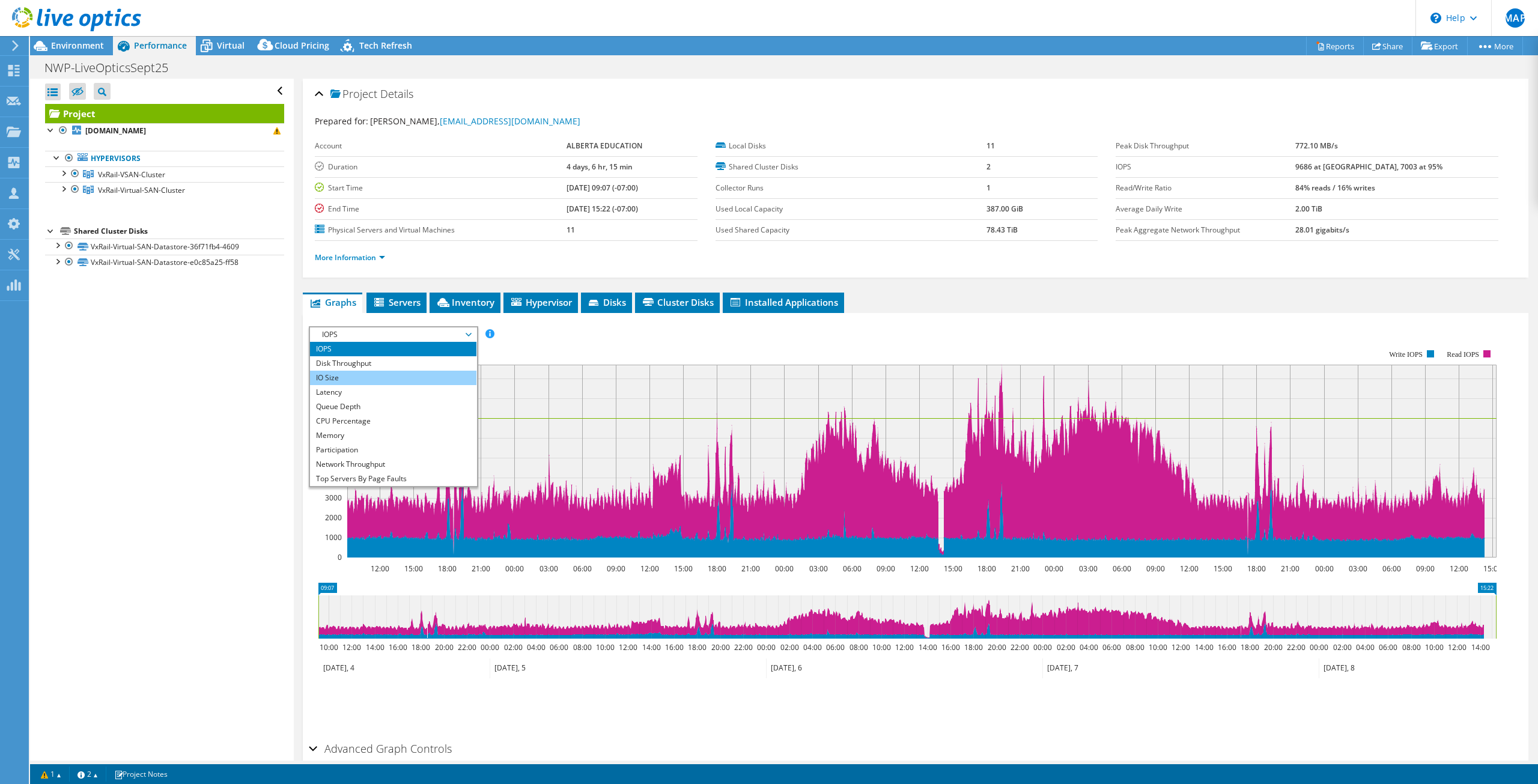
click at [364, 382] on li "IO Size" at bounding box center [393, 377] width 167 height 14
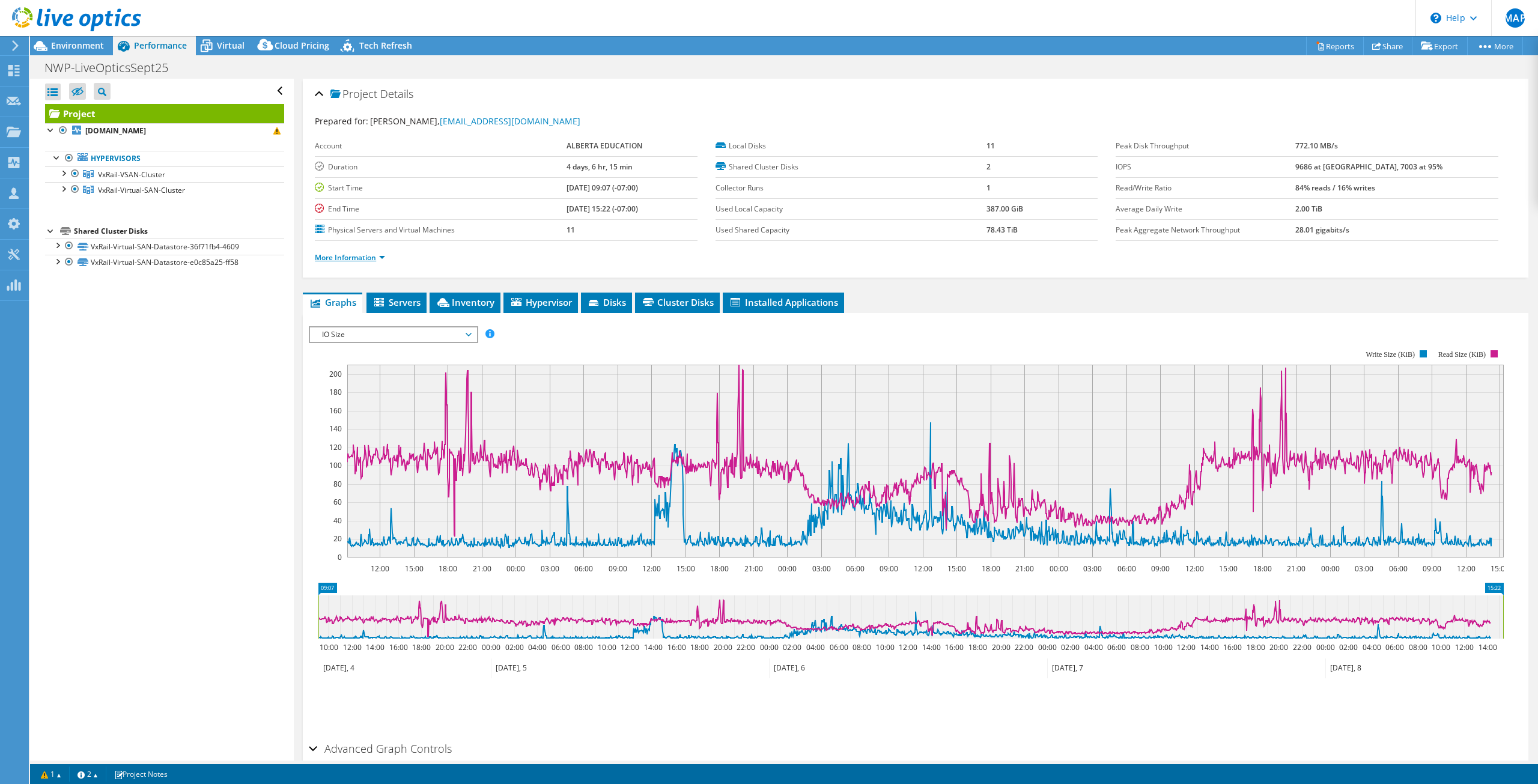
click at [374, 257] on link "More Information" at bounding box center [350, 257] width 70 height 10
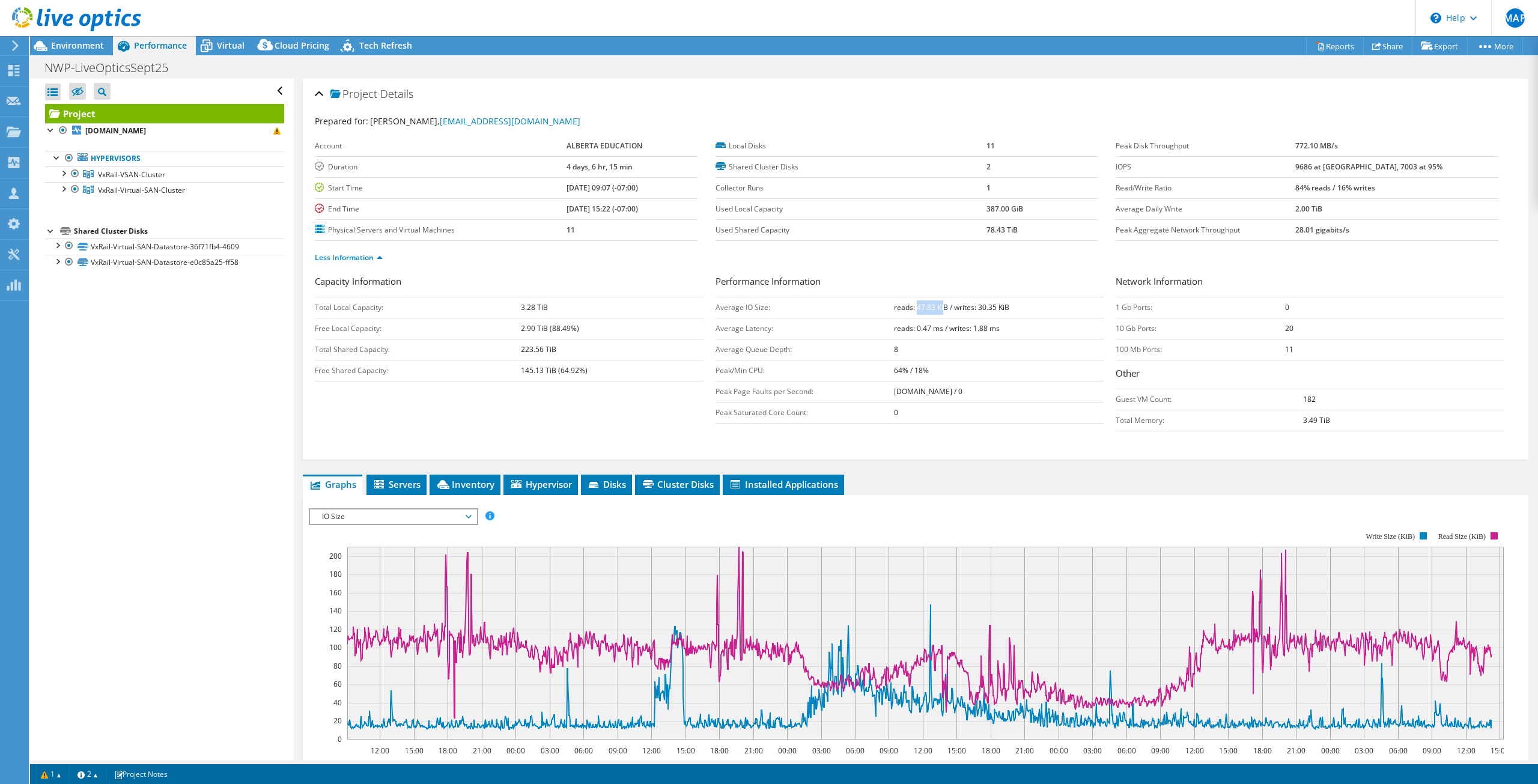
drag, startPoint x: 911, startPoint y: 308, endPoint x: 938, endPoint y: 308, distance: 27.0
type textarea "47.83 Ki"
click at [938, 308] on b "reads: 47.83 KiB / writes: 30.35 KiB" at bounding box center [952, 307] width 115 height 10
click at [1014, 309] on td "reads: 47.83 KiB / writes: 30.35 KiB" at bounding box center [999, 307] width 210 height 21
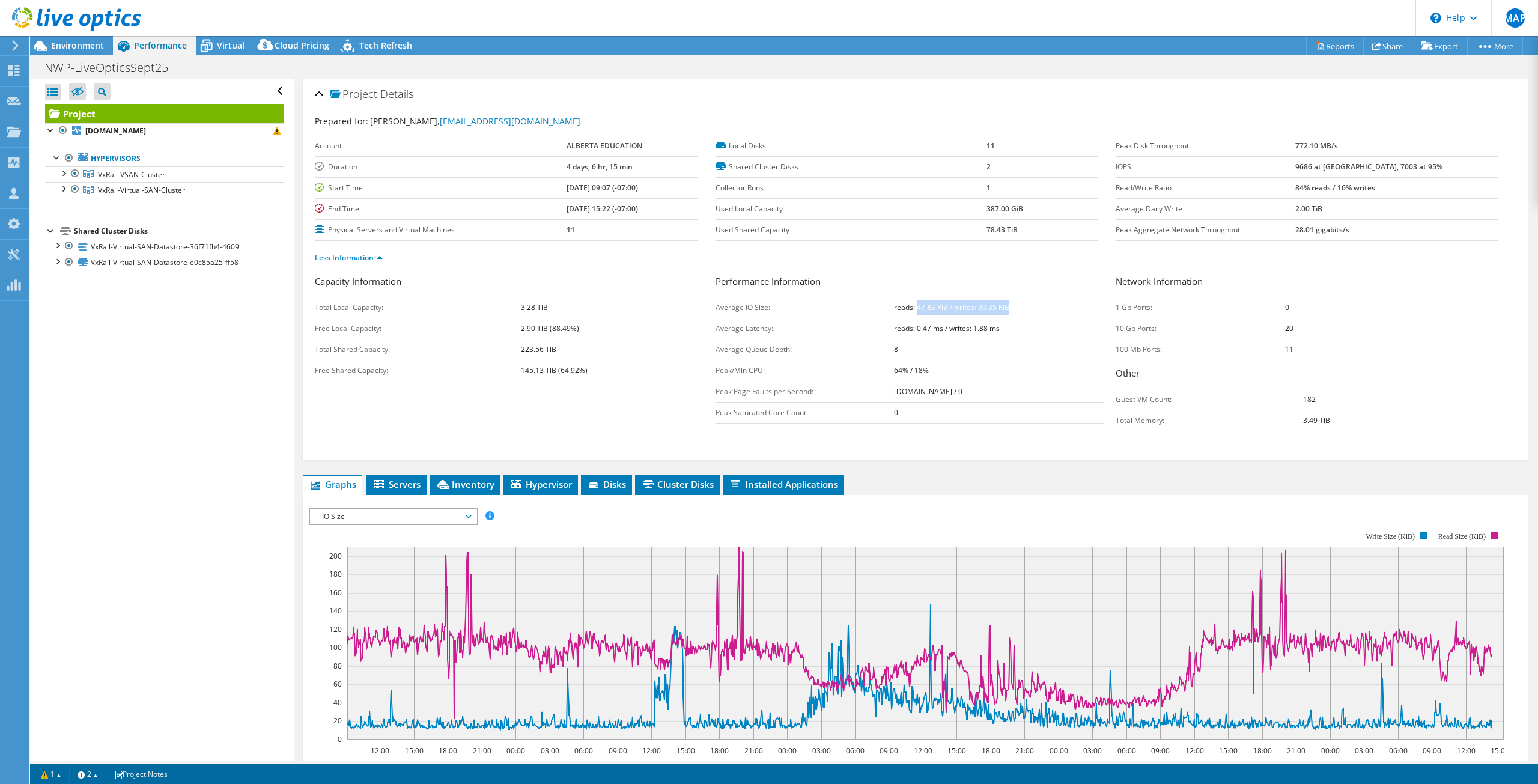
drag, startPoint x: 912, startPoint y: 307, endPoint x: 1026, endPoint y: 307, distance: 114.0
click at [1026, 307] on td "reads: 47.83 KiB / writes: 30.35 KiB" at bounding box center [999, 307] width 210 height 21
click at [215, 41] on icon at bounding box center [206, 46] width 21 height 21
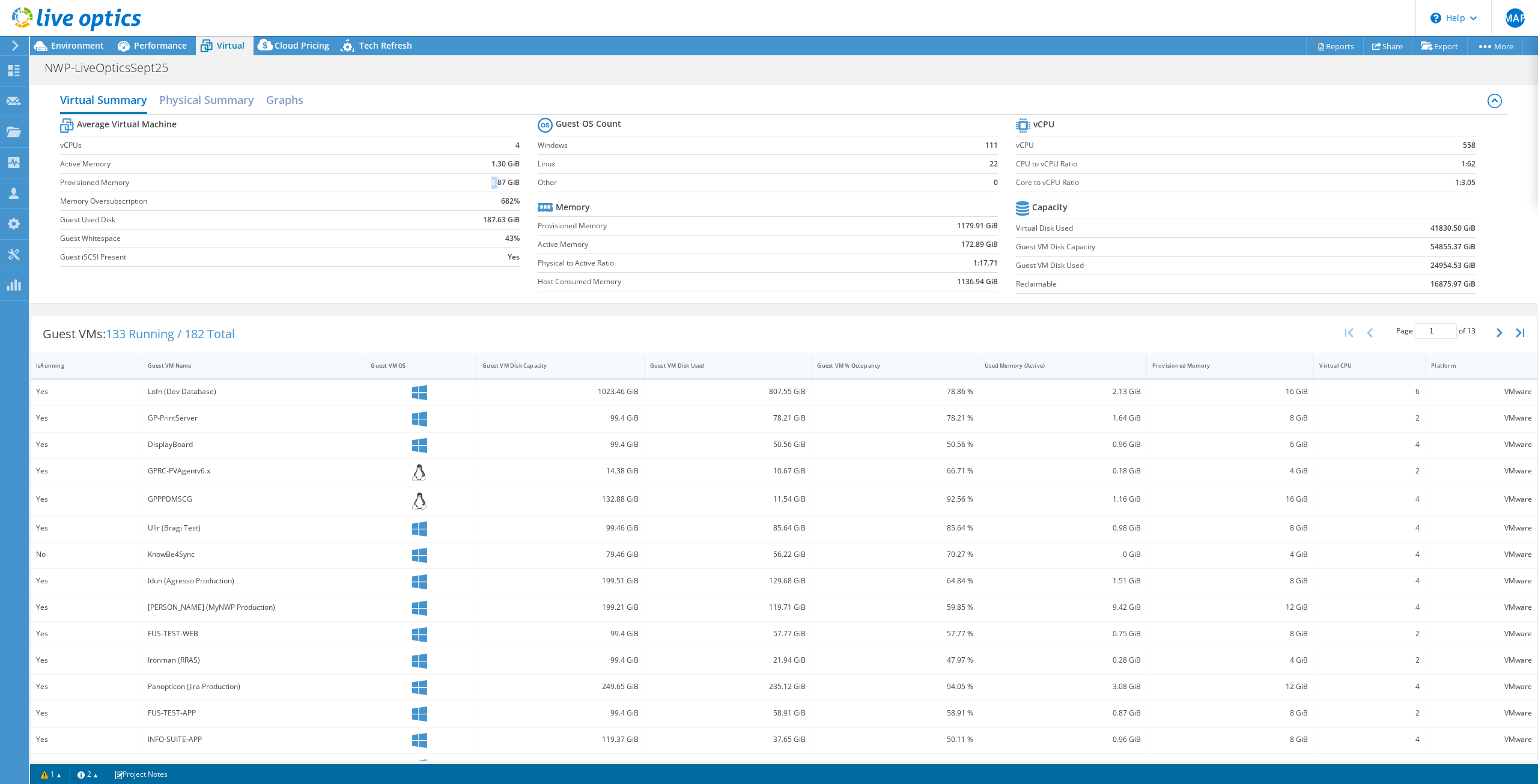
drag, startPoint x: 483, startPoint y: 182, endPoint x: 496, endPoint y: 182, distance: 13.0
click at [496, 182] on td "8.87 GiB" at bounding box center [465, 182] width 110 height 18
drag, startPoint x: 489, startPoint y: 201, endPoint x: 507, endPoint y: 201, distance: 18.0
click at [507, 201] on td "682%" at bounding box center [465, 201] width 110 height 18
drag, startPoint x: 478, startPoint y: 162, endPoint x: 565, endPoint y: 85, distance: 116.2
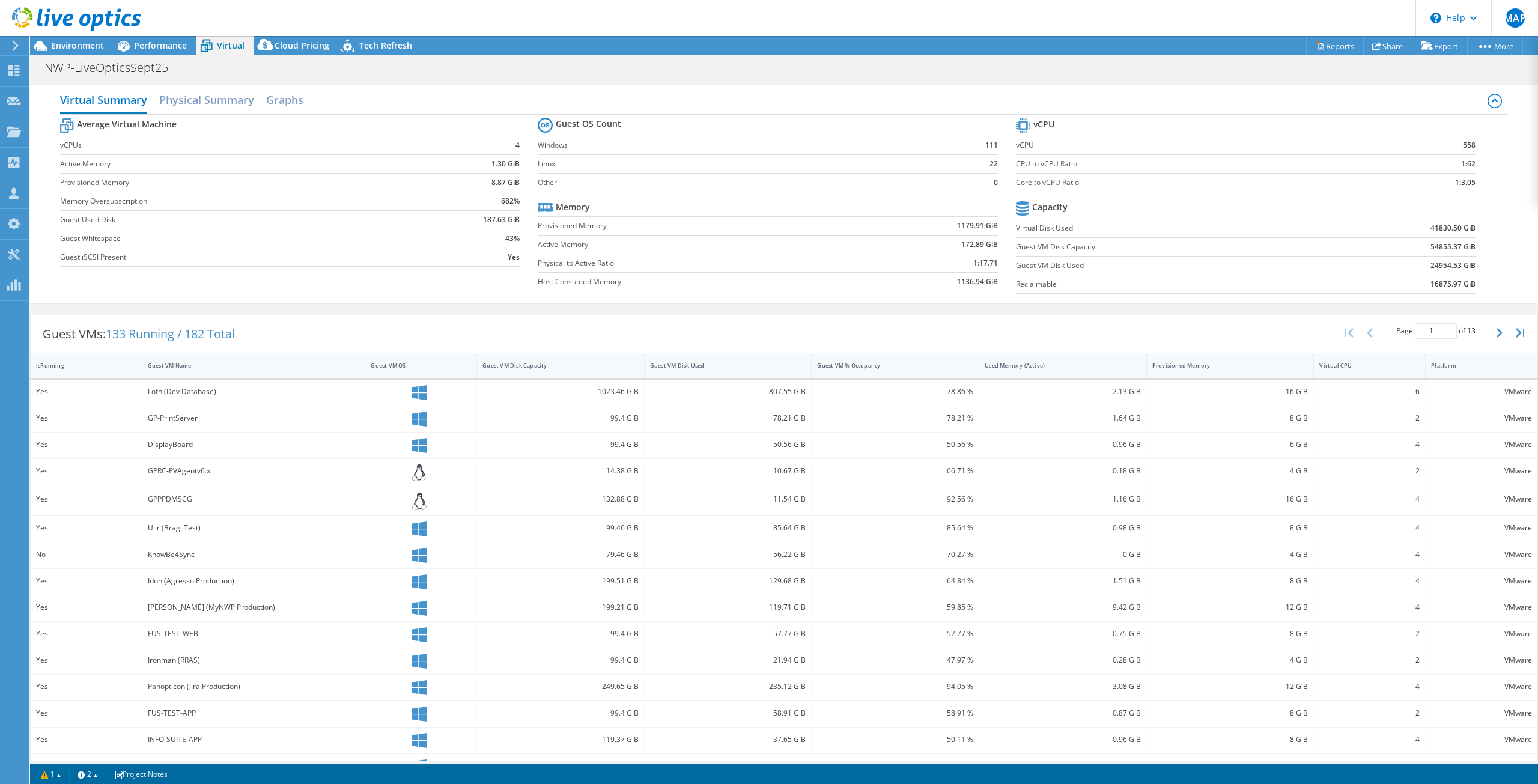
click at [565, 85] on div "Virtual Summary Physical Summary Graphs Average Virtual Machine vCPUs 4 Active …" at bounding box center [784, 194] width 1508 height 218
click at [1095, 357] on div "Used Memory (Active)" at bounding box center [1055, 365] width 153 height 18
click at [1048, 364] on div "Used Memory (Active)" at bounding box center [1055, 365] width 142 height 7
click at [1430, 247] on b "54855.37 GiB" at bounding box center [1453, 247] width 45 height 12
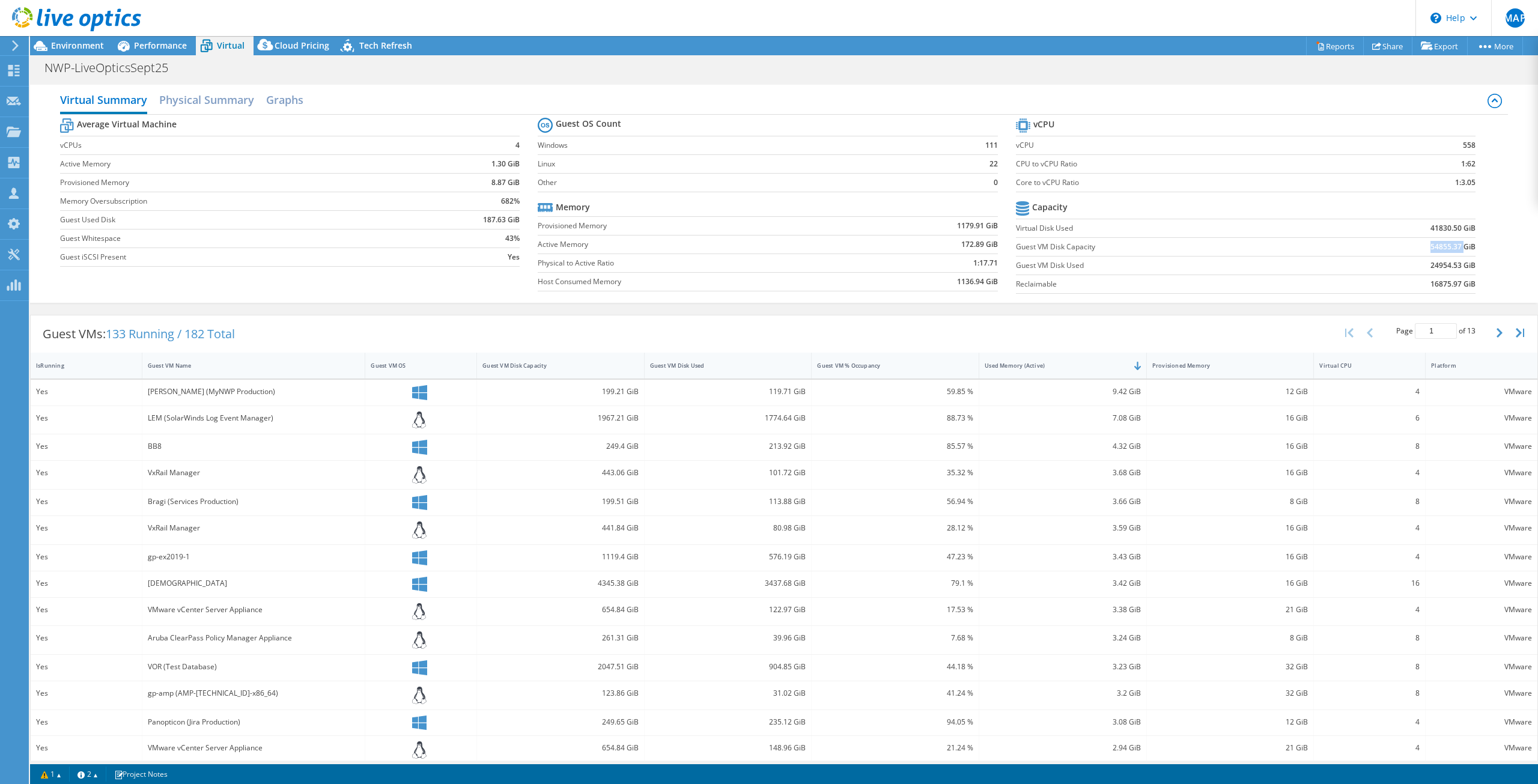
click at [1430, 247] on b "54855.37 GiB" at bounding box center [1453, 247] width 45 height 12
click at [571, 369] on div "Guest VM Disk Capacity" at bounding box center [554, 365] width 142 height 7
click at [571, 368] on div "Guest VM Disk Capacity" at bounding box center [554, 365] width 142 height 7
click at [598, 393] on div "5269.86 GiB" at bounding box center [560, 392] width 156 height 13
click at [1496, 335] on icon "button" at bounding box center [1499, 333] width 6 height 10
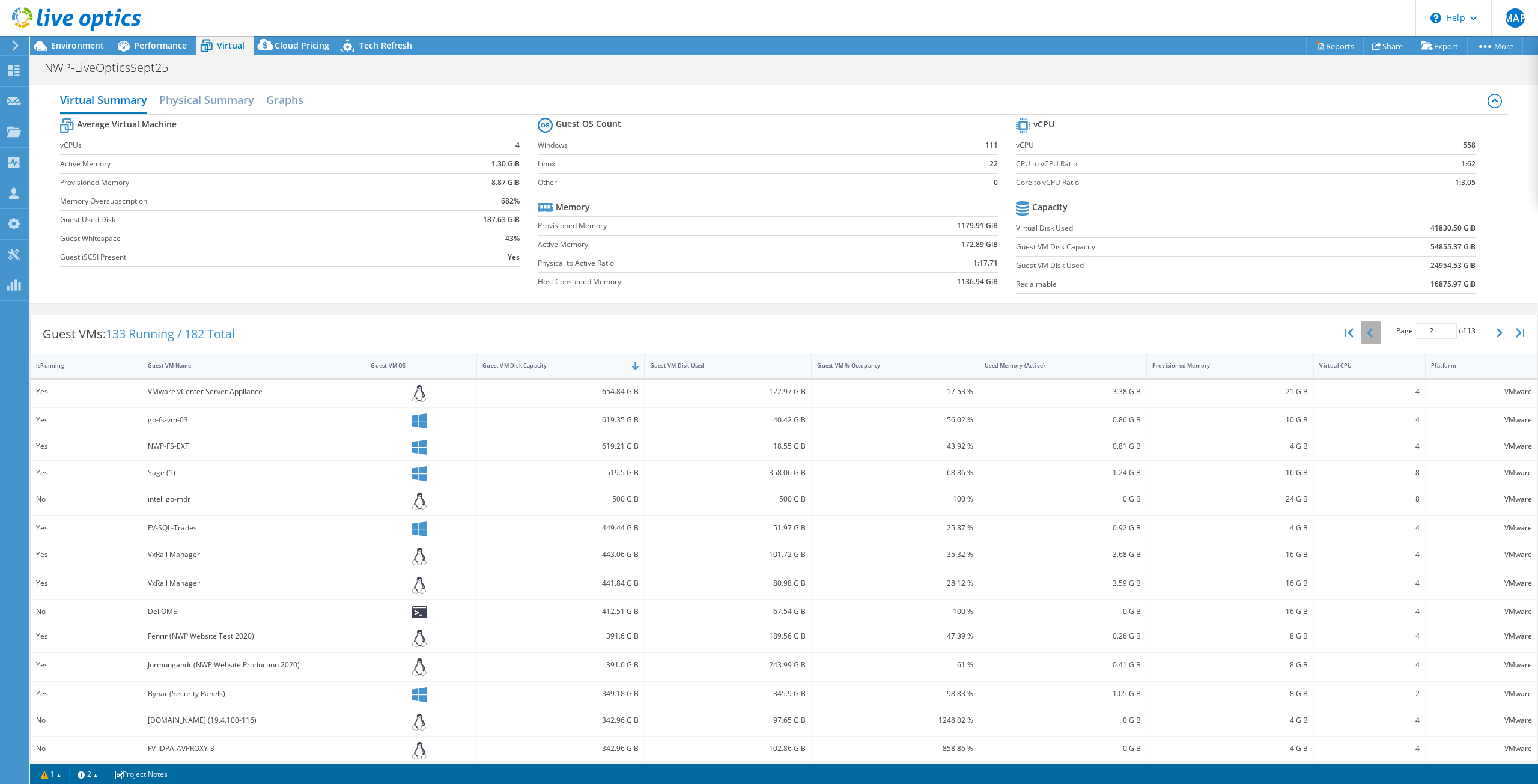
click at [1361, 332] on button "button" at bounding box center [1371, 332] width 21 height 22
drag, startPoint x: 1356, startPoint y: 332, endPoint x: 601, endPoint y: 328, distance: 755.0
drag, startPoint x: 601, startPoint y: 328, endPoint x: 513, endPoint y: 346, distance: 89.8
click at [513, 346] on div "Guest VMs: 133 Running / 182 Total Page 1 of 13 5 rows 10 rows 20 rows 25 rows …" at bounding box center [784, 333] width 1507 height 37
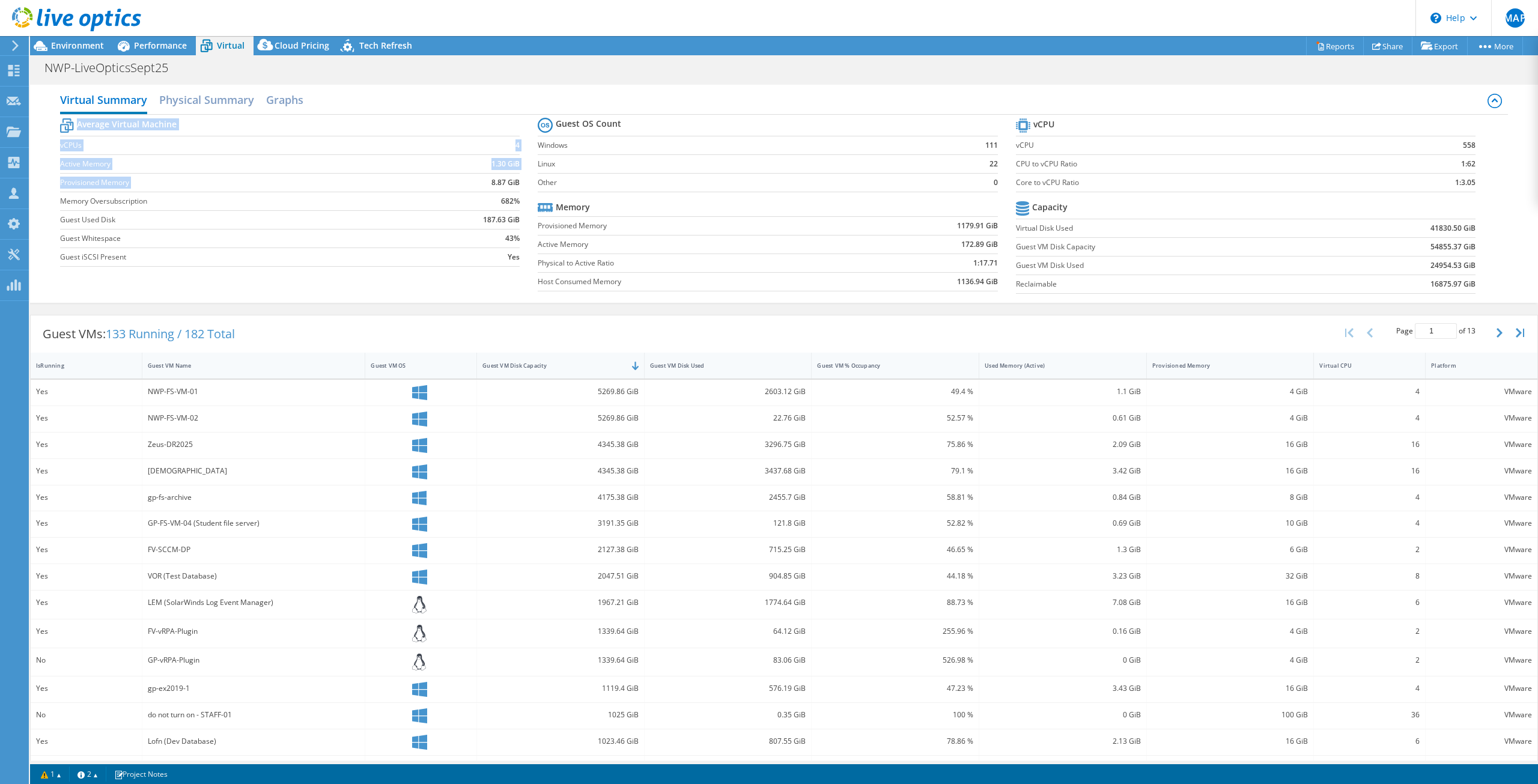
drag, startPoint x: 474, startPoint y: 182, endPoint x: 518, endPoint y: 181, distance: 44.0
click at [518, 181] on section "Average Virtual Machine vCPUs 4 Active Memory 1.30 GiB Provisioned Memory 8.87 …" at bounding box center [298, 193] width 478 height 157
click at [734, 62] on div "NWP-LiveOpticsSept25 Print" at bounding box center [784, 67] width 1508 height 22
drag, startPoint x: 483, startPoint y: 184, endPoint x: 518, endPoint y: 183, distance: 35.0
click at [518, 183] on section "Average Virtual Machine vCPUs 4 Active Memory 1.30 GiB Provisioned Memory 8.87 …" at bounding box center [298, 193] width 478 height 157
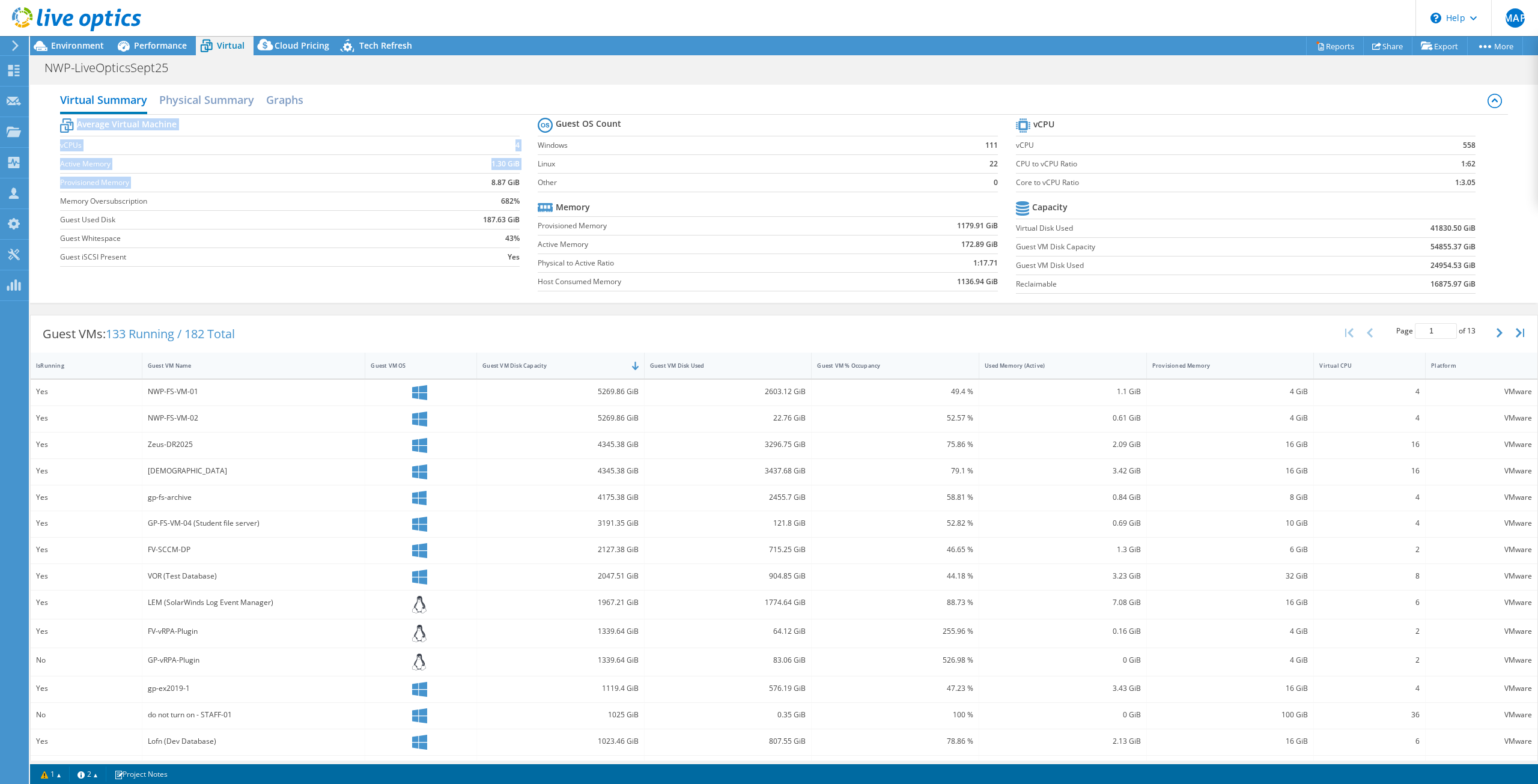
click at [492, 163] on b "1.30 GiB" at bounding box center [506, 164] width 28 height 12
drag, startPoint x: 485, startPoint y: 162, endPoint x: 514, endPoint y: 162, distance: 29.0
click at [514, 162] on td "1.30 GiB" at bounding box center [465, 163] width 110 height 18
click at [522, 72] on div "NWP-LiveOpticsSept25 Print" at bounding box center [784, 67] width 1508 height 22
click at [1047, 365] on div "Used Memory (Active)" at bounding box center [1055, 365] width 142 height 7
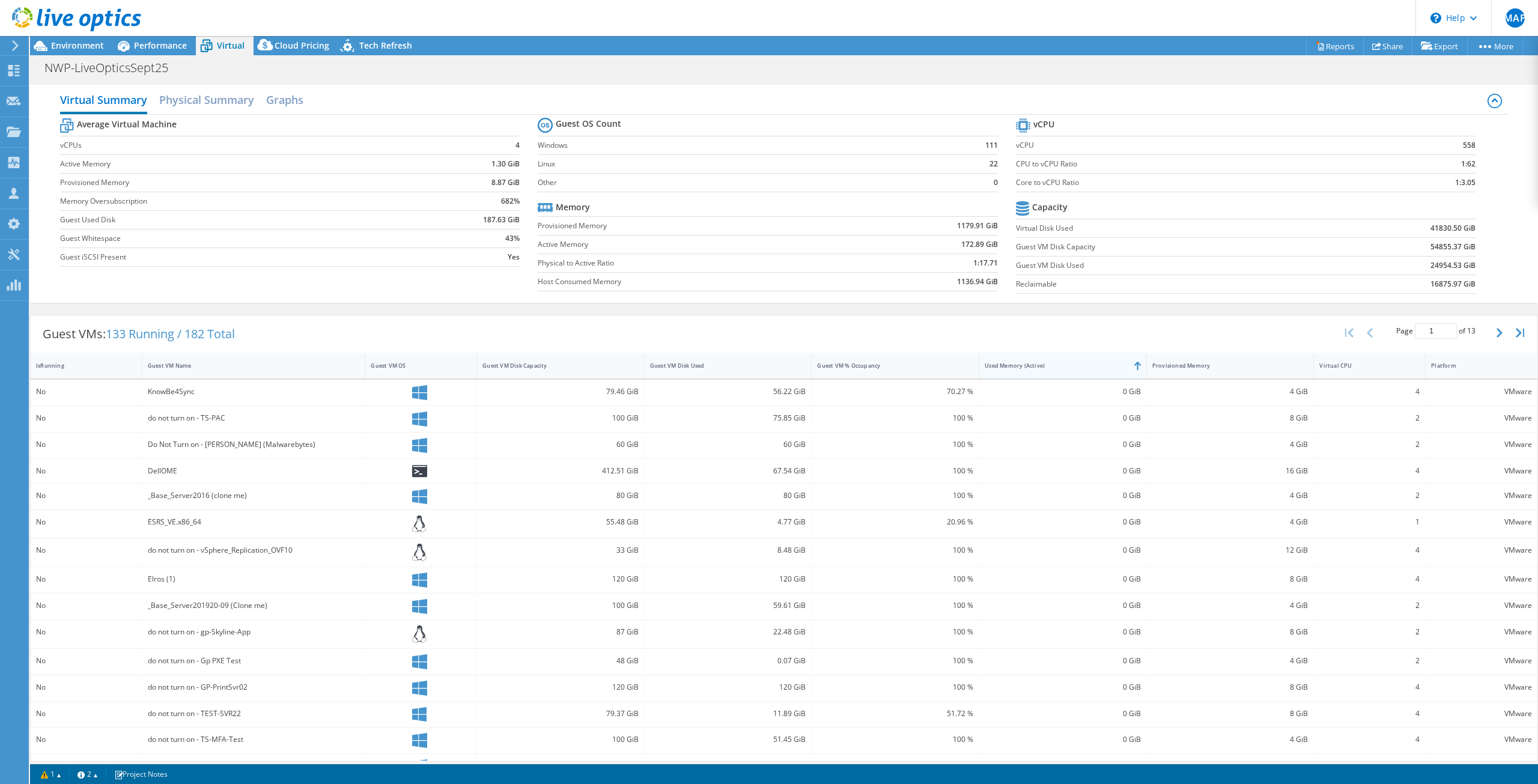
click at [1110, 367] on div "Used Memory (Active)" at bounding box center [1055, 365] width 142 height 7
click at [721, 371] on div "Guest VM Disk Used" at bounding box center [720, 365] width 153 height 18
drag, startPoint x: 490, startPoint y: 186, endPoint x: 514, endPoint y: 183, distance: 24.2
click at [514, 183] on b "8.87 GiB" at bounding box center [506, 182] width 28 height 12
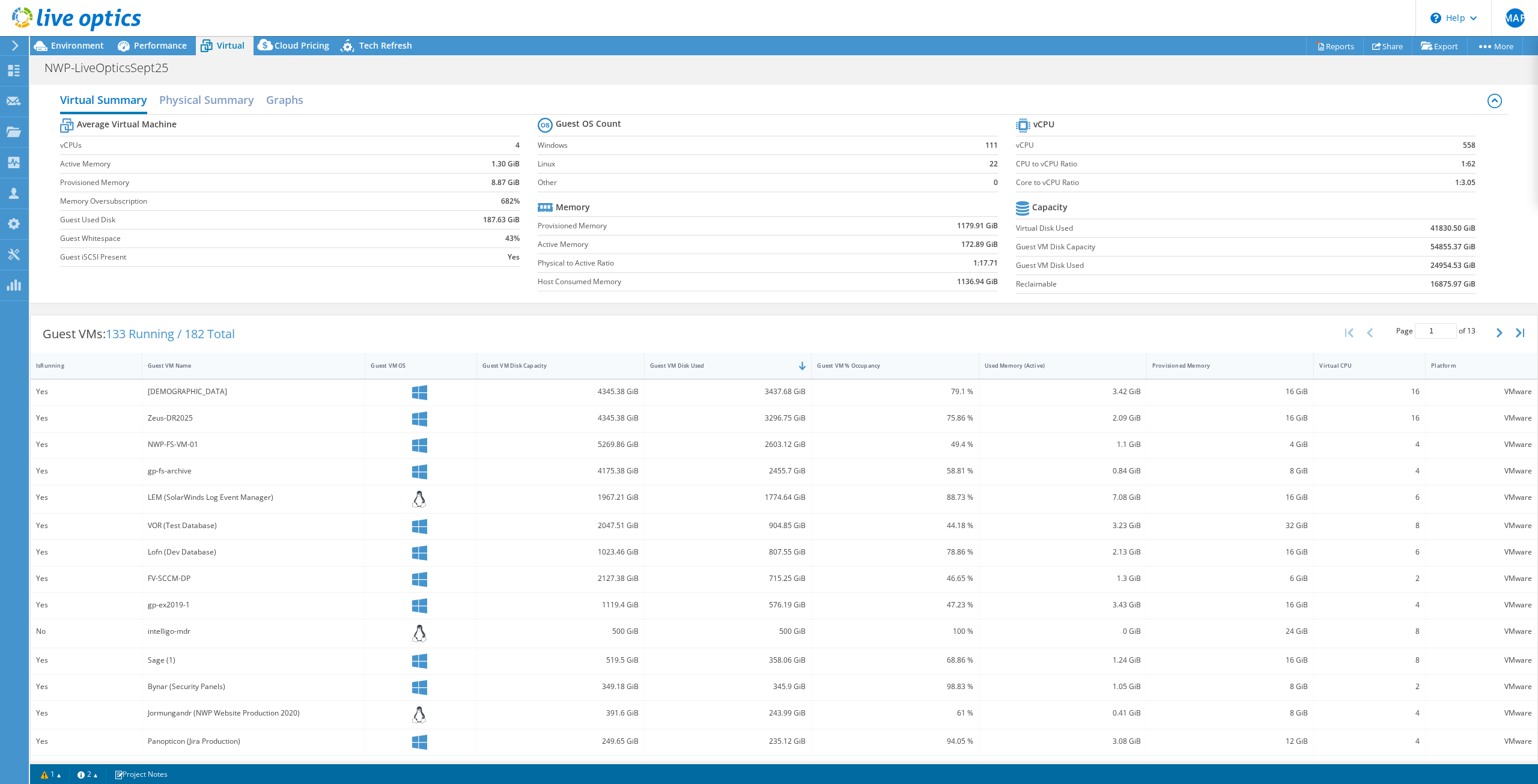
click at [829, 331] on div "Guest VMs: 133 Running / 182 Total Page 1 of 13 5 rows 10 rows 20 rows 25 rows …" at bounding box center [784, 333] width 1507 height 37
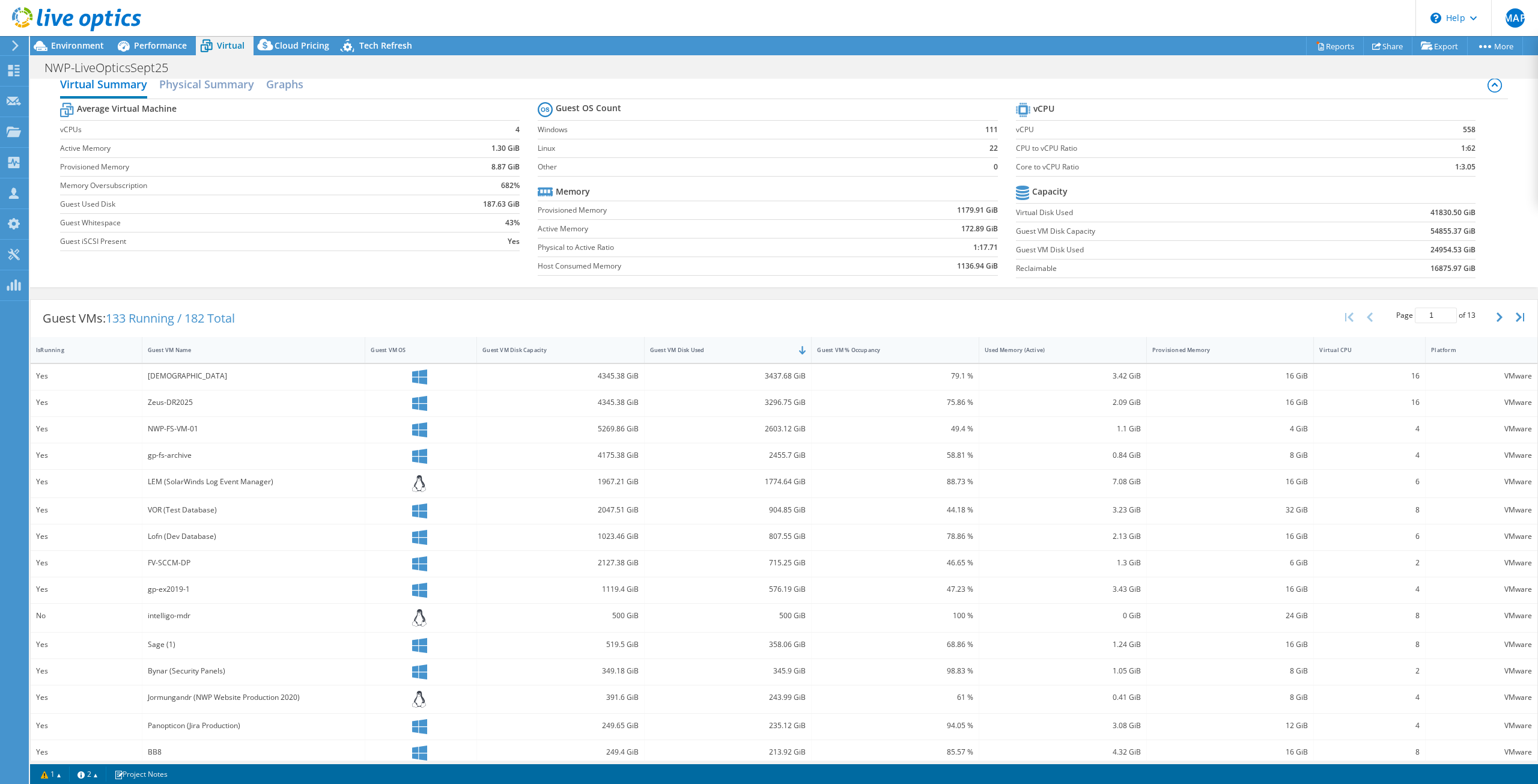
scroll to position [27, 0]
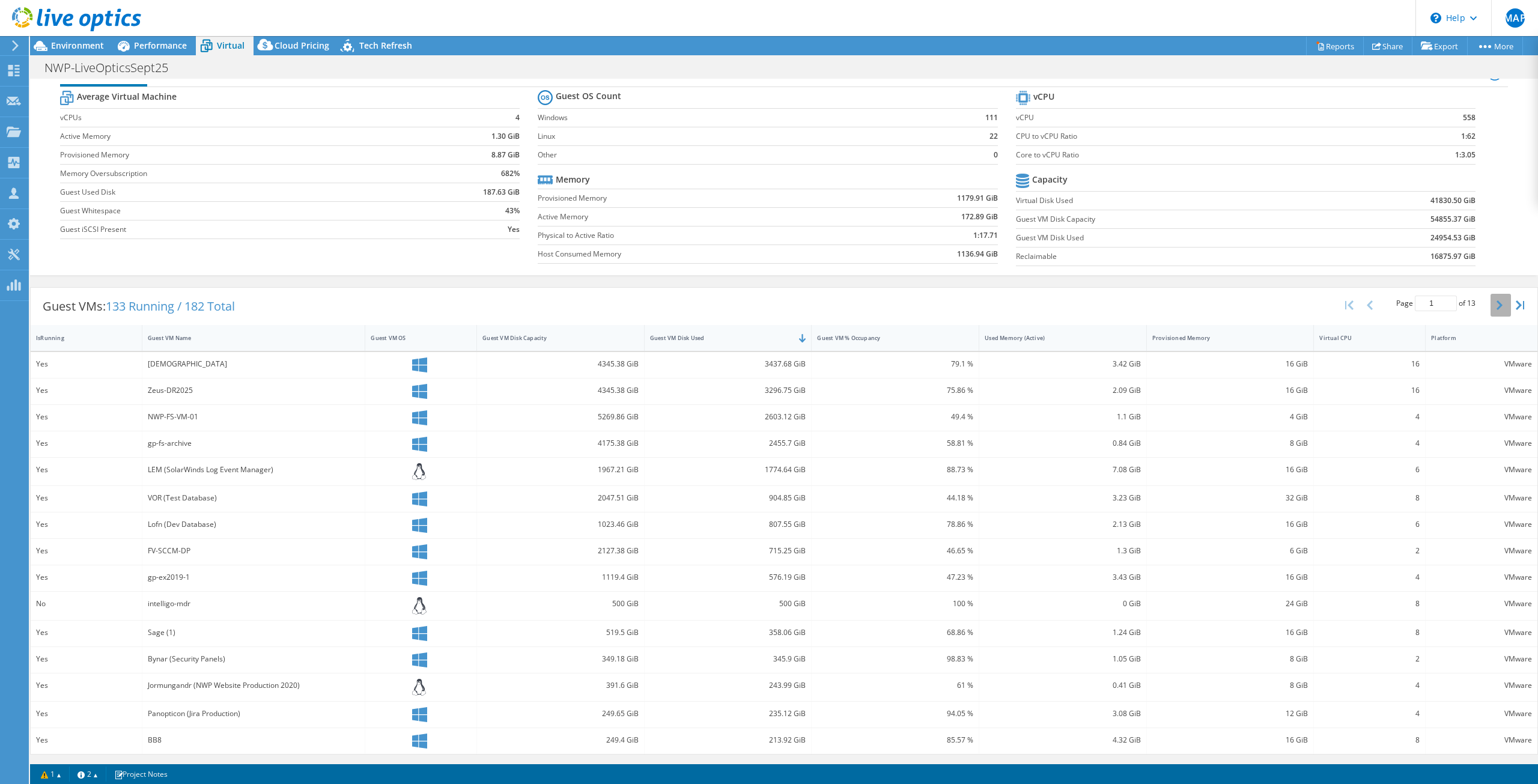
click at [1490, 305] on button "button" at bounding box center [1500, 304] width 21 height 22
click at [1490, 305] on button "button" at bounding box center [1500, 307] width 21 height 22
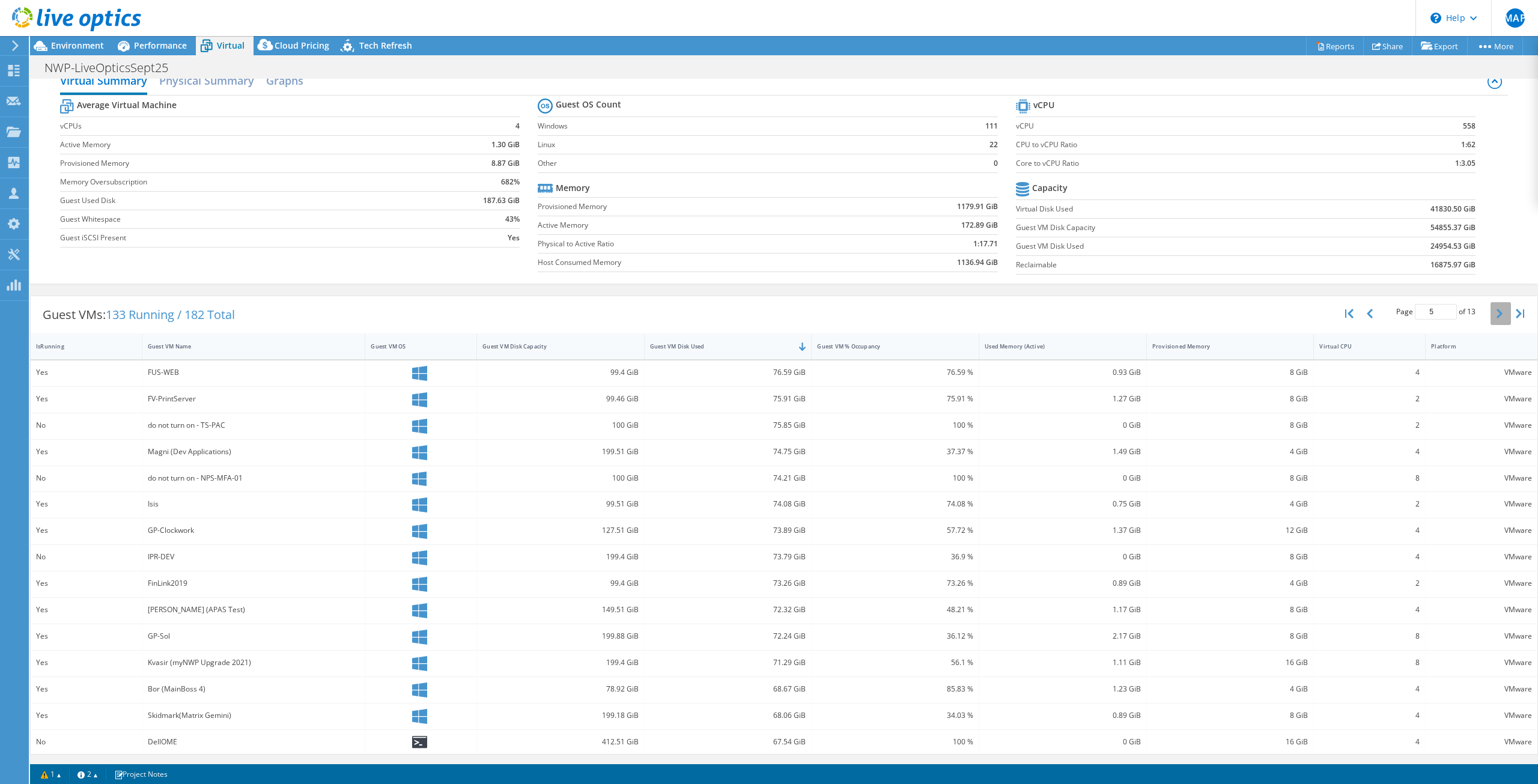
click at [1490, 305] on button "button" at bounding box center [1500, 313] width 21 height 22
click at [1490, 305] on button "button" at bounding box center [1500, 309] width 21 height 22
click at [1490, 305] on button "button" at bounding box center [1500, 311] width 21 height 22
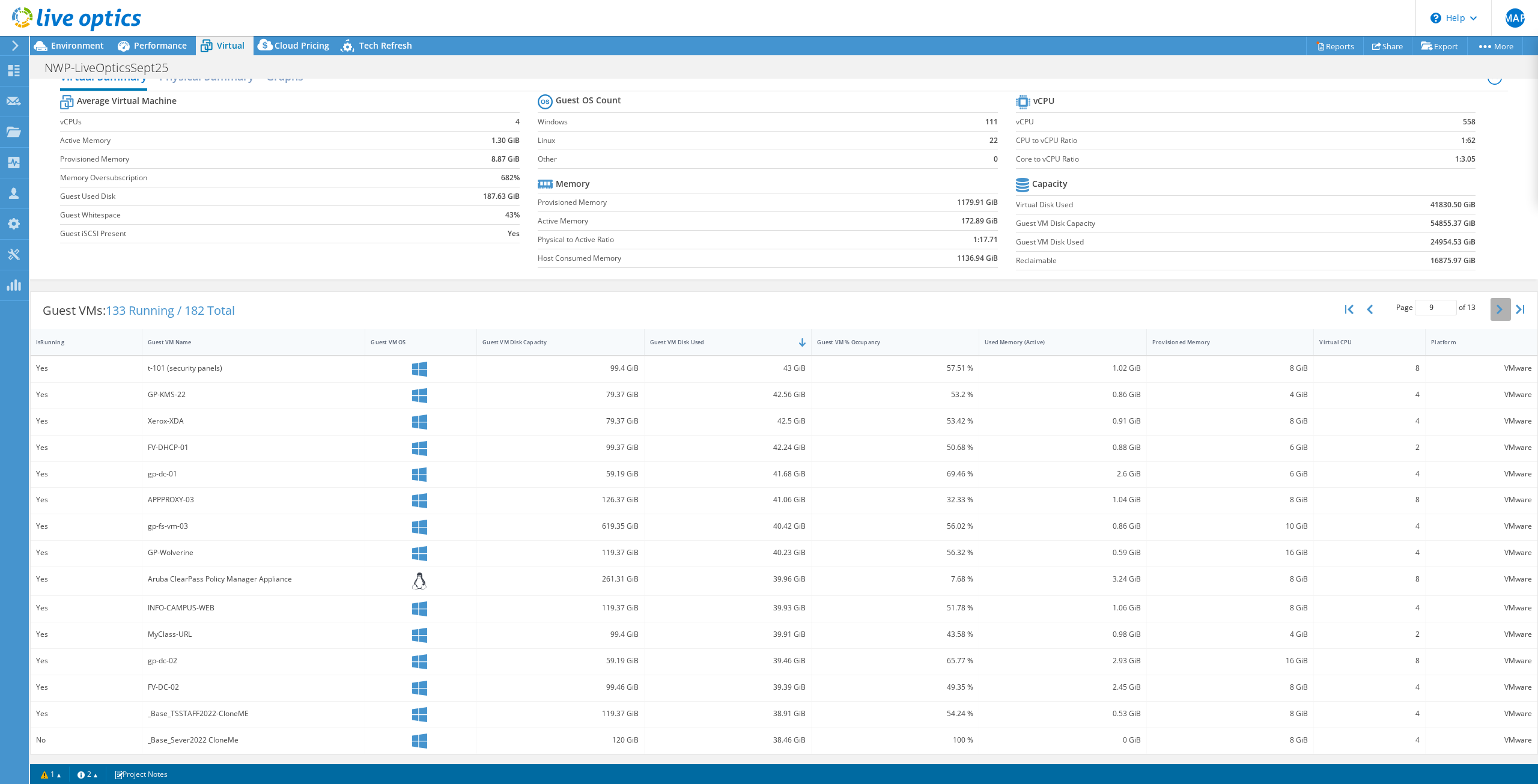
click at [1490, 305] on button "button" at bounding box center [1500, 309] width 21 height 22
click at [1490, 305] on button "button" at bounding box center [1500, 304] width 21 height 22
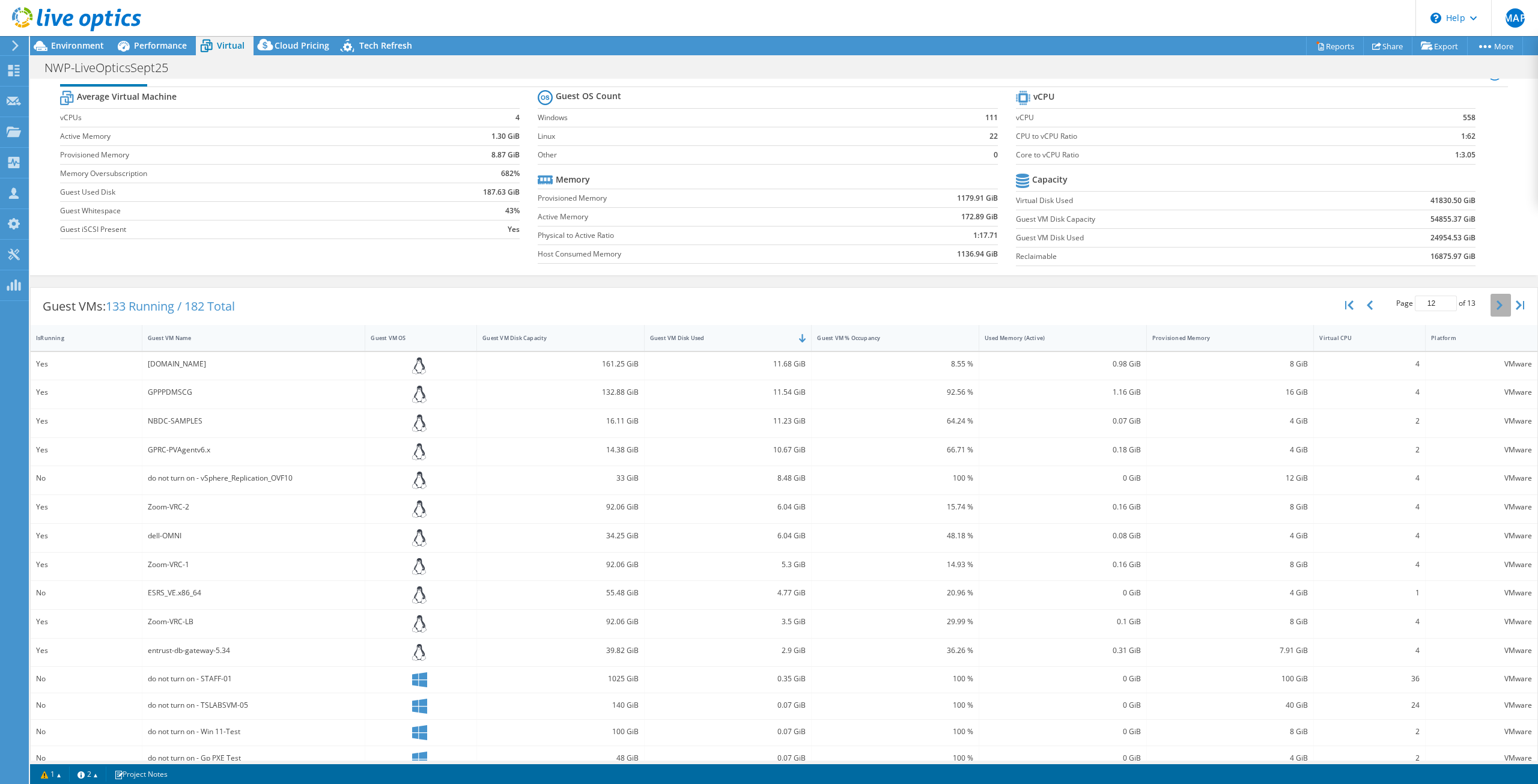
click at [1490, 305] on button "button" at bounding box center [1500, 304] width 21 height 22
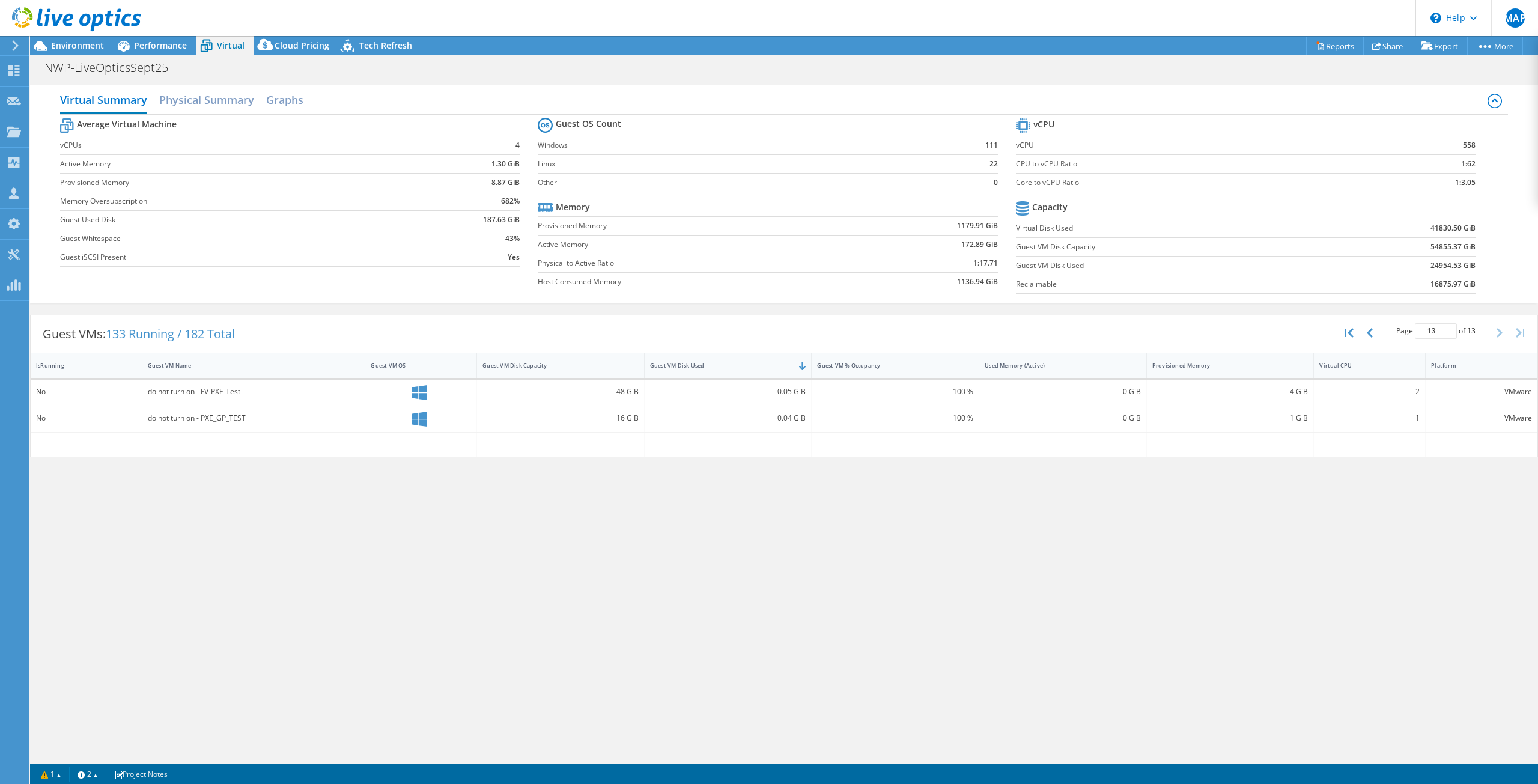
scroll to position [0, 0]
click at [1369, 335] on icon "button" at bounding box center [1370, 333] width 6 height 10
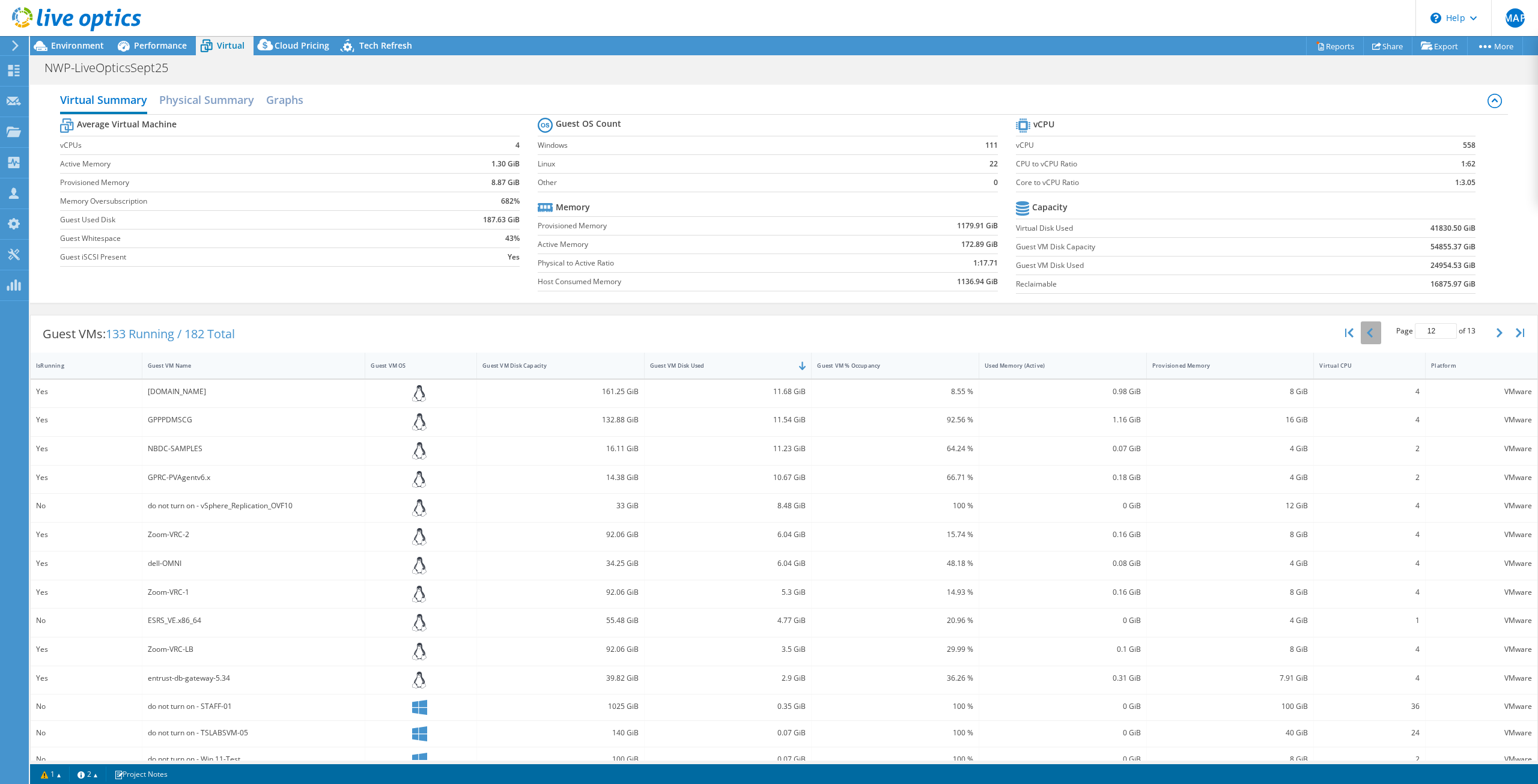
click at [1369, 335] on button "button" at bounding box center [1371, 332] width 21 height 22
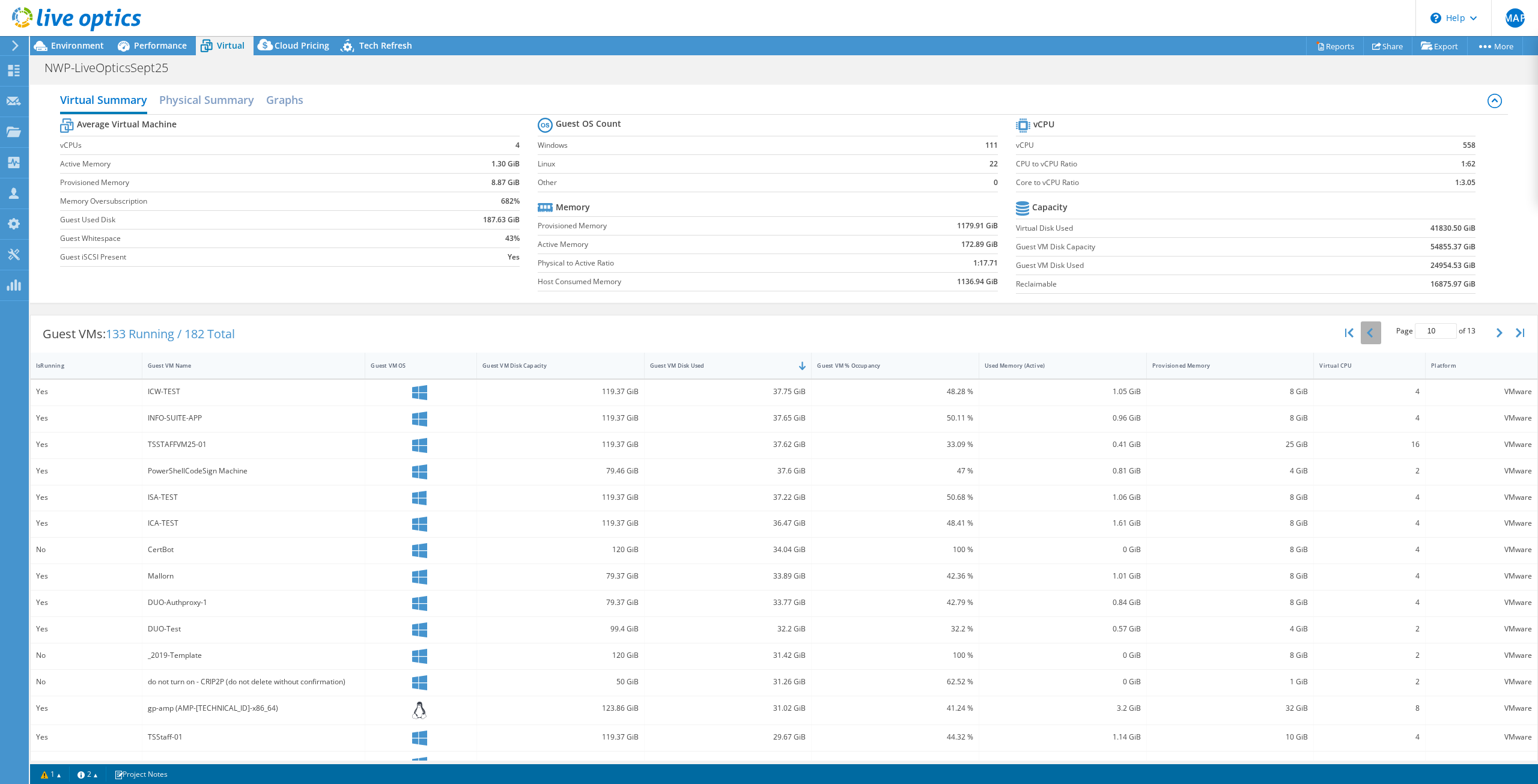
click at [1369, 335] on button "button" at bounding box center [1371, 332] width 21 height 22
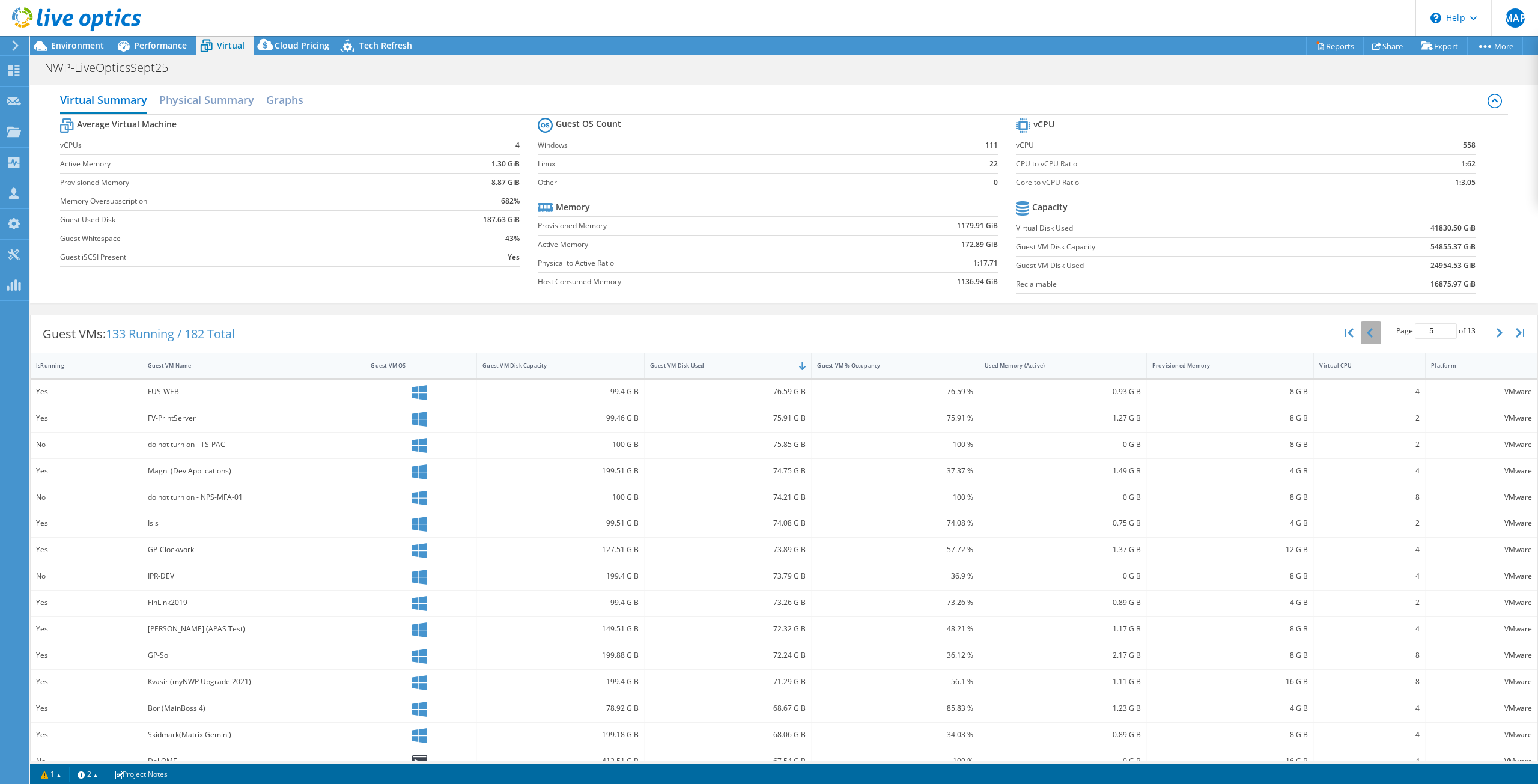
click at [1369, 335] on button "button" at bounding box center [1371, 332] width 21 height 22
type input "1"
